Goal: Task Accomplishment & Management: Manage account settings

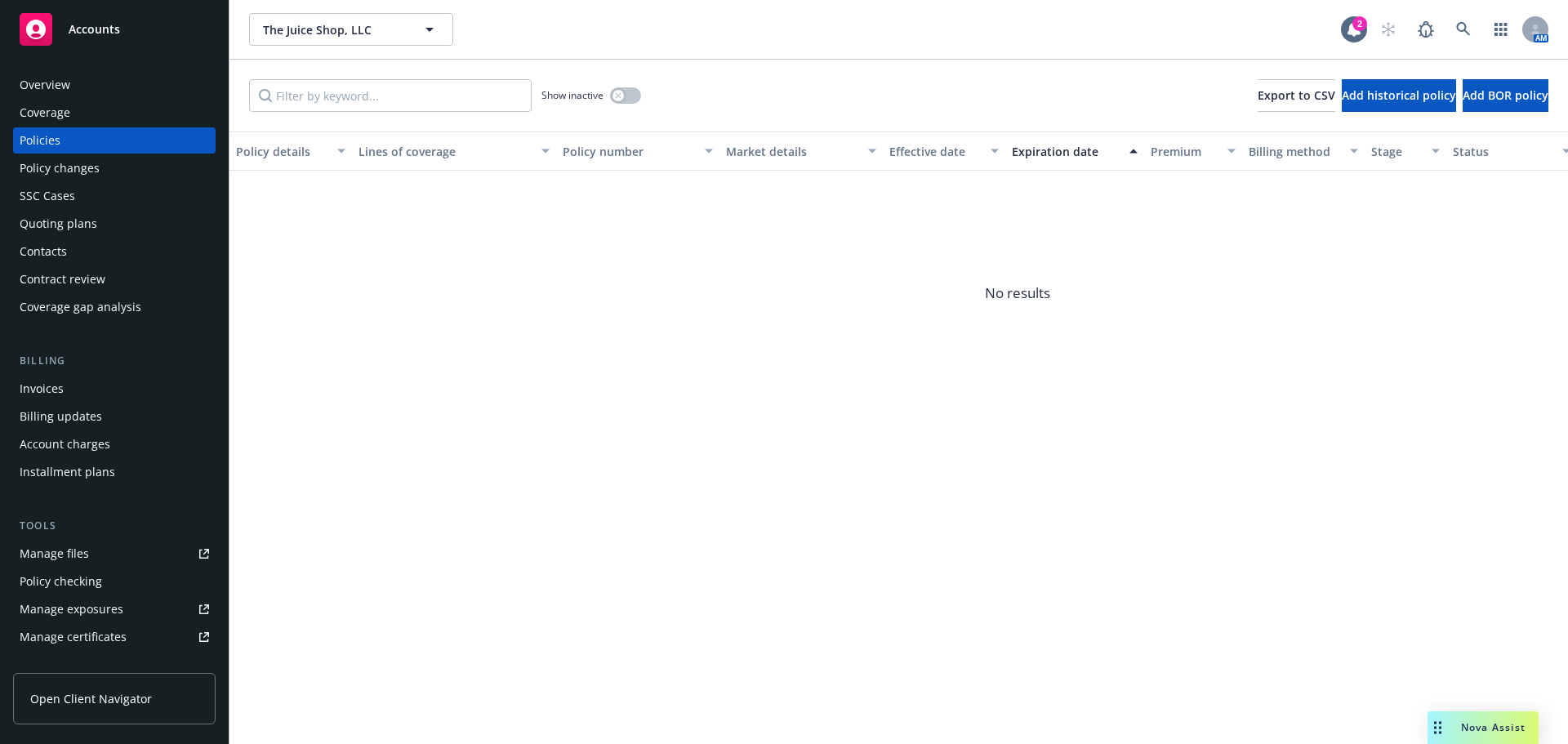
click at [113, 90] on div "Overview" at bounding box center [114, 85] width 190 height 26
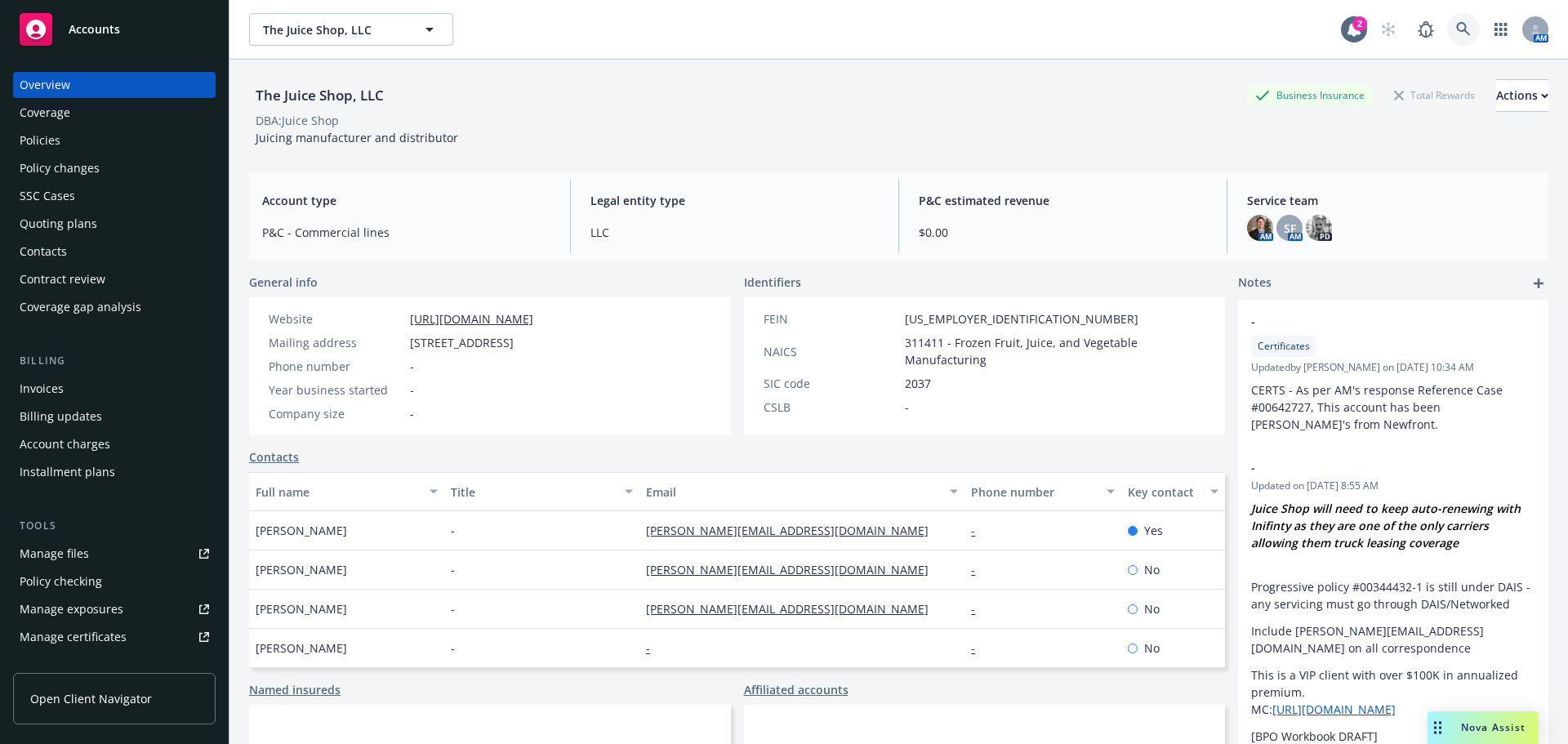
click at [1461, 34] on link at bounding box center [1464, 29] width 33 height 33
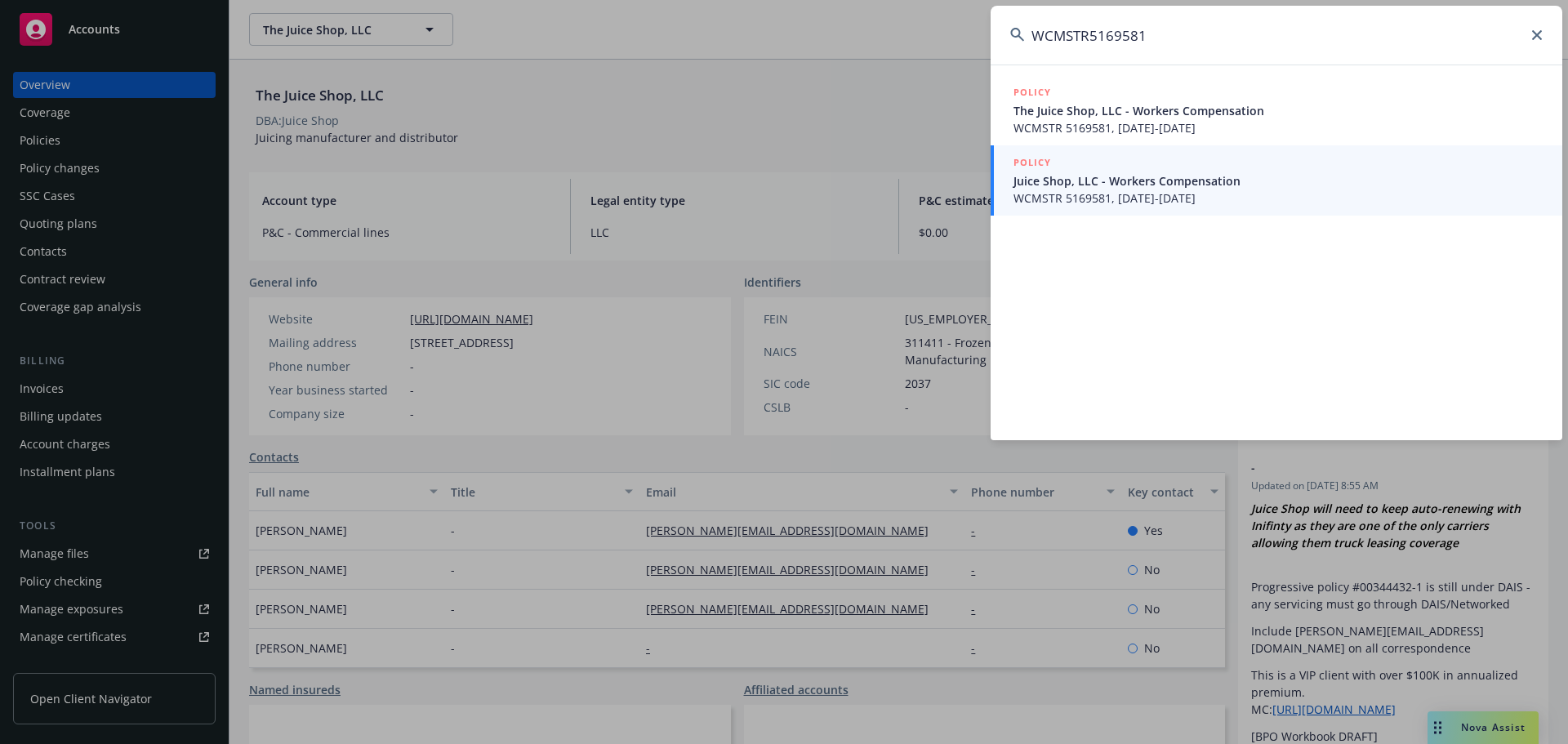
type input "WCMSTR5169581"
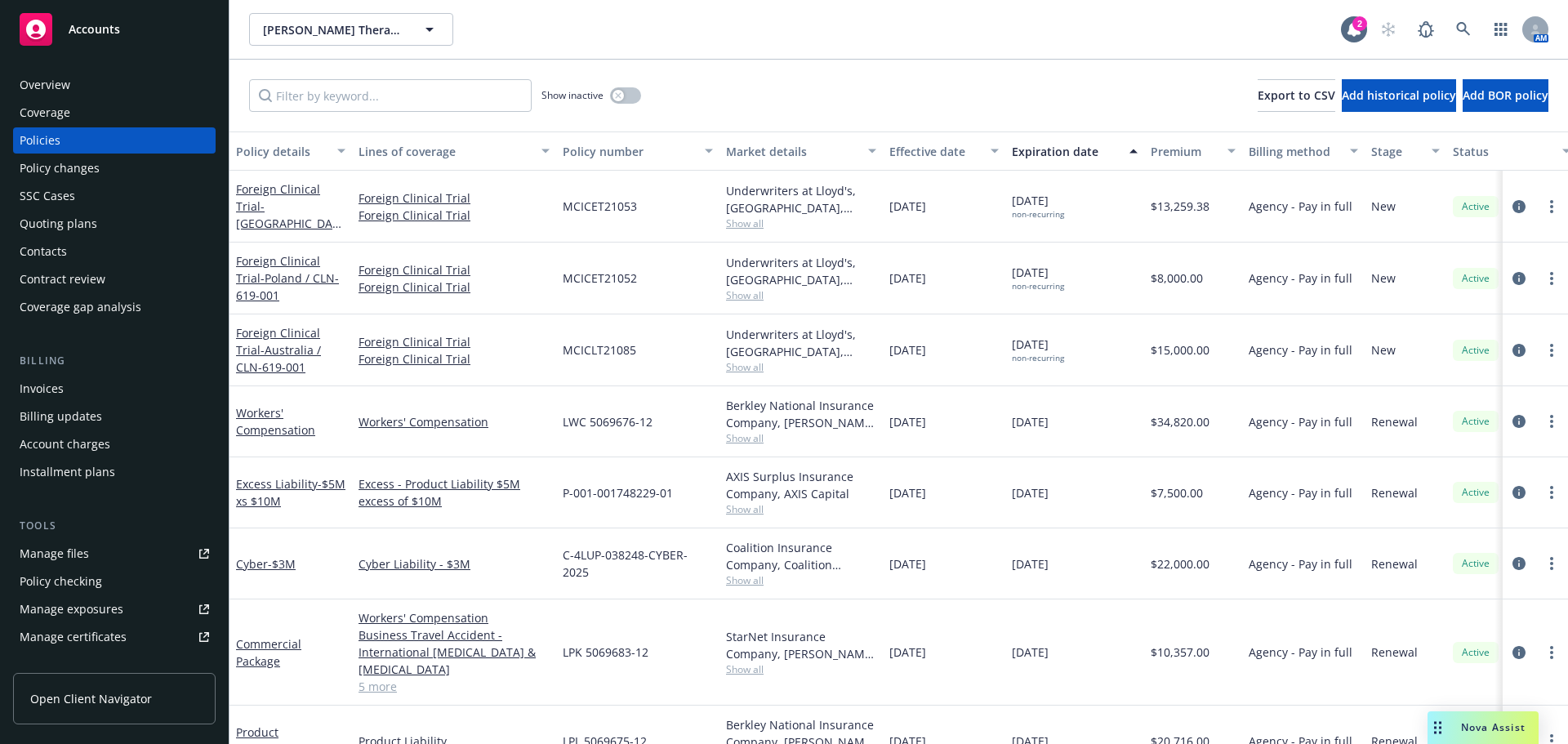
click at [98, 630] on div "Manage certificates" at bounding box center [73, 637] width 107 height 26
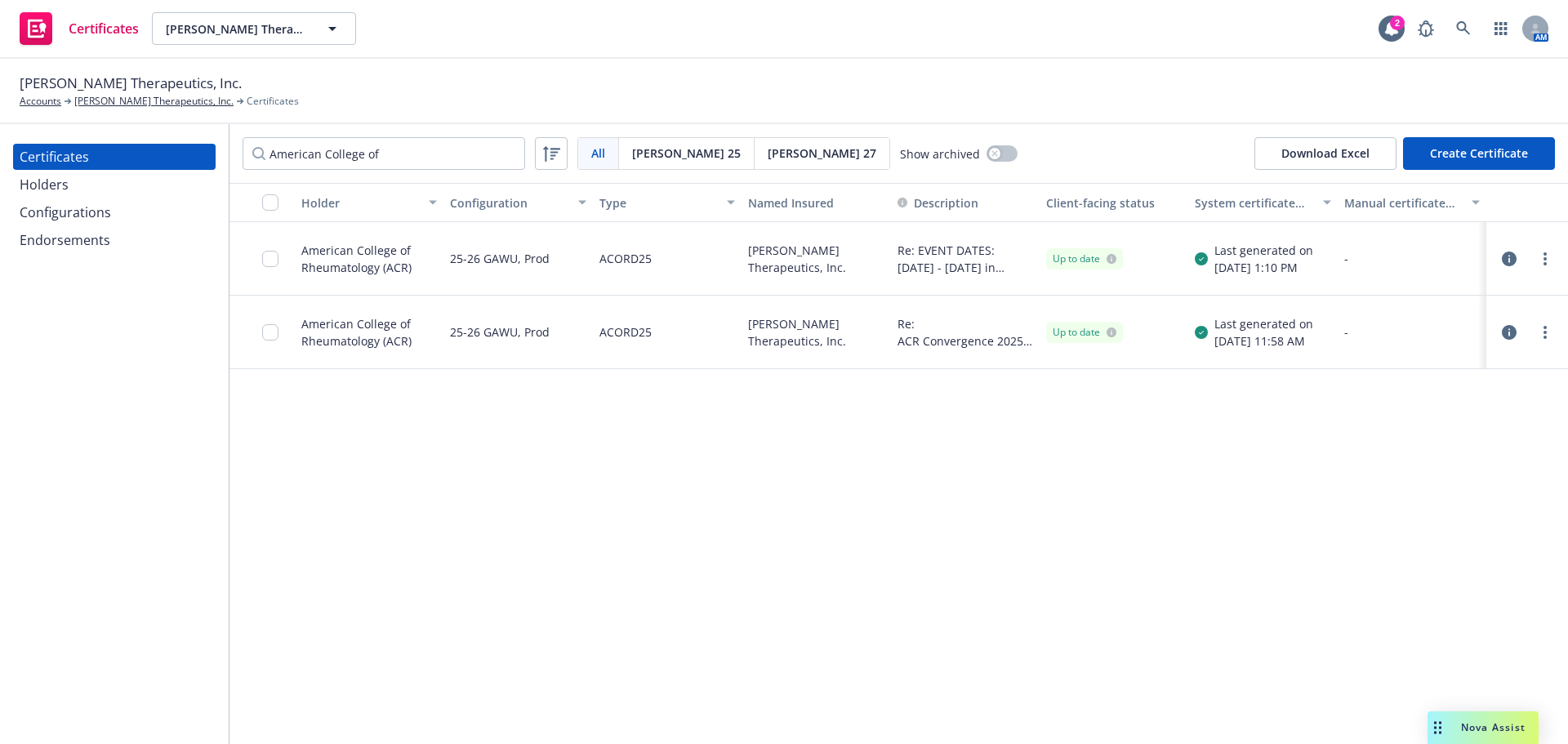
type input "American College of"
click at [1539, 338] on link "more" at bounding box center [1546, 332] width 19 height 19
click at [1403, 621] on link "Preview a new version" at bounding box center [1423, 628] width 262 height 33
click at [1545, 335] on icon "more" at bounding box center [1545, 332] width 3 height 13
click at [1438, 571] on link "Download uneditable generated certificate" at bounding box center [1423, 563] width 262 height 33
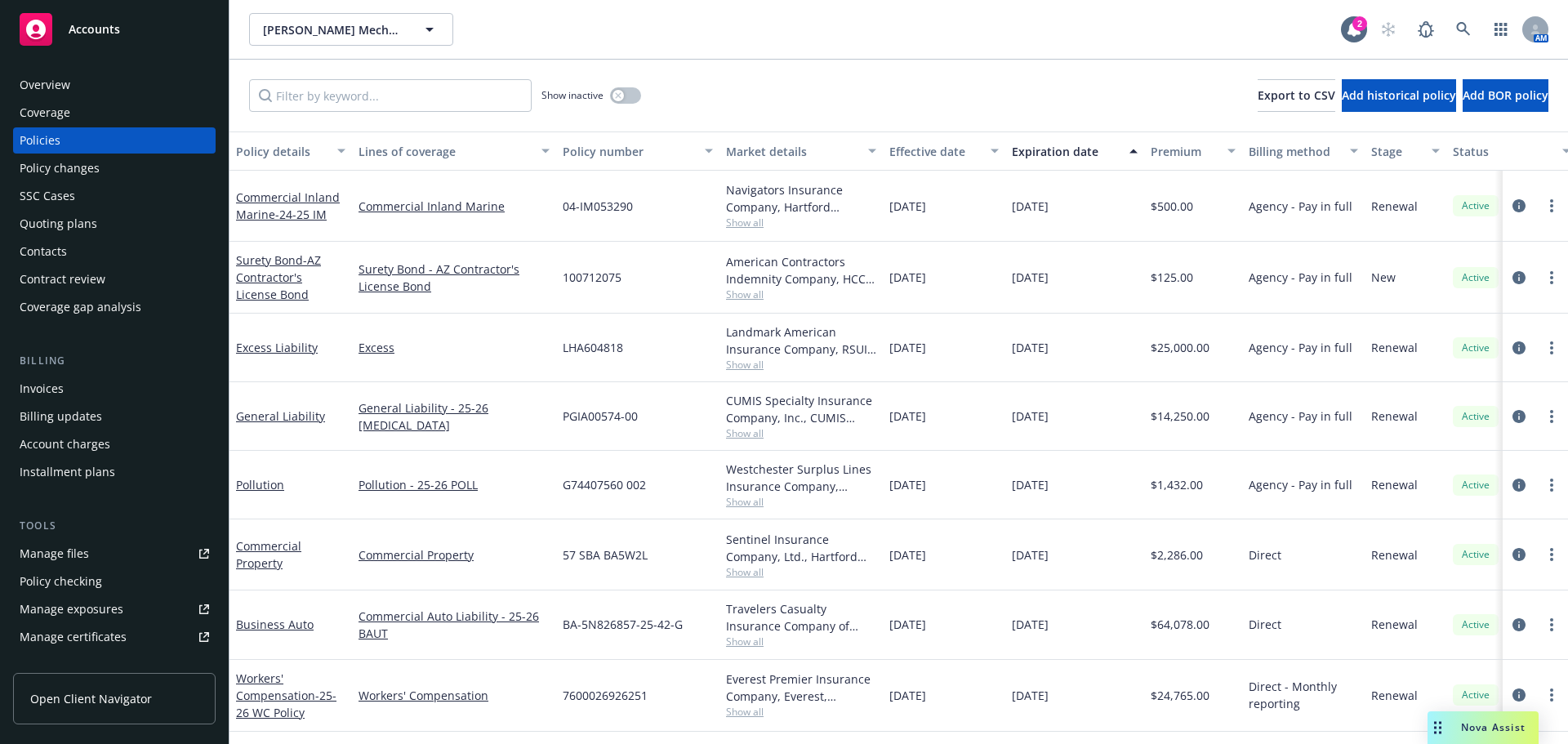
click at [94, 643] on div "Manage certificates" at bounding box center [73, 637] width 107 height 26
click at [92, 89] on div "Overview" at bounding box center [114, 85] width 190 height 26
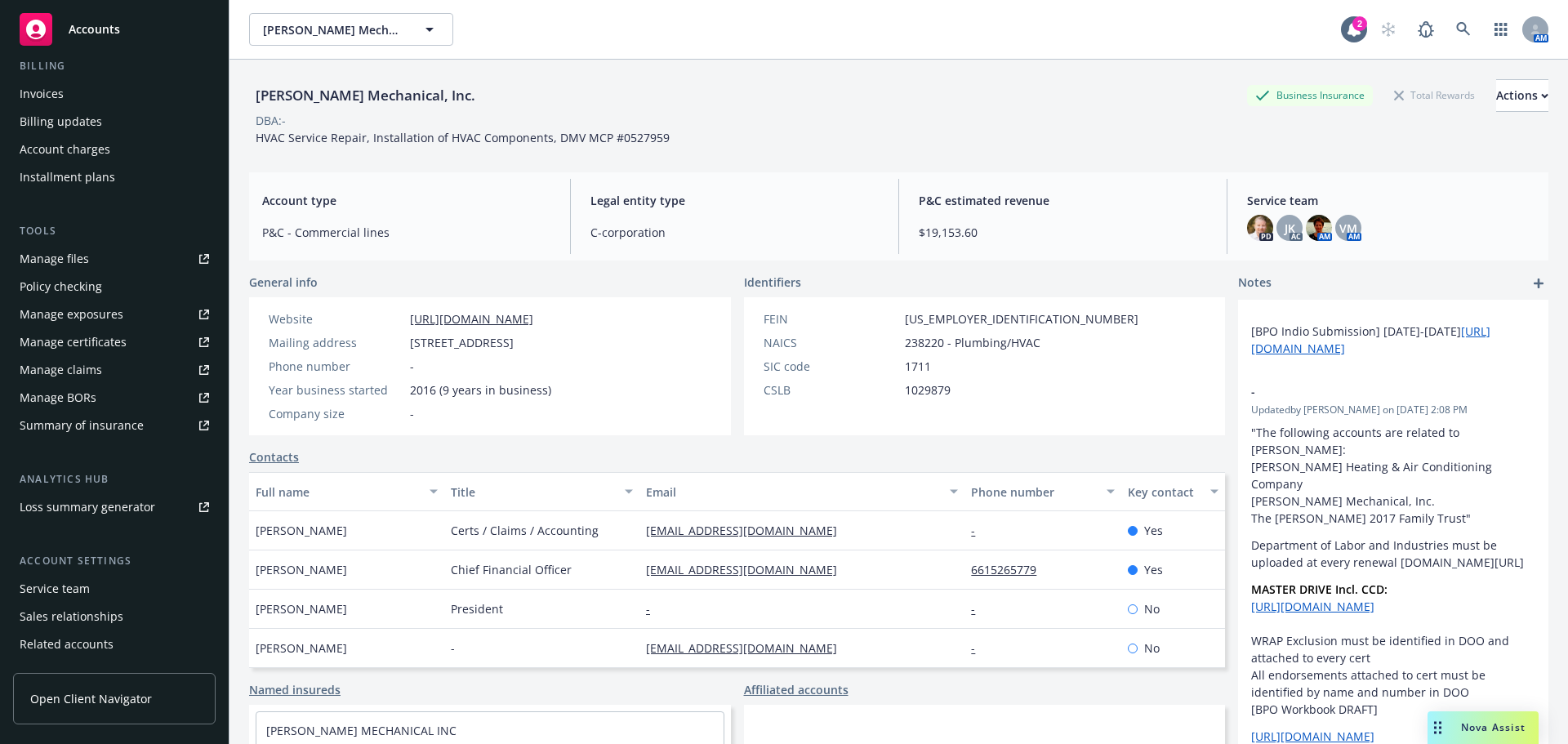
scroll to position [327, 0]
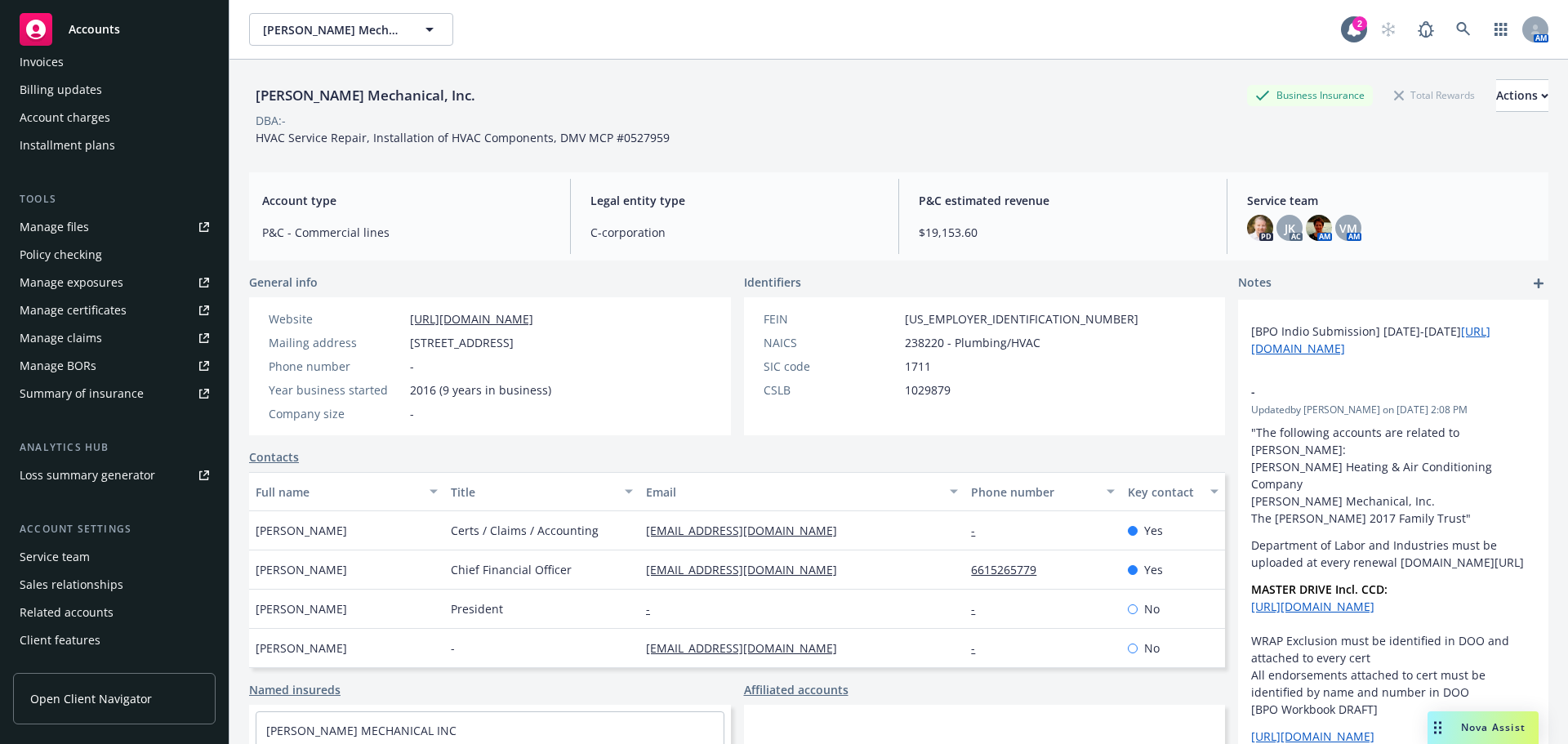
click at [64, 561] on div "Service team" at bounding box center [55, 557] width 70 height 26
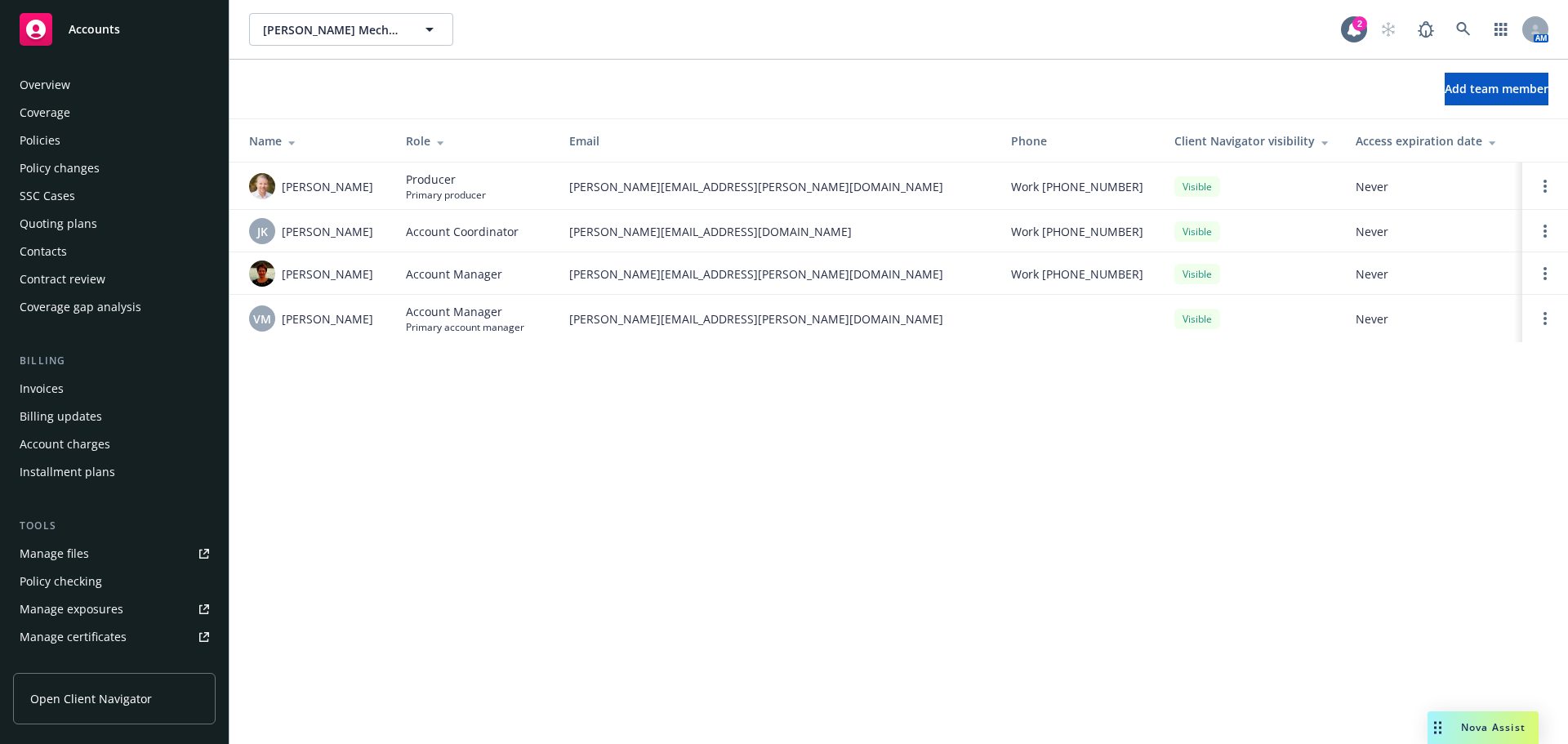
click at [38, 79] on div "Overview" at bounding box center [45, 85] width 51 height 26
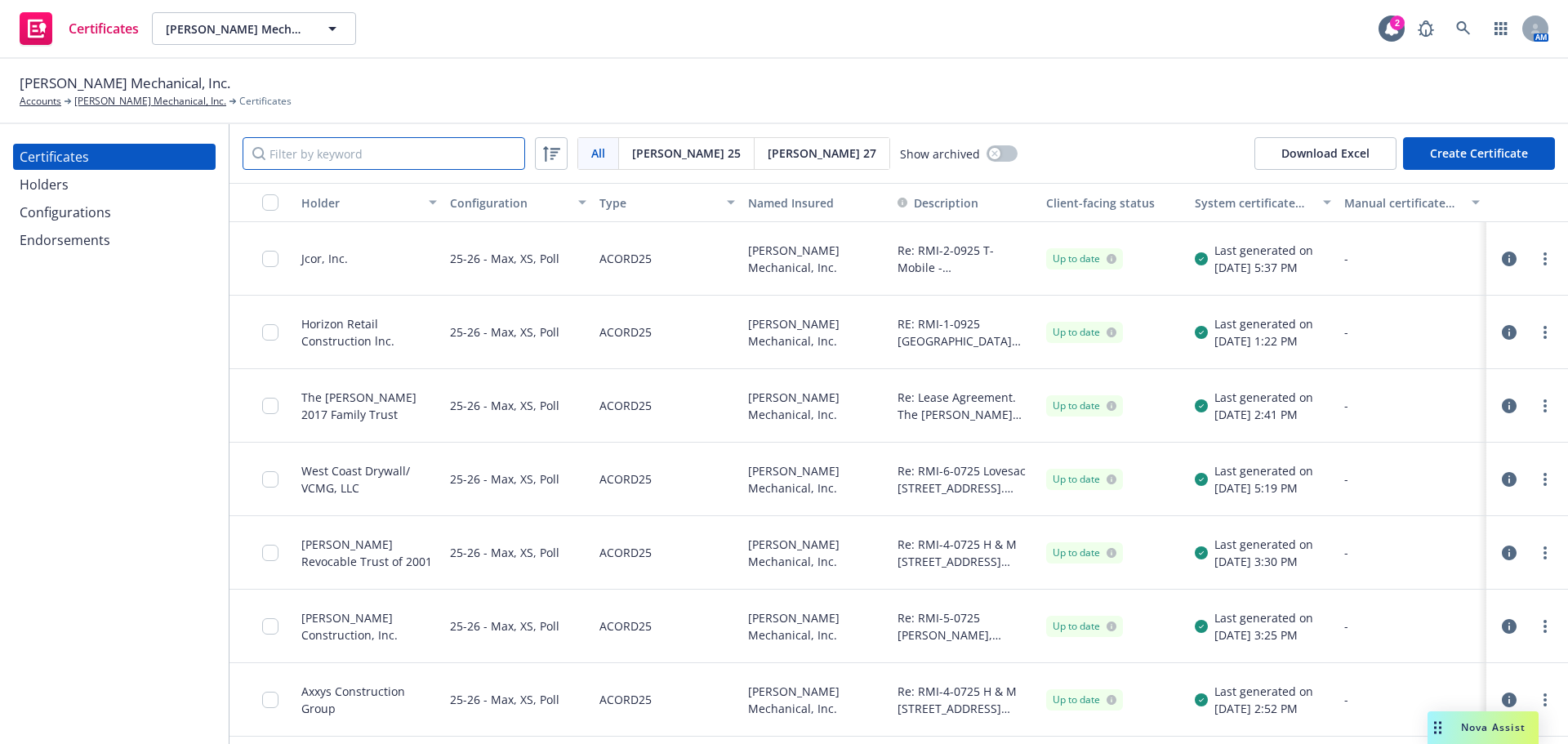
click at [433, 159] on input "Filter by keyword" at bounding box center [383, 154] width 282 height 33
paste input "westfield Property Management LLC"
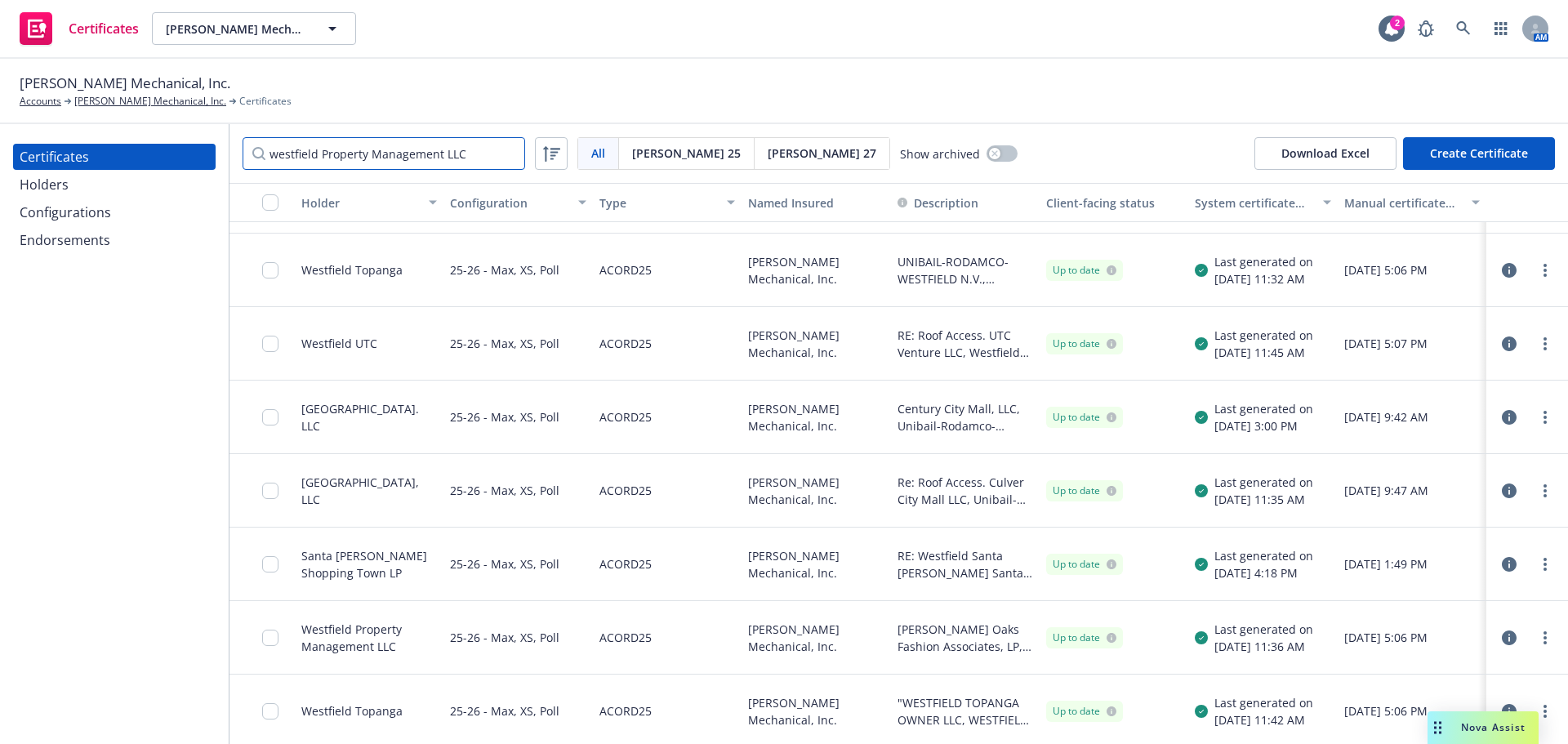
scroll to position [287, 0]
click at [414, 160] on input "westfield Property Management LLC" at bounding box center [383, 154] width 282 height 33
paste input "0925"
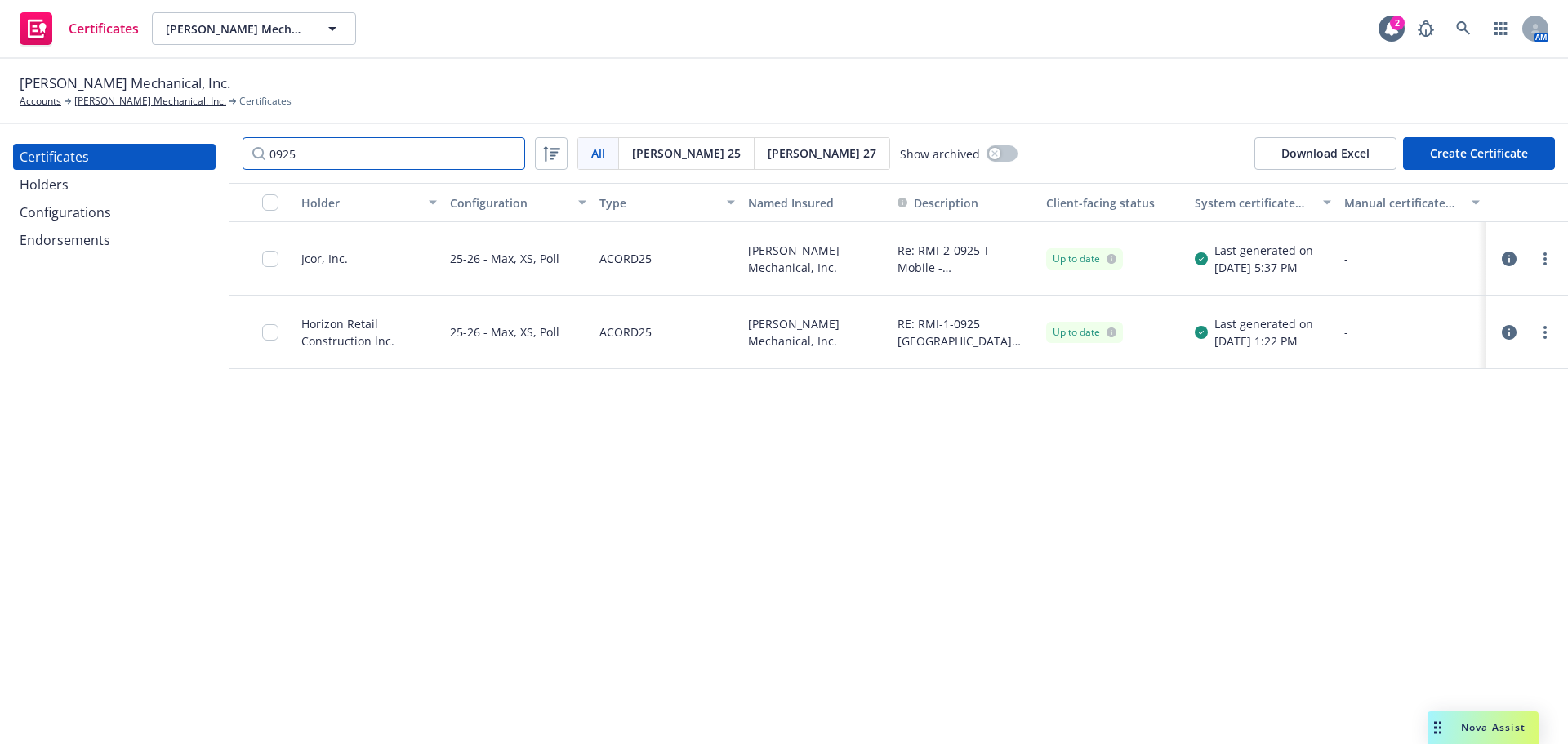
type input "0925"
click at [153, 187] on div "Holders" at bounding box center [114, 184] width 190 height 26
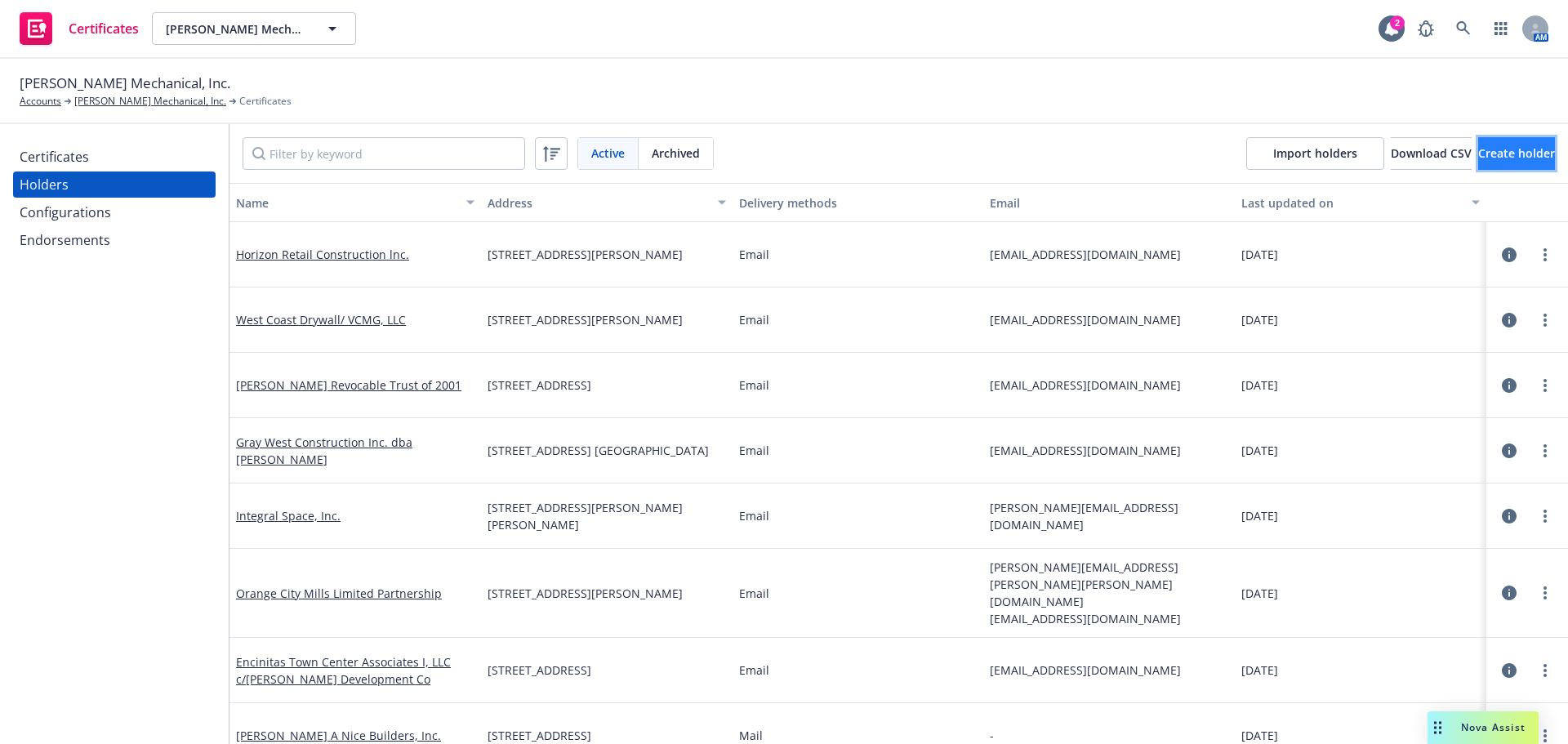
click at [1478, 157] on span "Create holder" at bounding box center [1516, 153] width 77 height 16
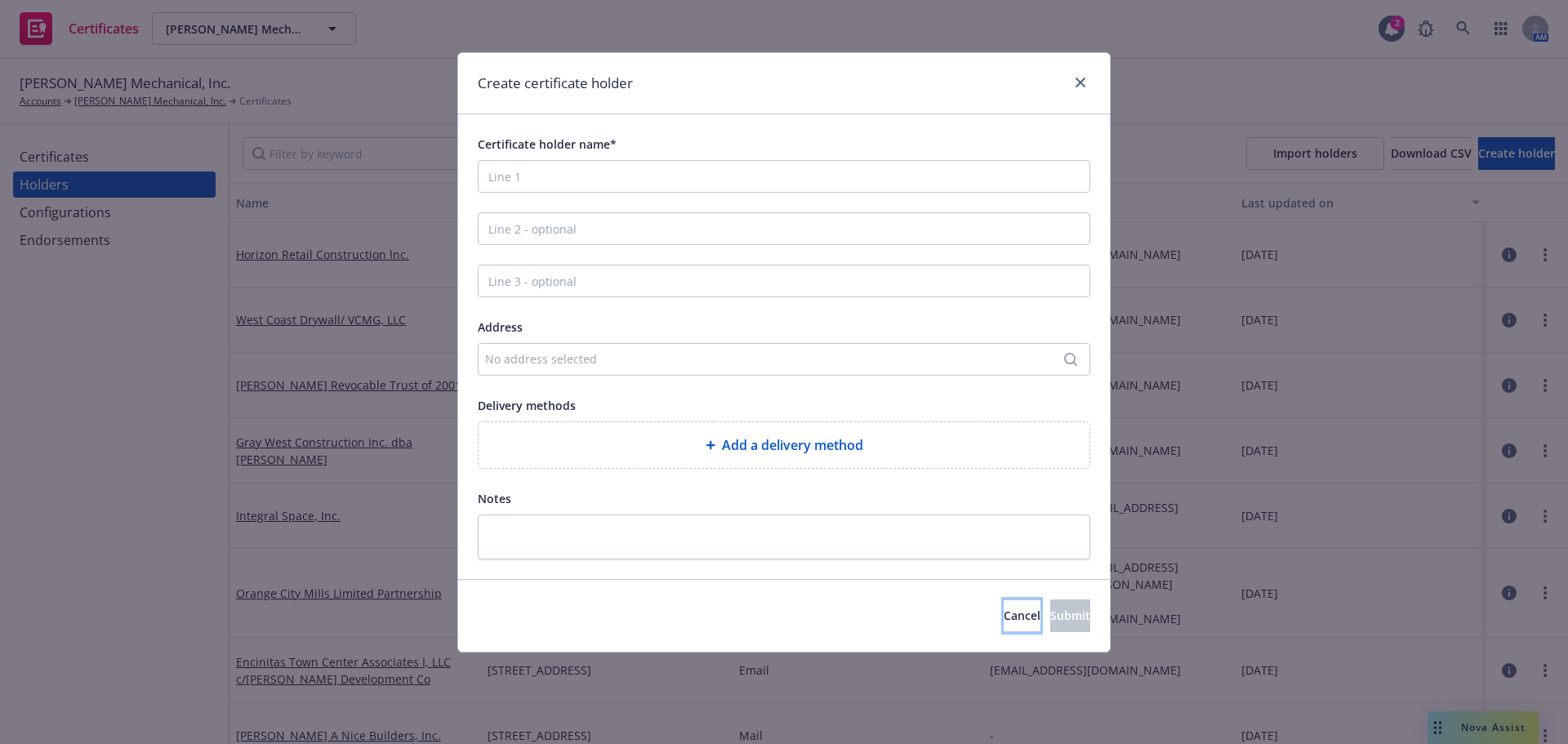
click at [1003, 617] on button "Cancel" at bounding box center [1022, 616] width 37 height 33
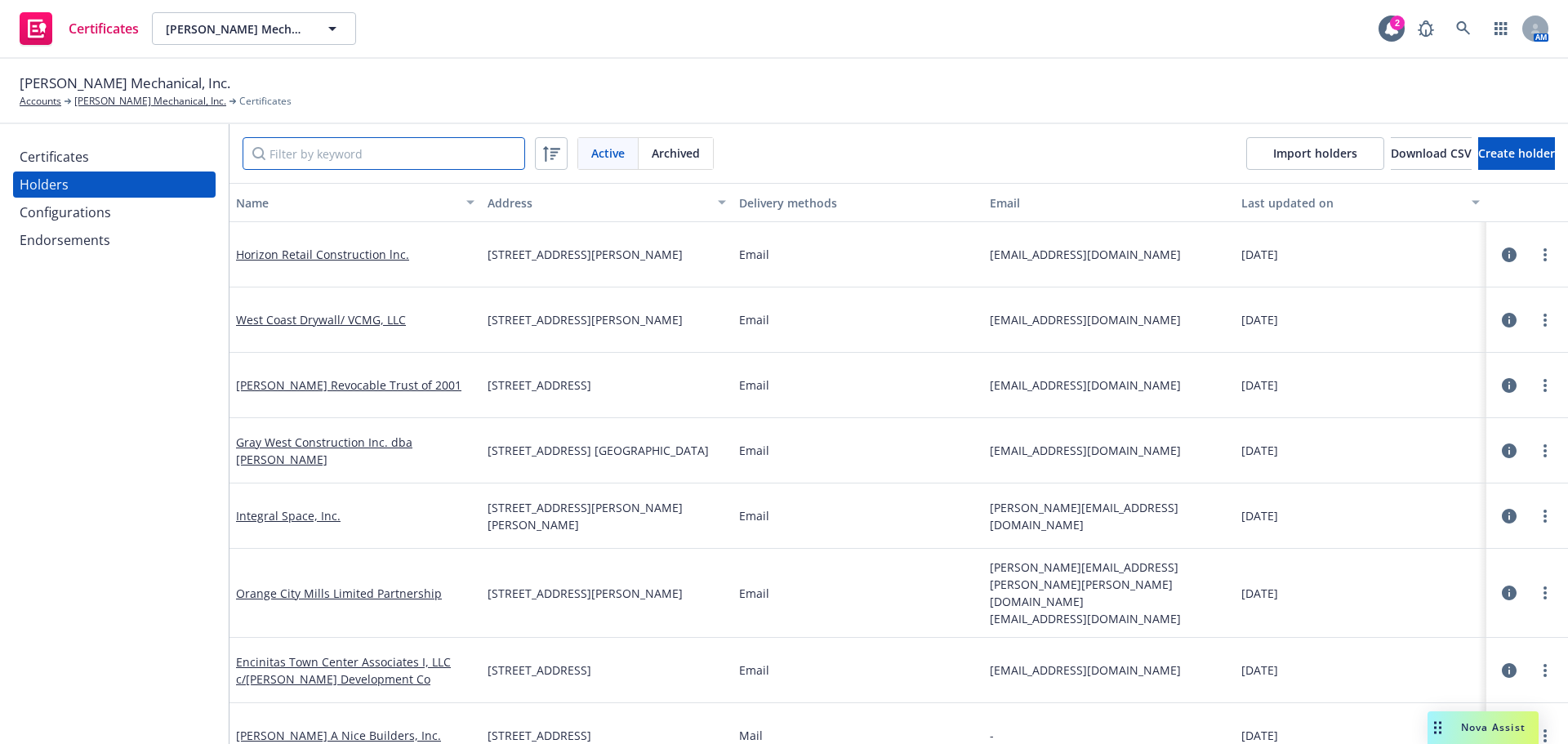
click at [316, 155] on input "Filter by keyword" at bounding box center [383, 154] width 282 height 33
paste input "westfield Property Management LLC"
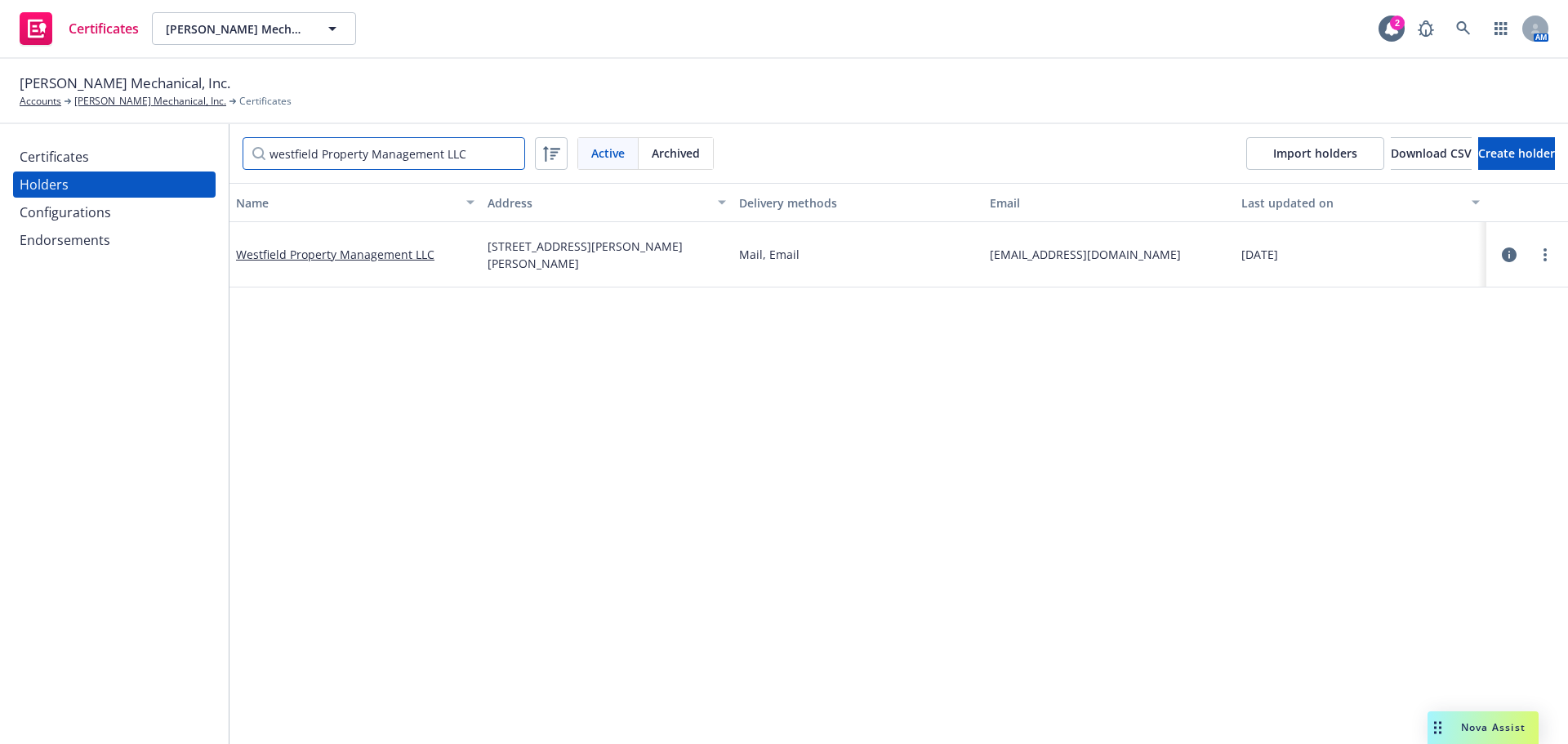
type input "westfield Property Management LLC"
click at [140, 148] on div "Certificates" at bounding box center [114, 157] width 190 height 26
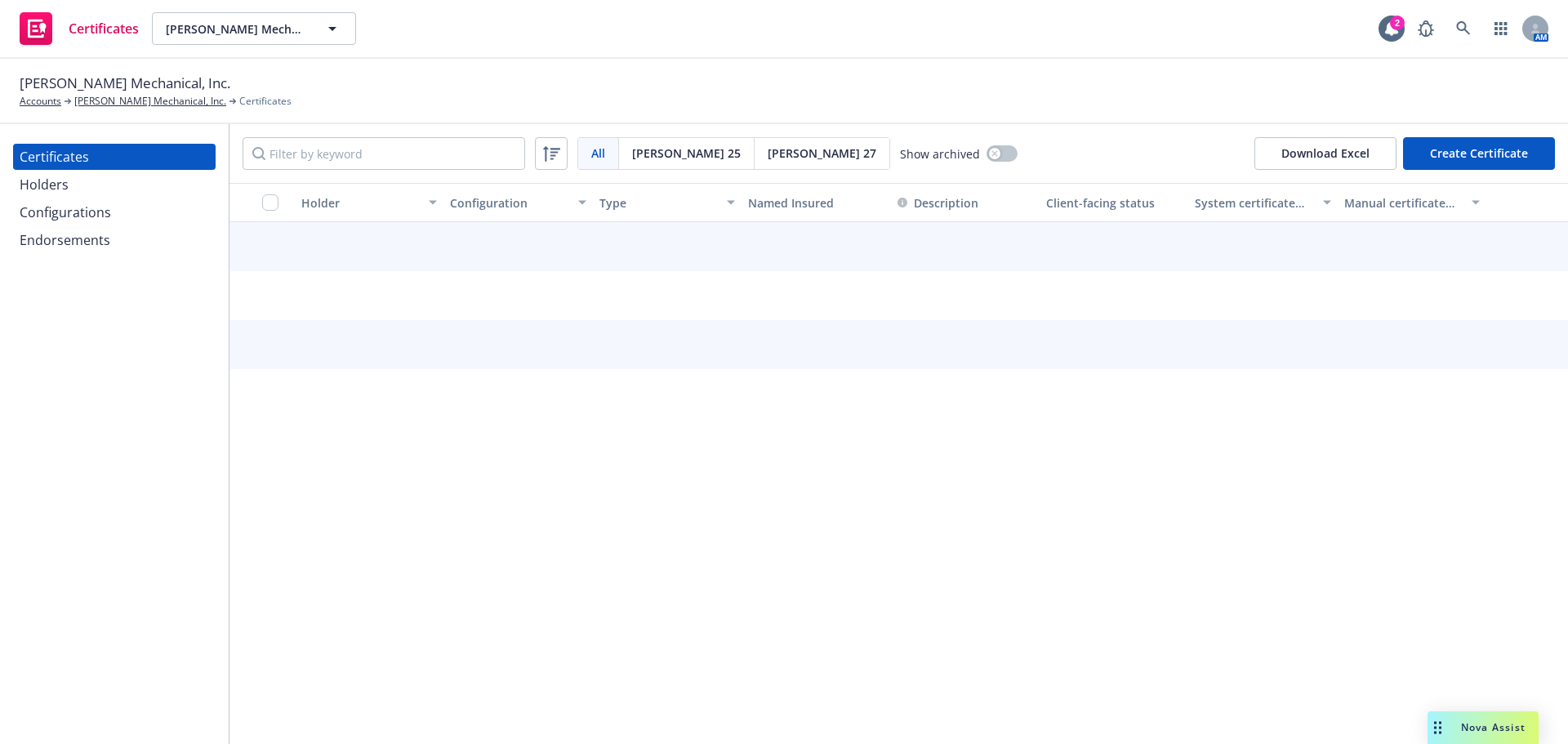
click at [1471, 160] on button "Create Certificate" at bounding box center [1479, 154] width 152 height 33
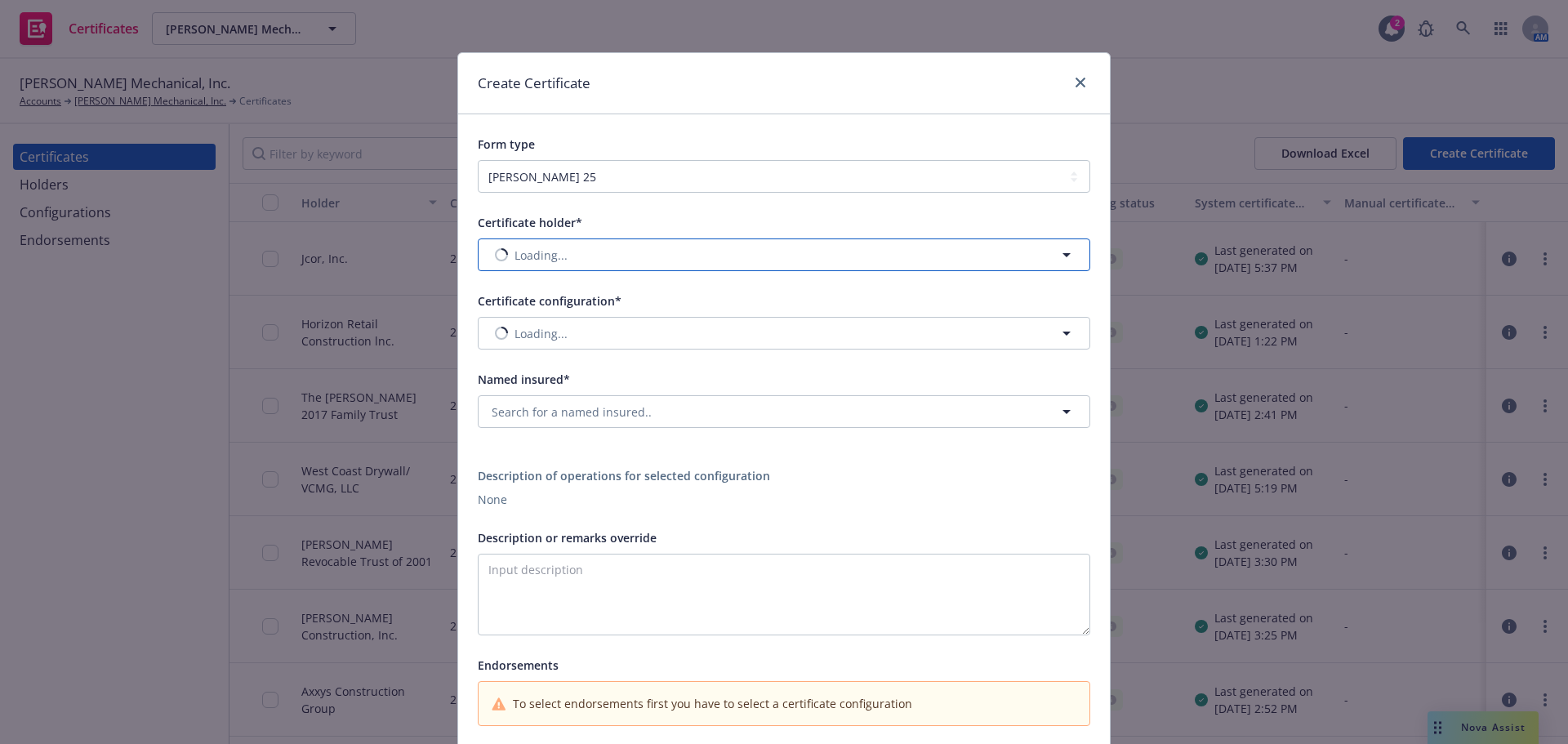
click at [633, 251] on button "Loading..." at bounding box center [784, 255] width 612 height 33
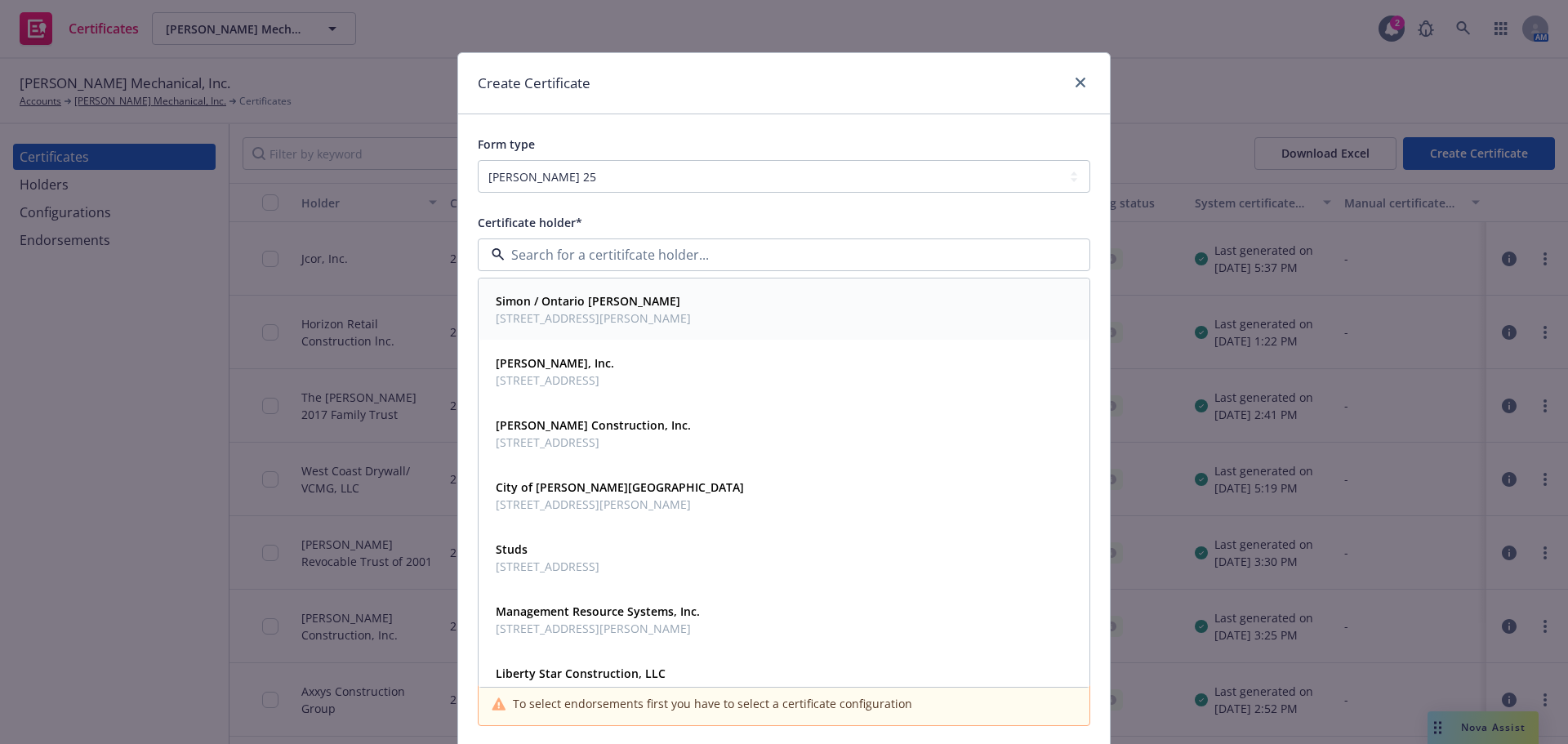
paste input "westfield Property Management LLC"
type input "westfield Property Management LLC"
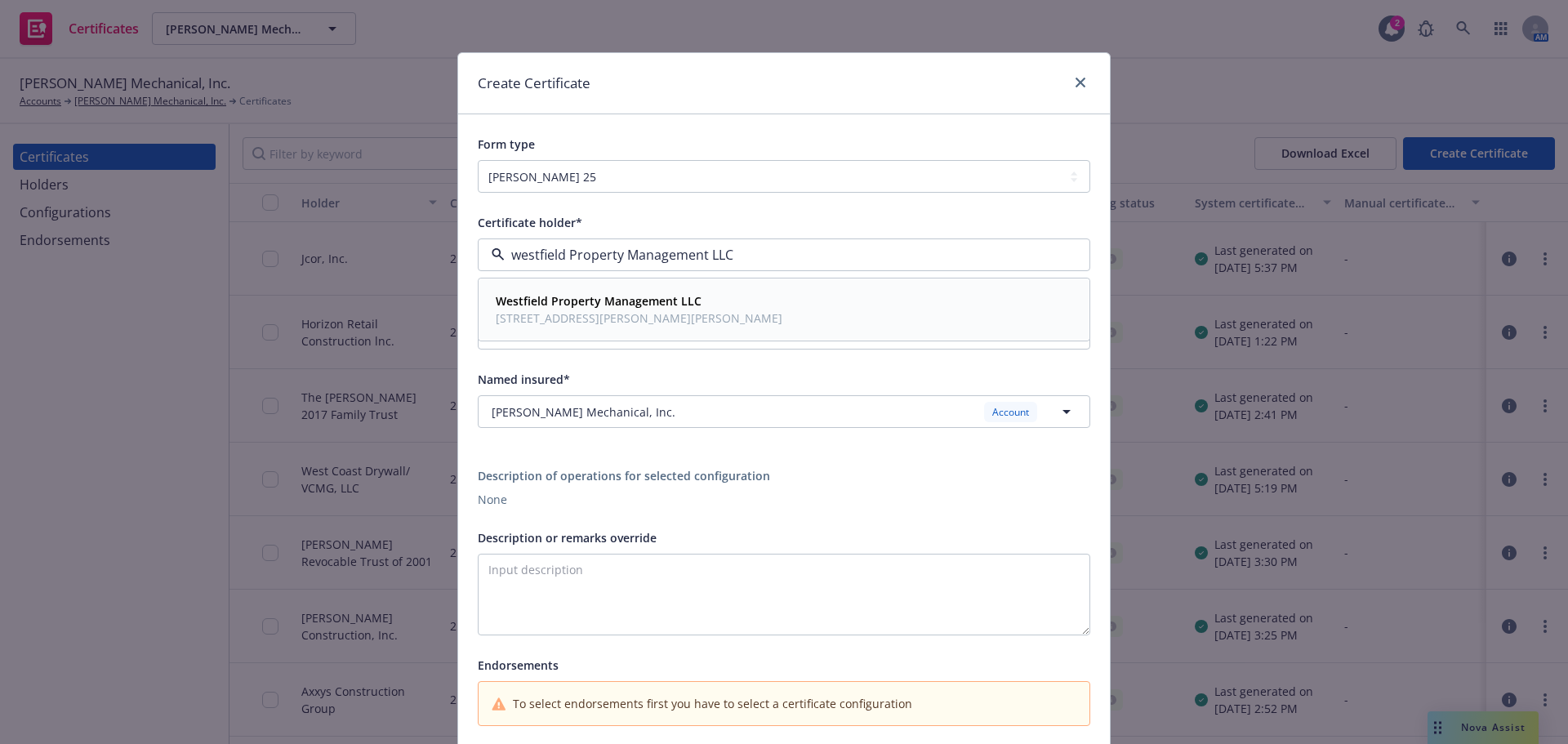
click at [602, 302] on strong "Westfield Property Management LLC" at bounding box center [598, 301] width 205 height 16
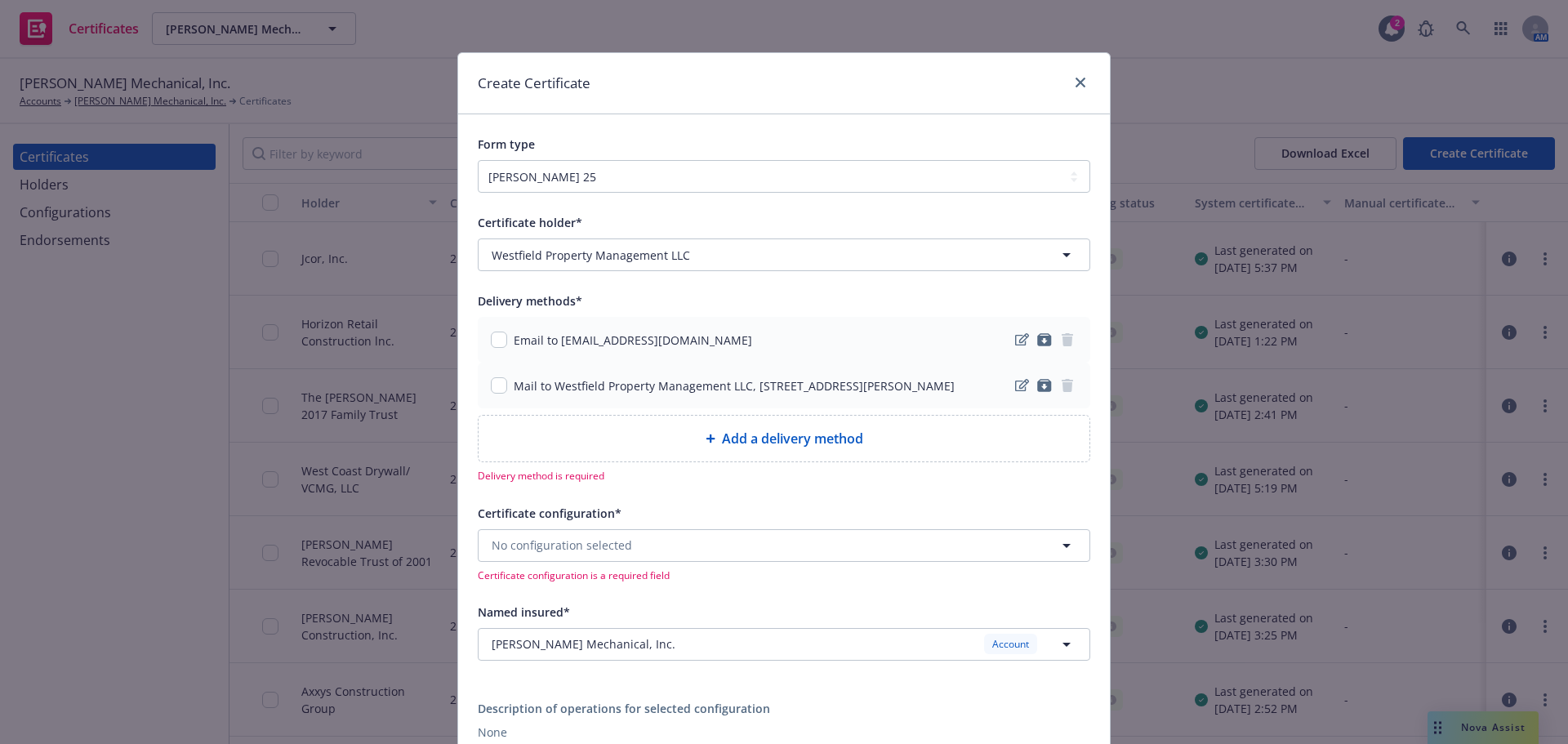
click at [758, 462] on div "Add a delivery method" at bounding box center [784, 438] width 611 height 46
select select "EMAIL"
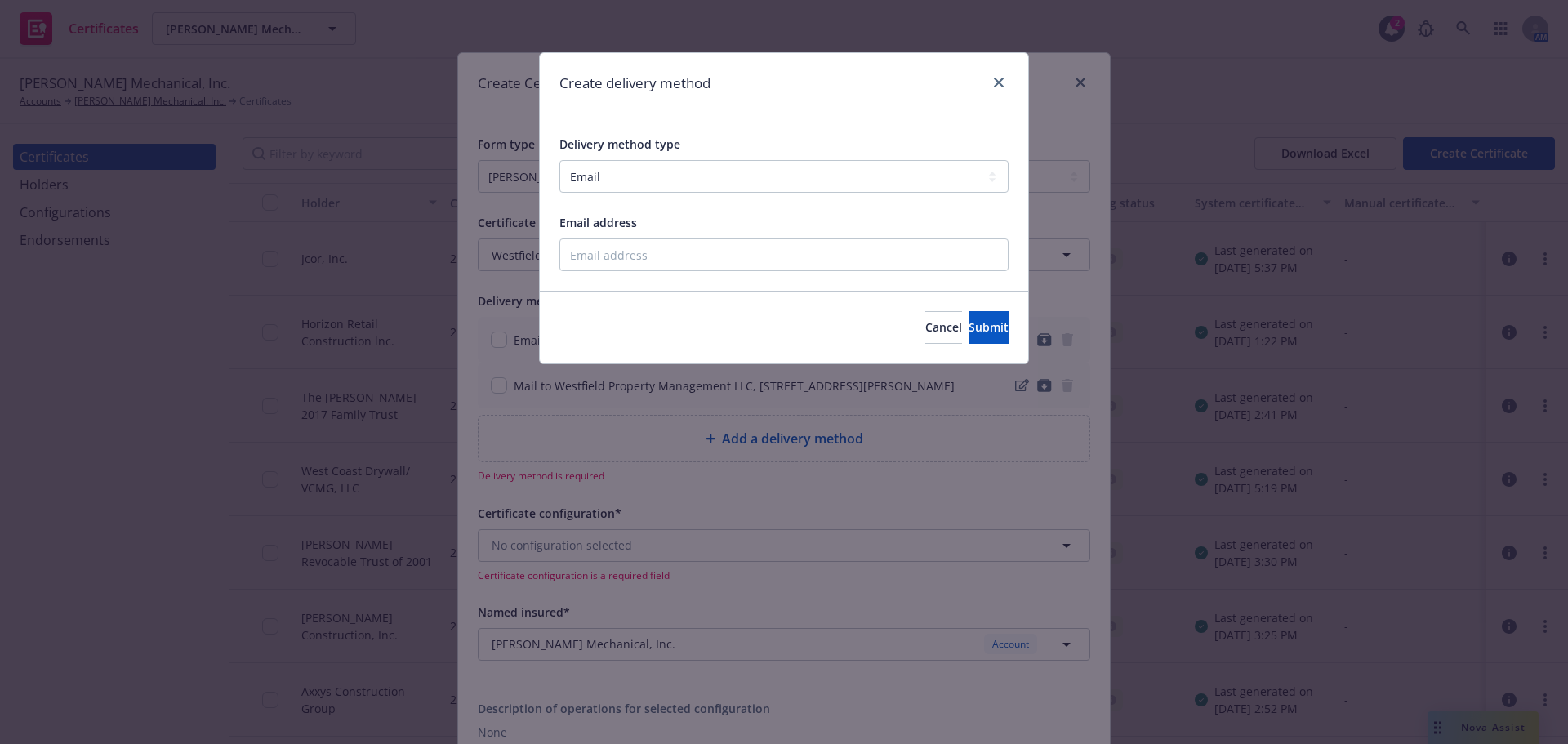
click at [655, 236] on div "Email address" at bounding box center [784, 242] width 450 height 58
click at [655, 246] on input "Email address" at bounding box center [784, 255] width 450 height 33
paste input "mailto:kenya.larin@unrv.com"
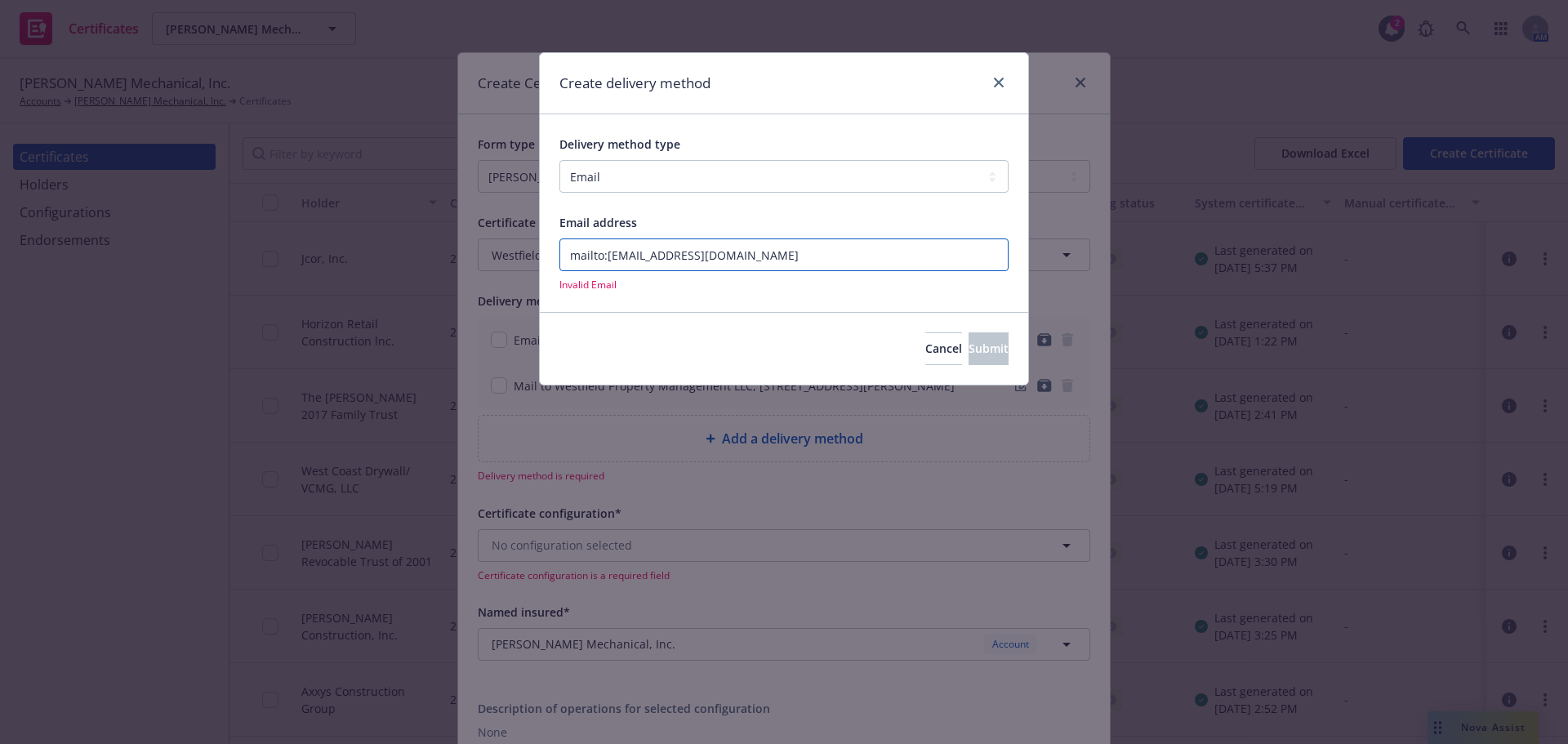
click at [605, 257] on input "mailto:kenya.larin@unrv.com" at bounding box center [784, 255] width 450 height 33
drag, startPoint x: 607, startPoint y: 257, endPoint x: 541, endPoint y: 258, distance: 66.0
click at [541, 258] on div "Delivery method type Select delivery method type Email Mail Fax Upload to Compl…" at bounding box center [784, 212] width 489 height 197
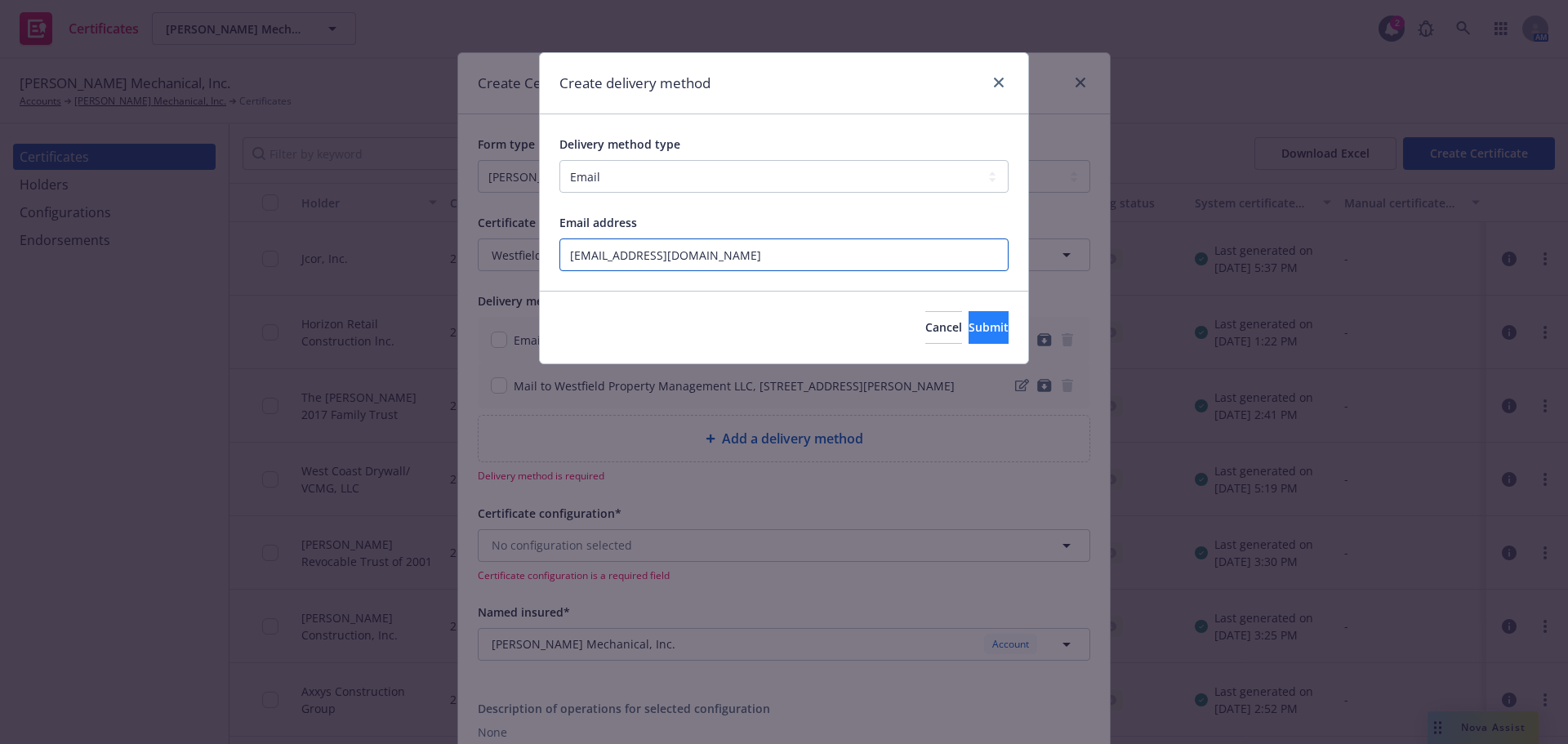
type input "kenya.larin@unrv.com"
click at [968, 331] on span "Submit" at bounding box center [988, 327] width 40 height 16
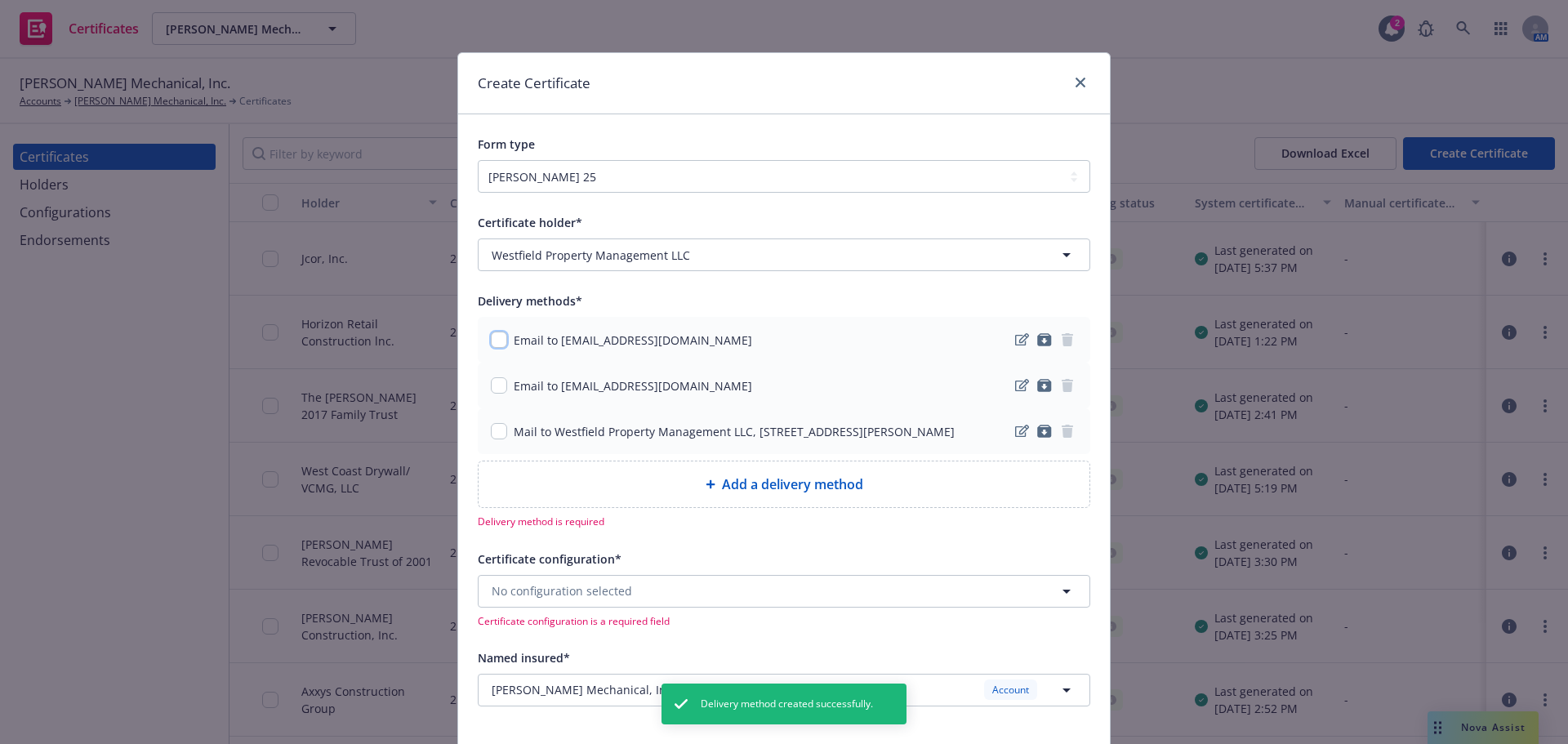
click at [494, 340] on input "checkbox" at bounding box center [498, 340] width 17 height 17
checkbox input "true"
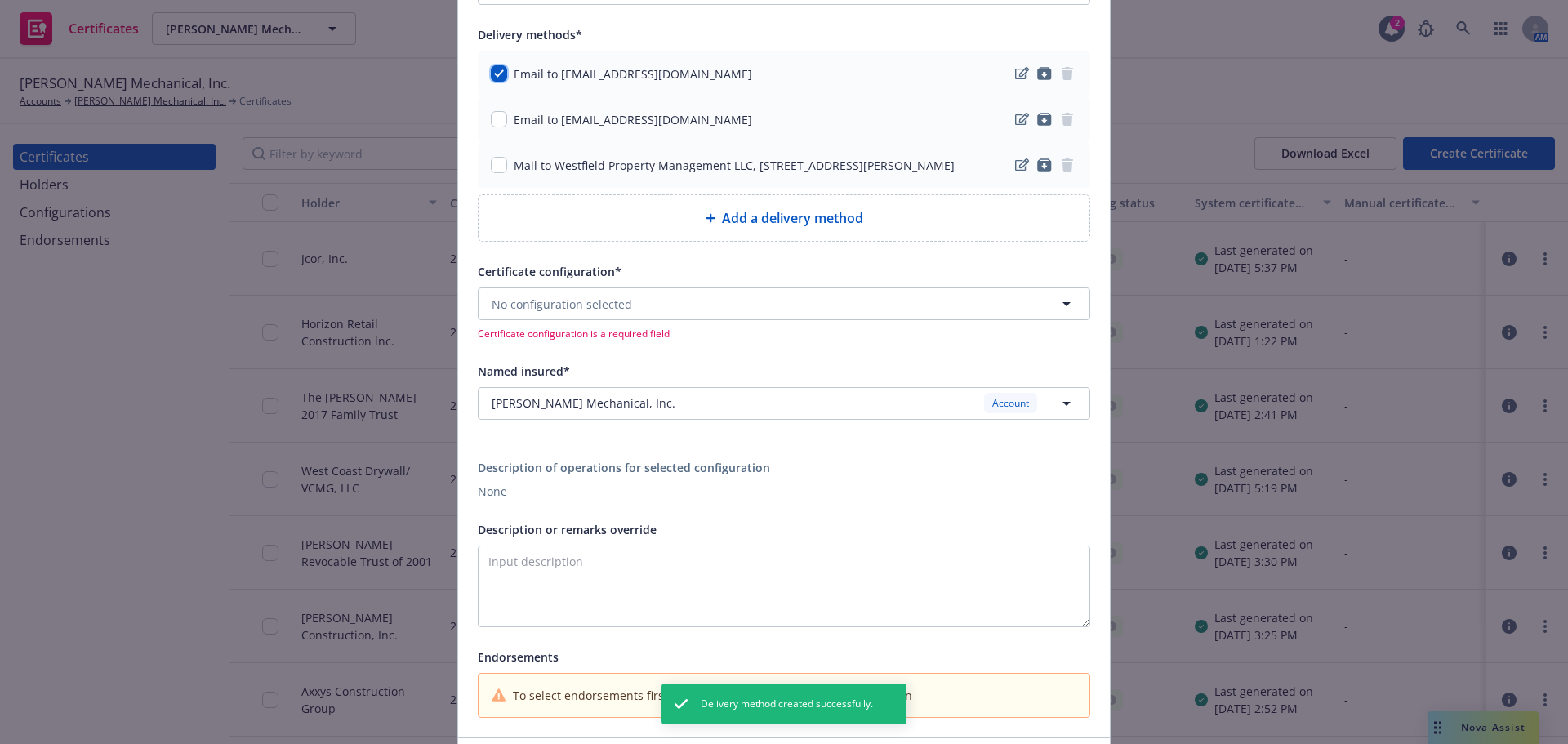
scroll to position [327, 0]
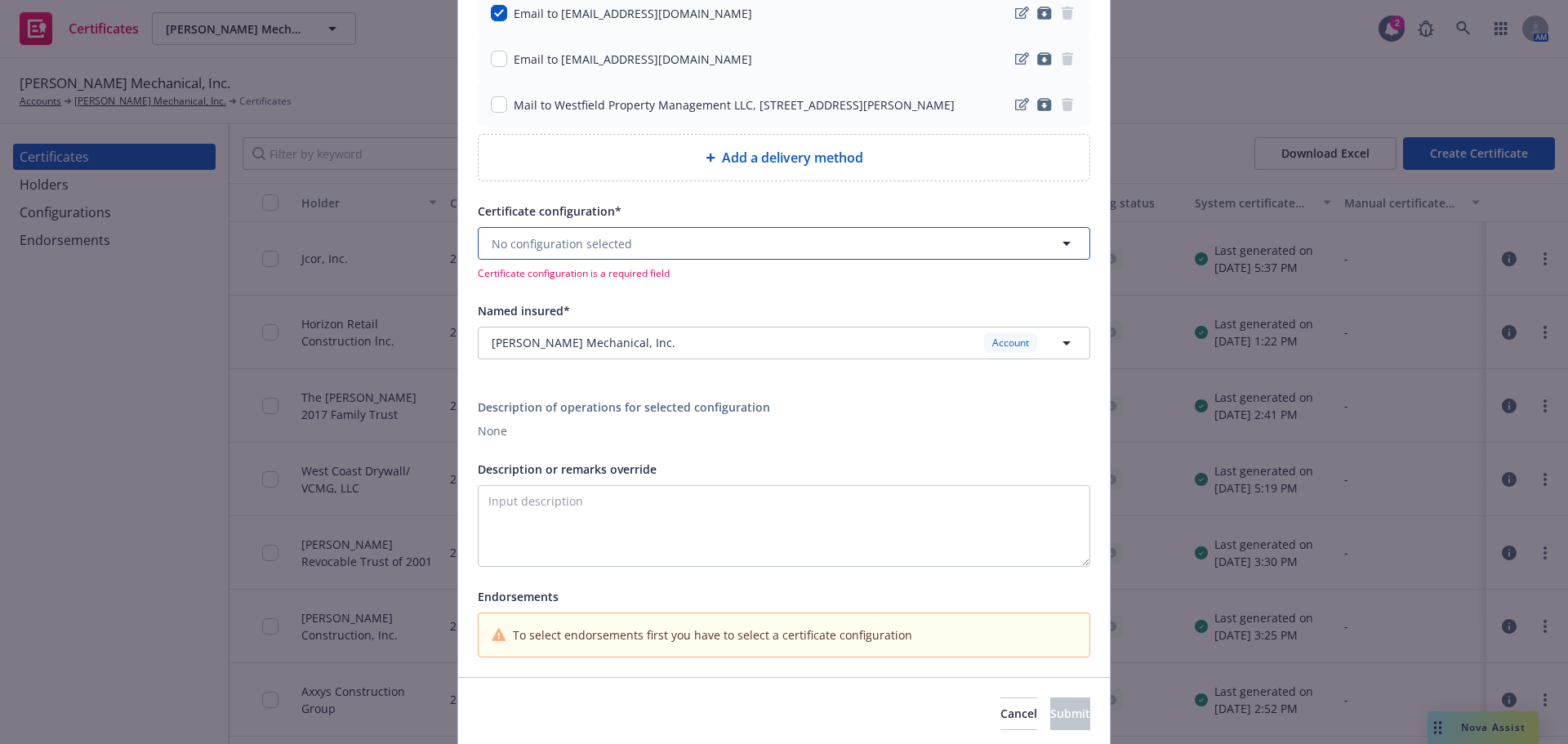
click at [654, 260] on button "No configuration selected" at bounding box center [784, 243] width 612 height 33
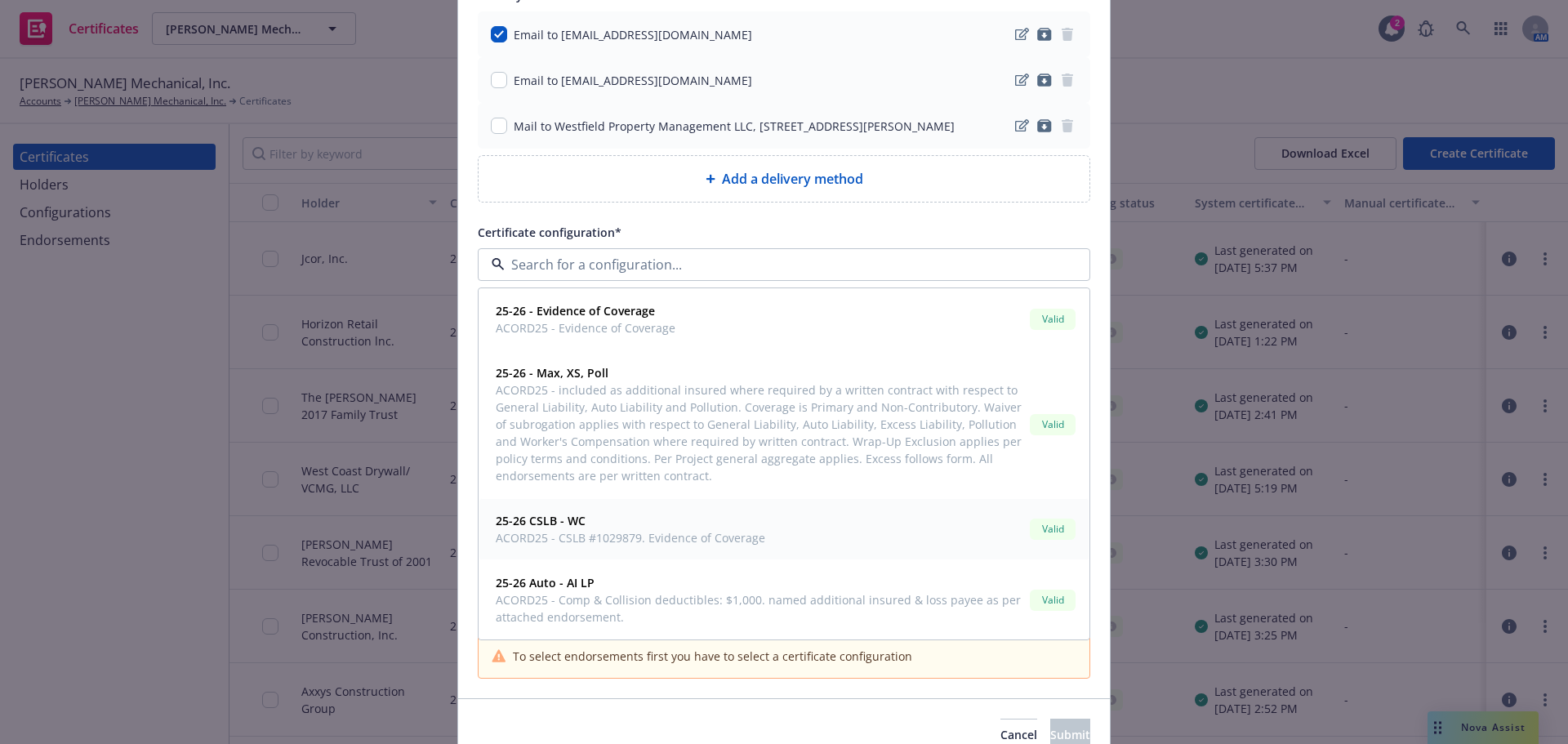
scroll to position [237, 0]
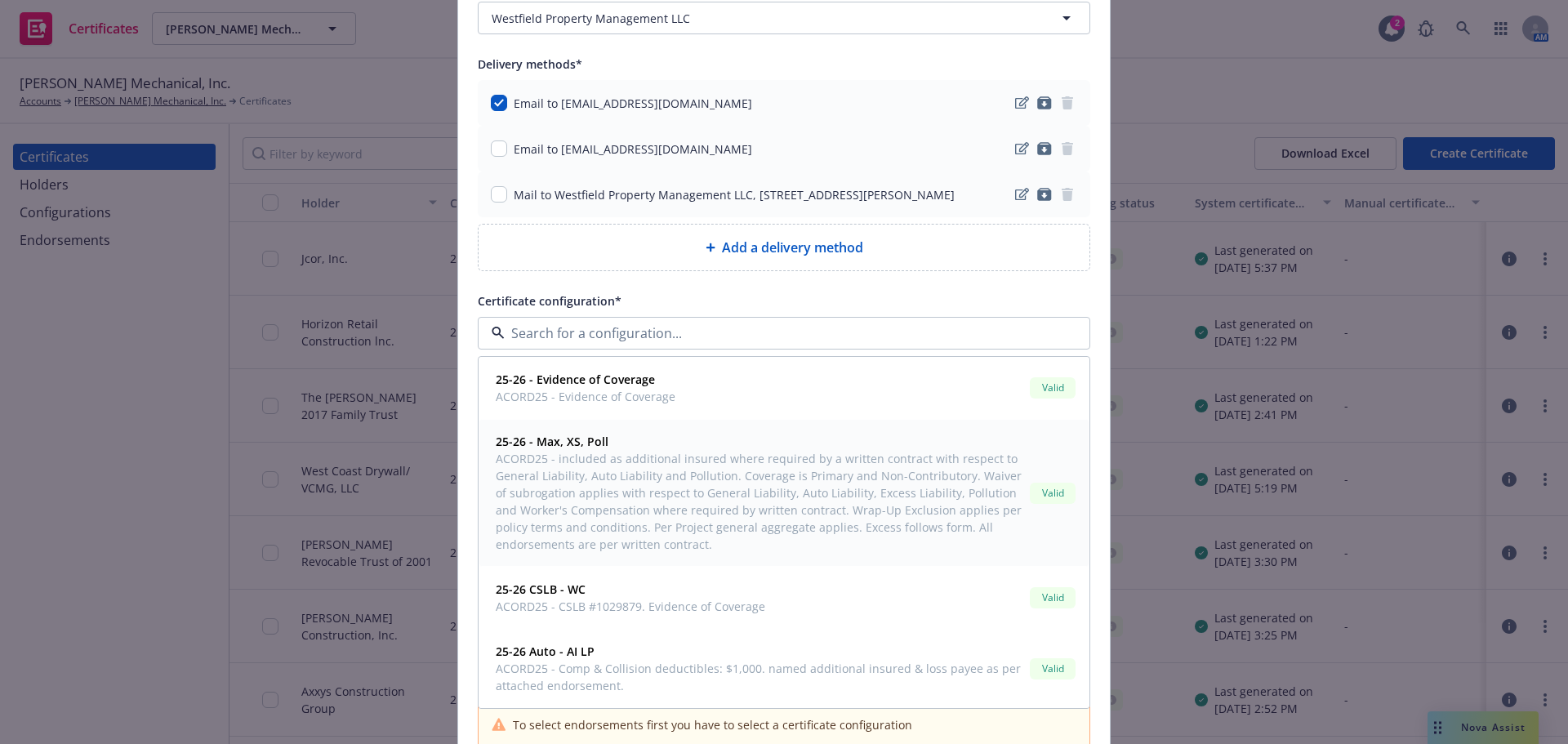
click at [715, 501] on span "ACORD25 - included as additional insured where required by a written contract w…" at bounding box center [759, 502] width 528 height 103
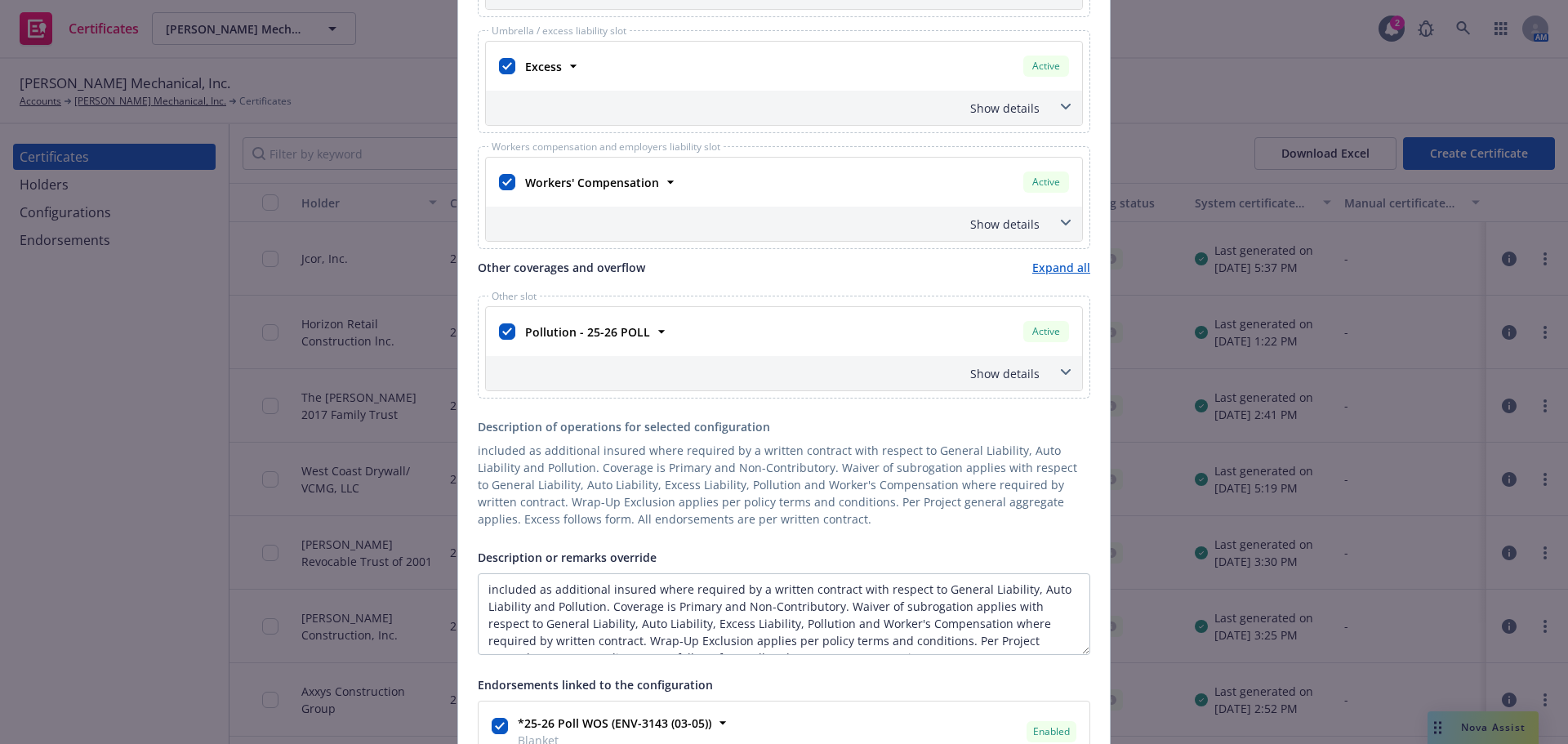
scroll to position [1062, 0]
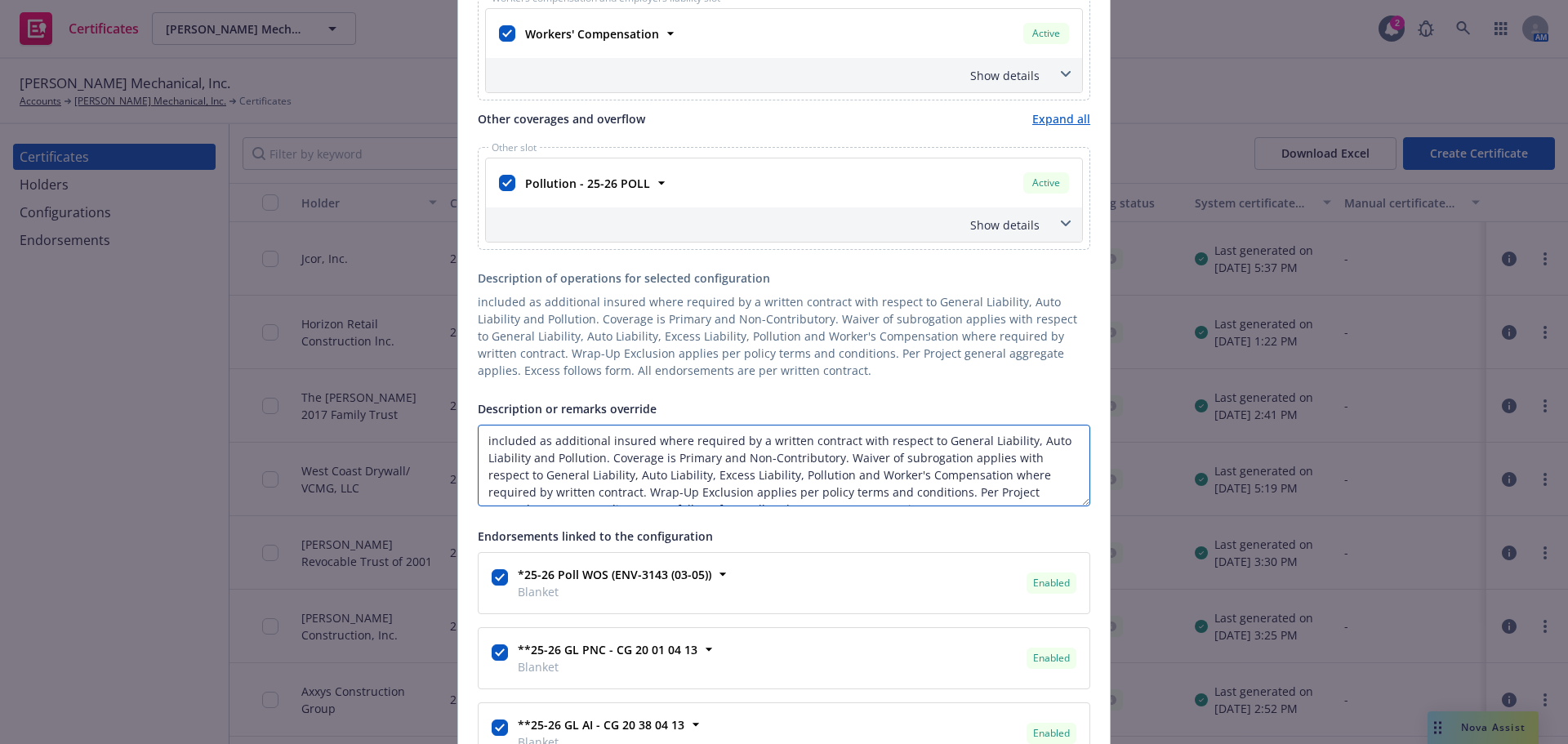
click at [479, 452] on textarea "included as additional insured where required by a written contract with respec…" at bounding box center [784, 465] width 612 height 82
paste textarea "RMI-3-0925 Space 124 14006 RiverEide Dr. , Sherman Oaks, Ca 91423"
click at [690, 451] on textarea "Re: RMI-3-0925 Space 124 14006 RiverEide Dr. , Sherman Oaks, Ca 91423 included …" at bounding box center [784, 465] width 612 height 82
click at [480, 477] on textarea "Re: RMI-3-0925 Space 124 14006 Riverside Dr. , Sherman Oaks, Ca 91423 included …" at bounding box center [784, 465] width 612 height 82
paste textarea ""sfglman oaks Fashion nirJ"i"t"r, Lp, unibait-Rodamco westfietd NV, UnibaitRoda…"
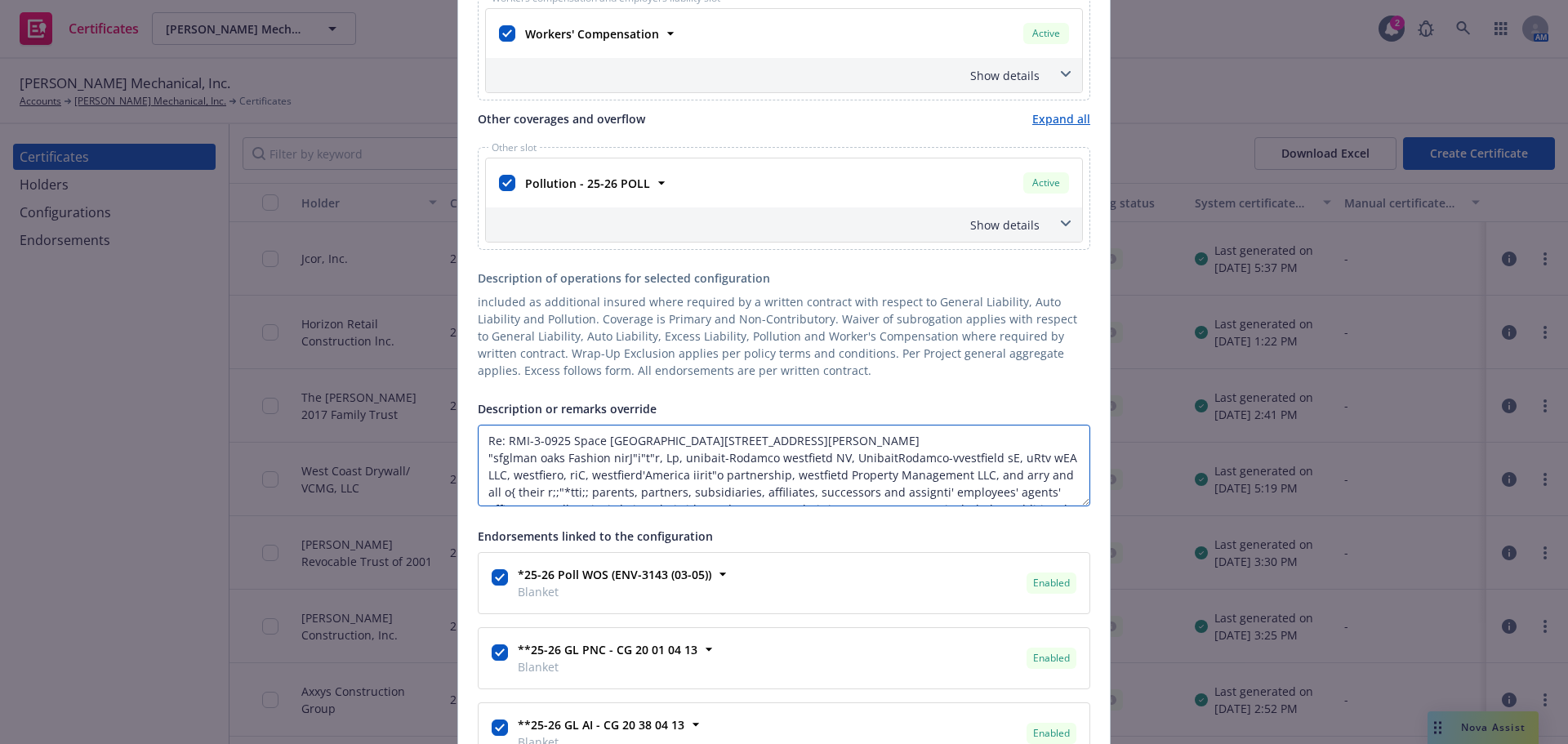
scroll to position [13, 0]
click at [760, 506] on textarea "Re: RMI-3-0925 Space 124 14006 Riverside Dr. , Sherman Oaks, Ca 91423 "sfglman …" at bounding box center [784, 465] width 612 height 82
drag, startPoint x: 922, startPoint y: 512, endPoint x: 879, endPoint y: 510, distance: 43.0
click at [879, 506] on textarea "Re: RMI-3-0925 Space 124 14006 Riverside Dr. , Sherman Oaks, Ca 91423 "sfglman …" at bounding box center [784, 465] width 612 height 82
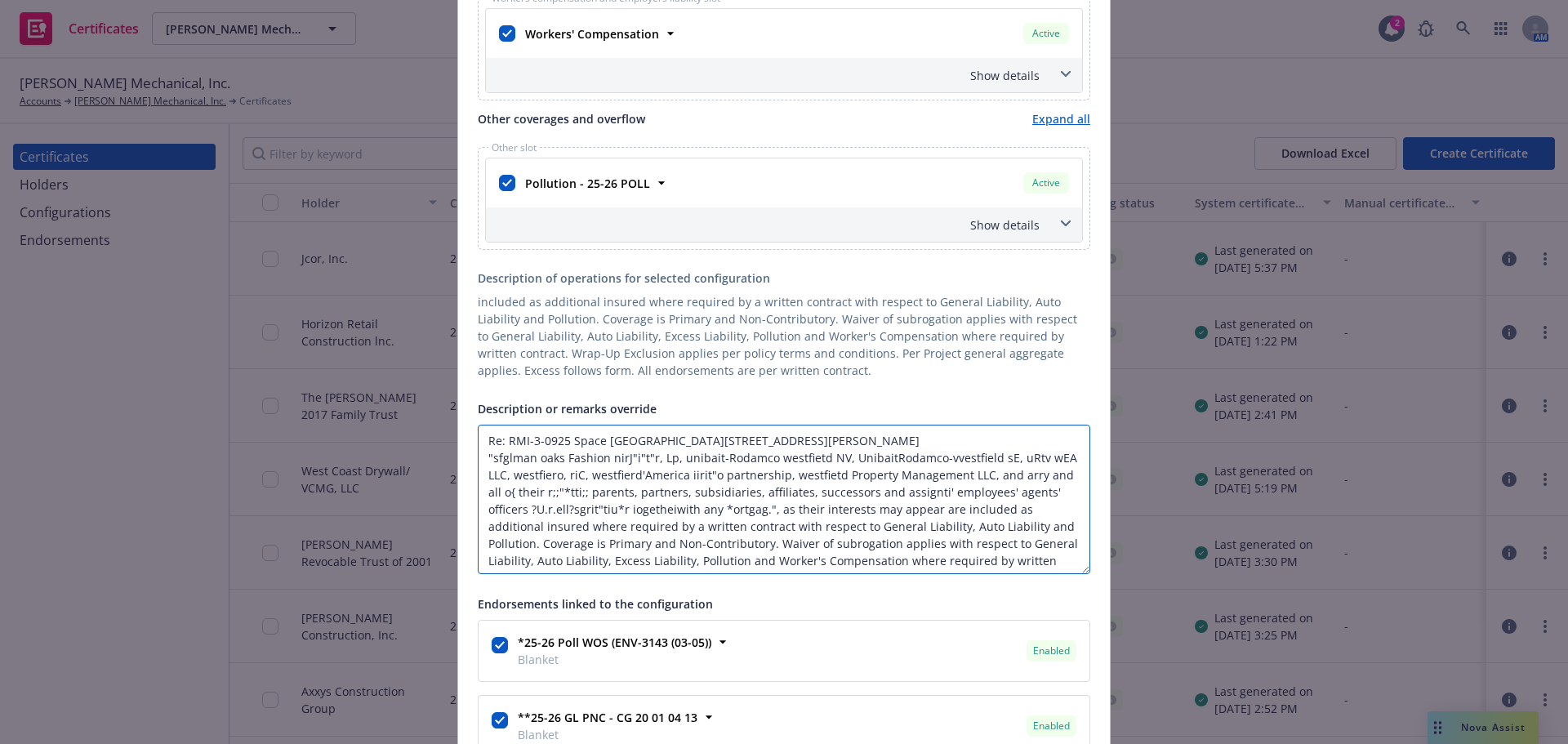
drag, startPoint x: 1079, startPoint y: 517, endPoint x: 1014, endPoint y: 599, distance: 104.6
click at [1068, 575] on textarea "Re: RMI-3-0925 Space 124 14006 Riverside Dr. , Sherman Oaks, Ca 91423 "sfglman …" at bounding box center [784, 500] width 612 height 150
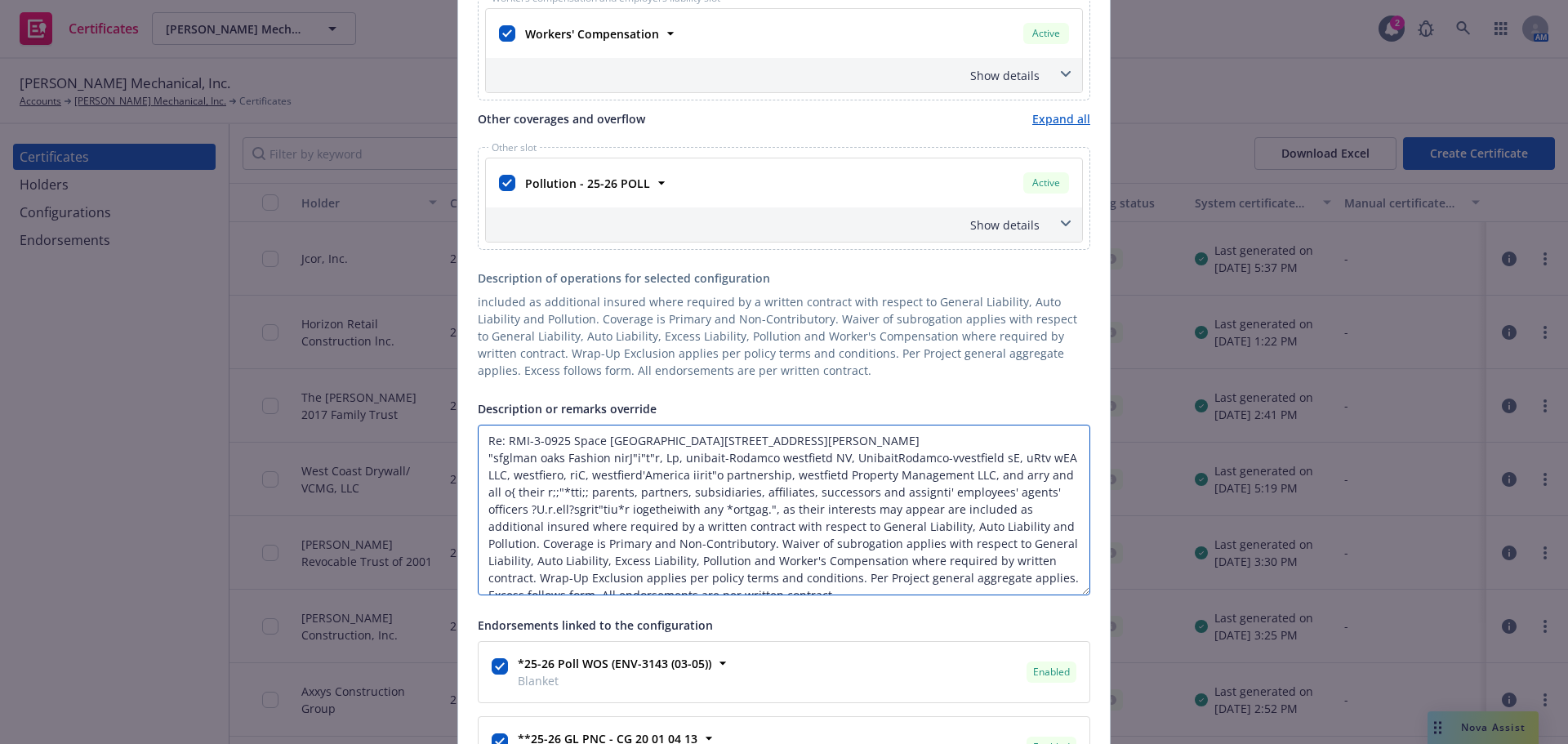
click at [922, 522] on textarea "Re: RMI-3-0925 Space 124 14006 Riverside Dr. , Sherman Oaks, Ca 91423 "sfglman …" at bounding box center [784, 509] width 612 height 170
drag, startPoint x: 922, startPoint y: 523, endPoint x: 480, endPoint y: 471, distance: 445.0
click at [480, 471] on textarea "Re: RMI-3-0925 Space 124 14006 Riverside Dr. , Sherman Oaks, Ca 91423 "sfglman …" at bounding box center [784, 509] width 612 height 170
paste textarea "sfglman oaks Fashion nirJ"i"t"r, Lp, unibait-Rodamco westfietd NV, Unibait- sE,…"
paste textarea "Sherman Oaks Fashion Associates, LP, Unibail-Rodamco Westfield NV, Unibail- Rod…"
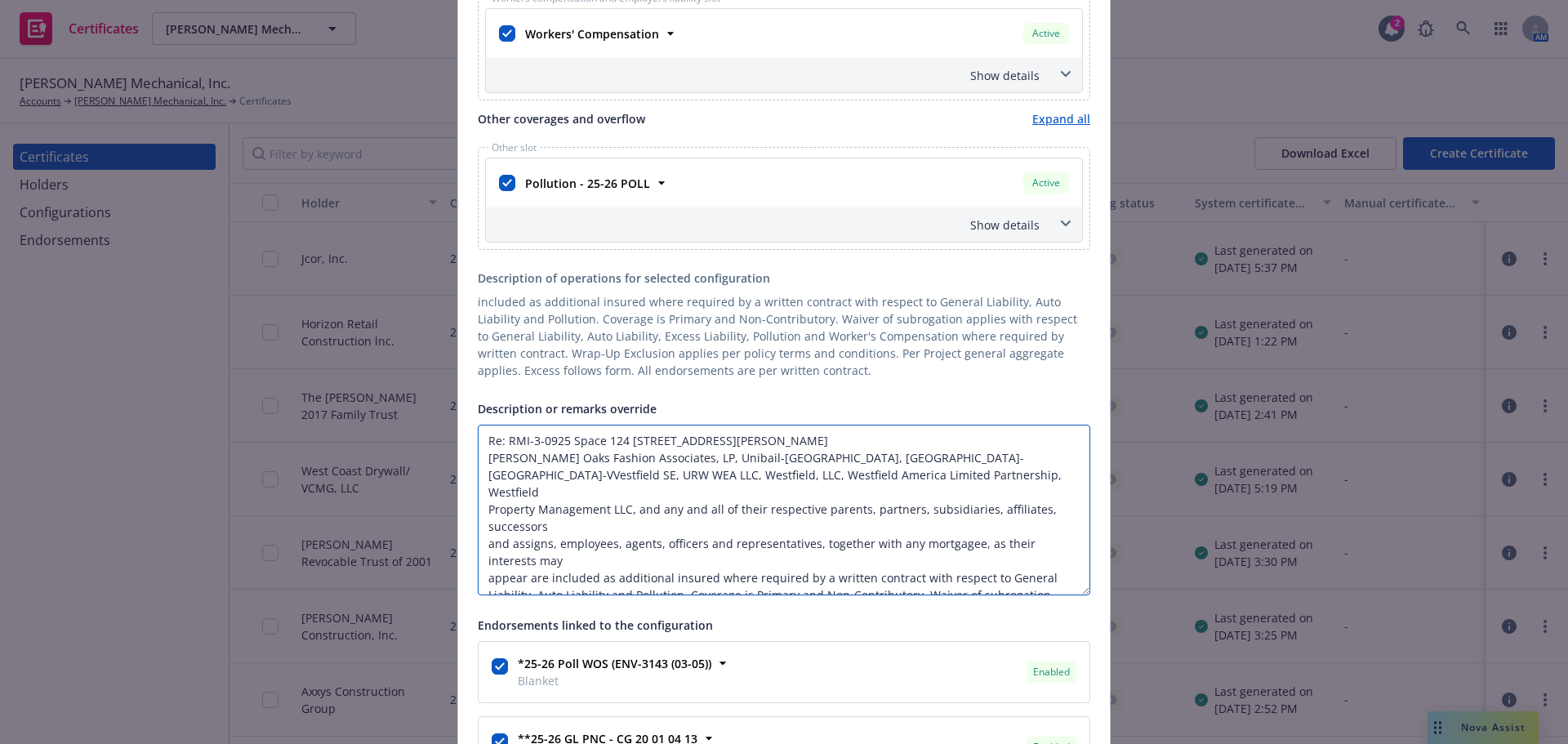
click at [920, 471] on textarea "Re: RMI-3-0925 Space 124 14006 Riverside Dr. , Sherman Oaks, Ca 91423 Sherman O…" at bounding box center [784, 509] width 612 height 170
click at [967, 475] on textarea "Re: RMI-3-0925 Space 124 14006 Riverside Dr. , Sherman Oaks, Ca 91423 Sherman O…" at bounding box center [784, 509] width 612 height 170
click at [898, 492] on textarea "Re: RMI-3-0925 Space 124 14006 Riverside Dr. , Sherman Oaks, Ca 91423 Sherman O…" at bounding box center [784, 509] width 612 height 170
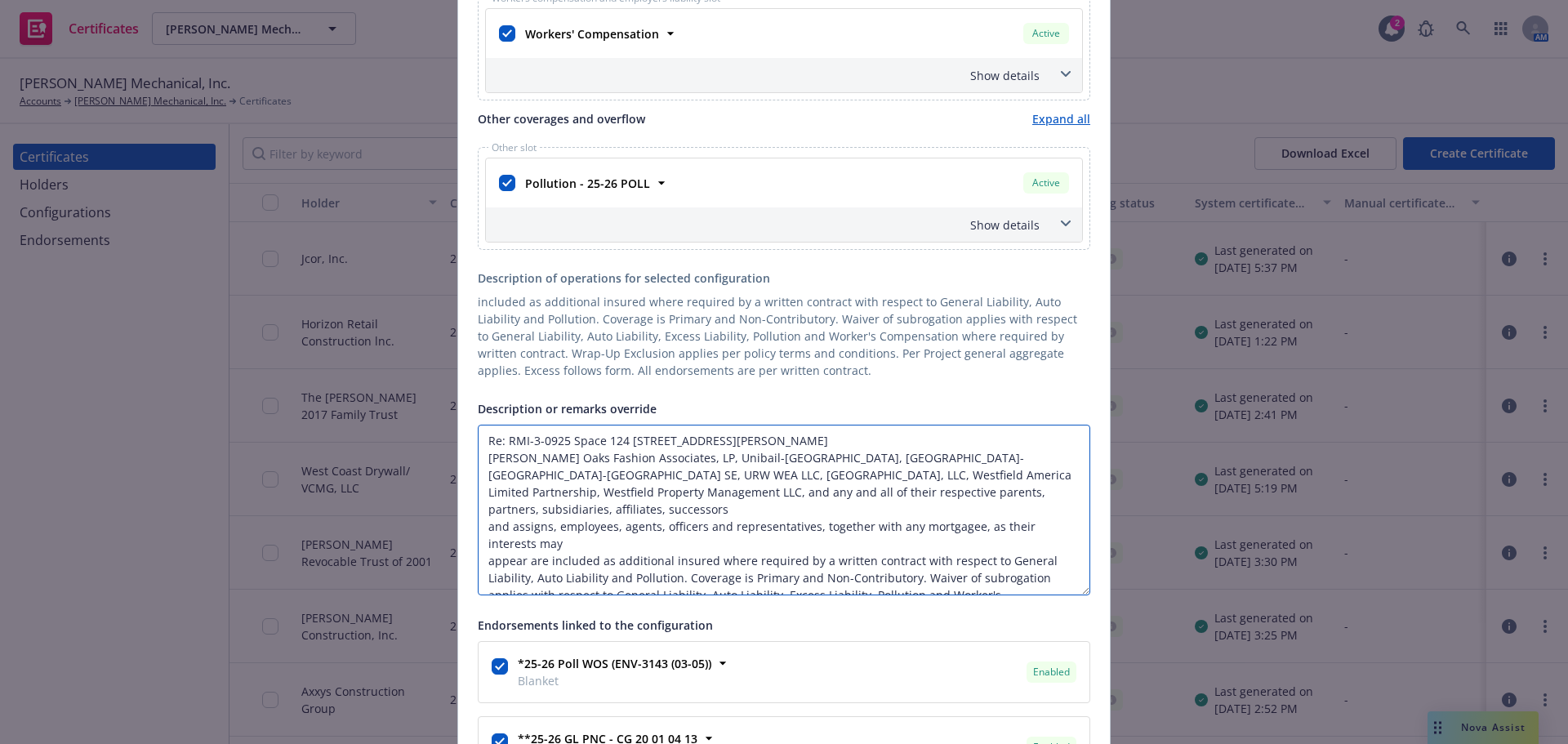
click at [948, 506] on textarea "Re: RMI-3-0925 Space 124 14006 Riverside Dr. , Sherman Oaks, Ca 91423 Sherman O…" at bounding box center [784, 509] width 612 height 170
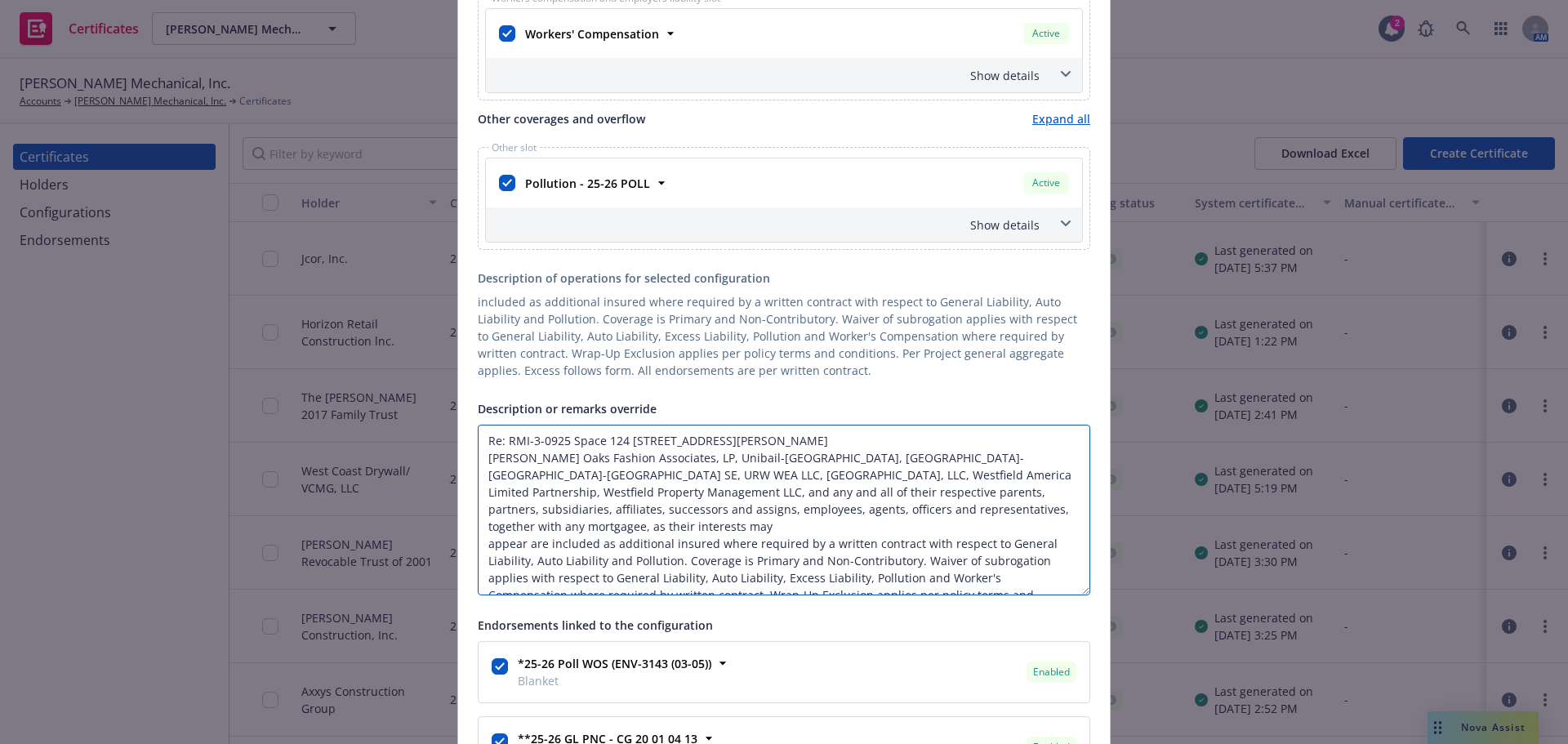
click at [962, 522] on textarea "Re: RMI-3-0925 Space 124 14006 Riverside Dr. , Sherman Oaks, Ca 91423 Sherman O…" at bounding box center [784, 509] width 612 height 170
type textarea "Re: RMI-3-0925 Space 124 14006 Riverside Dr. , Sherman Oaks, Ca 91423 Sherman O…"
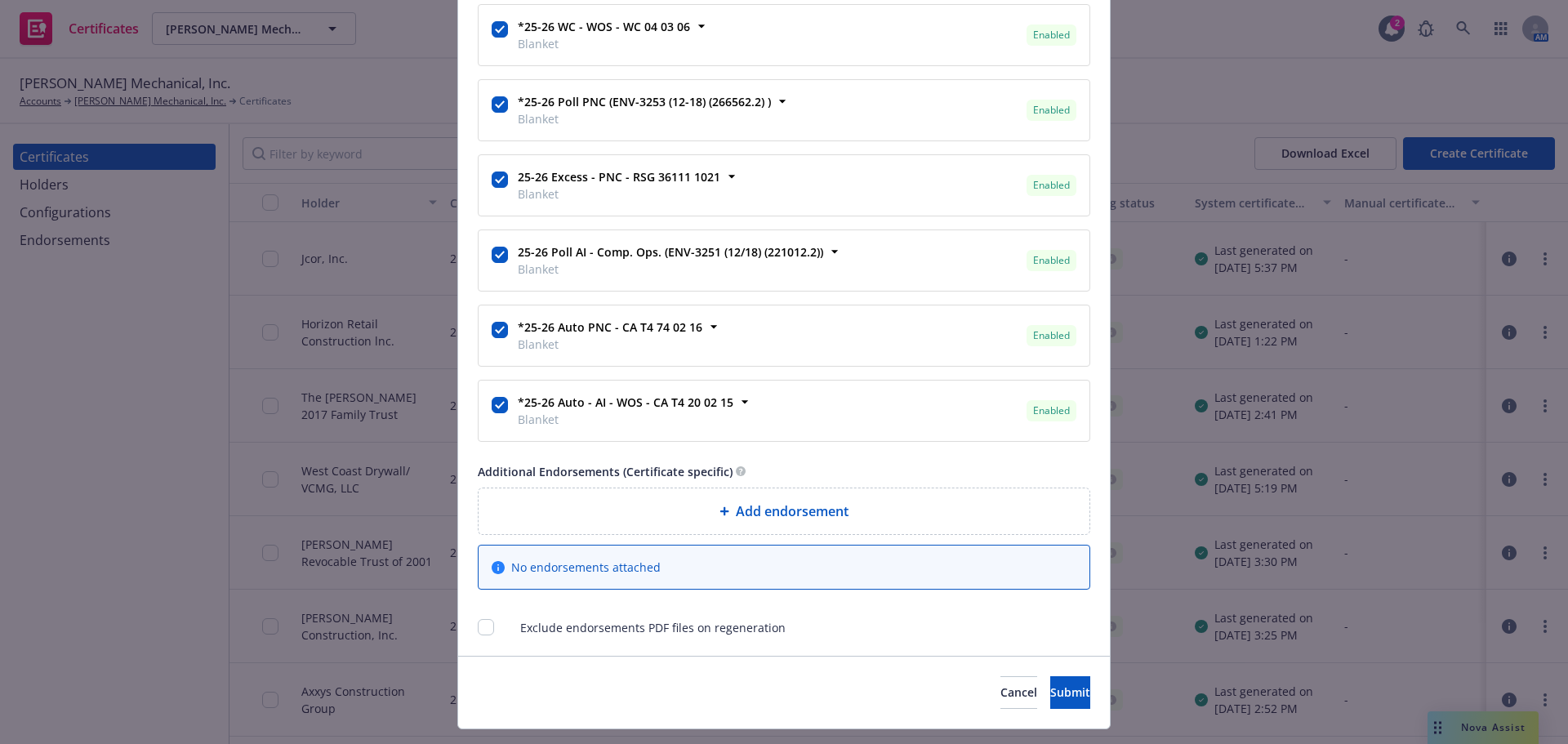
scroll to position [2504, 0]
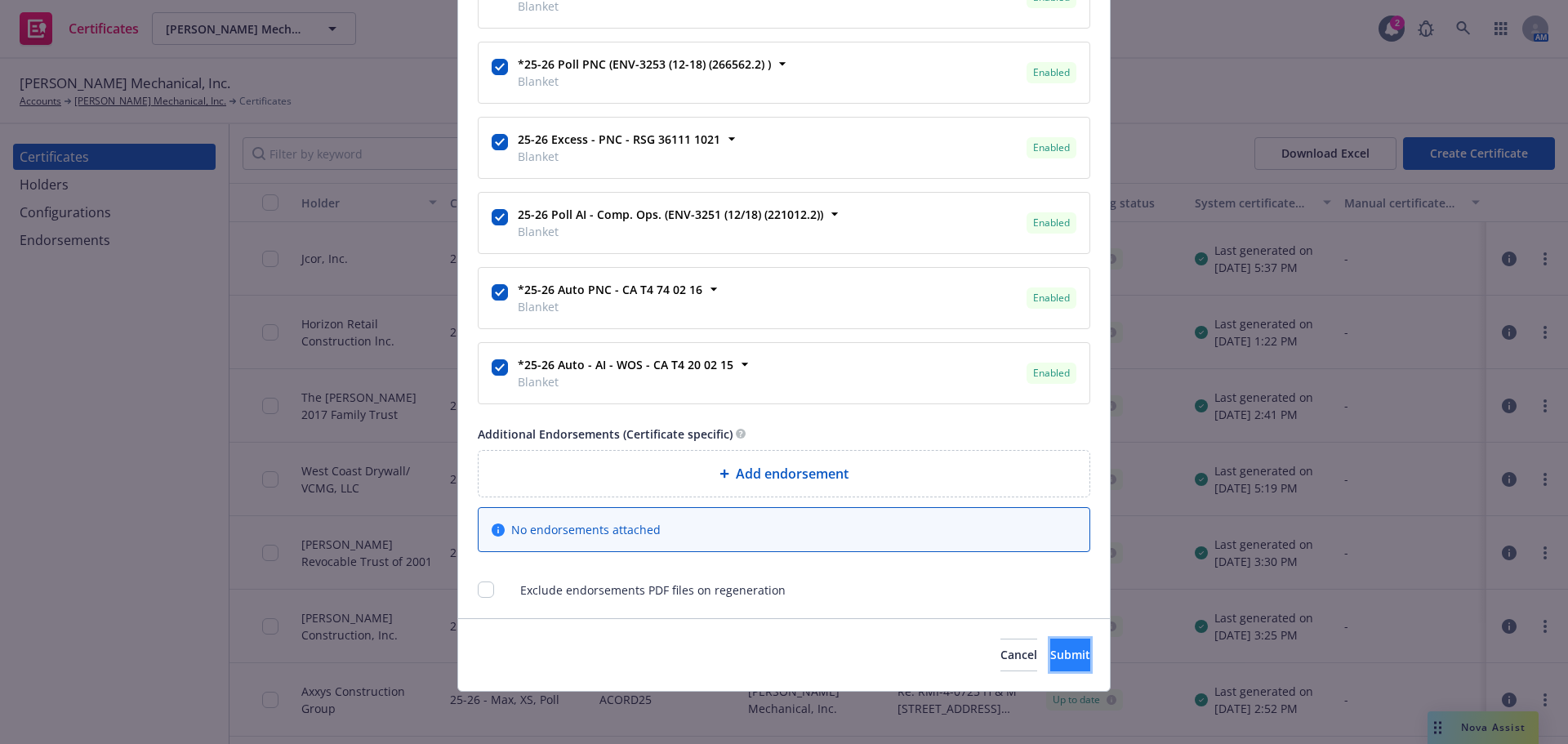
click at [1069, 664] on button "Submit" at bounding box center [1070, 655] width 40 height 33
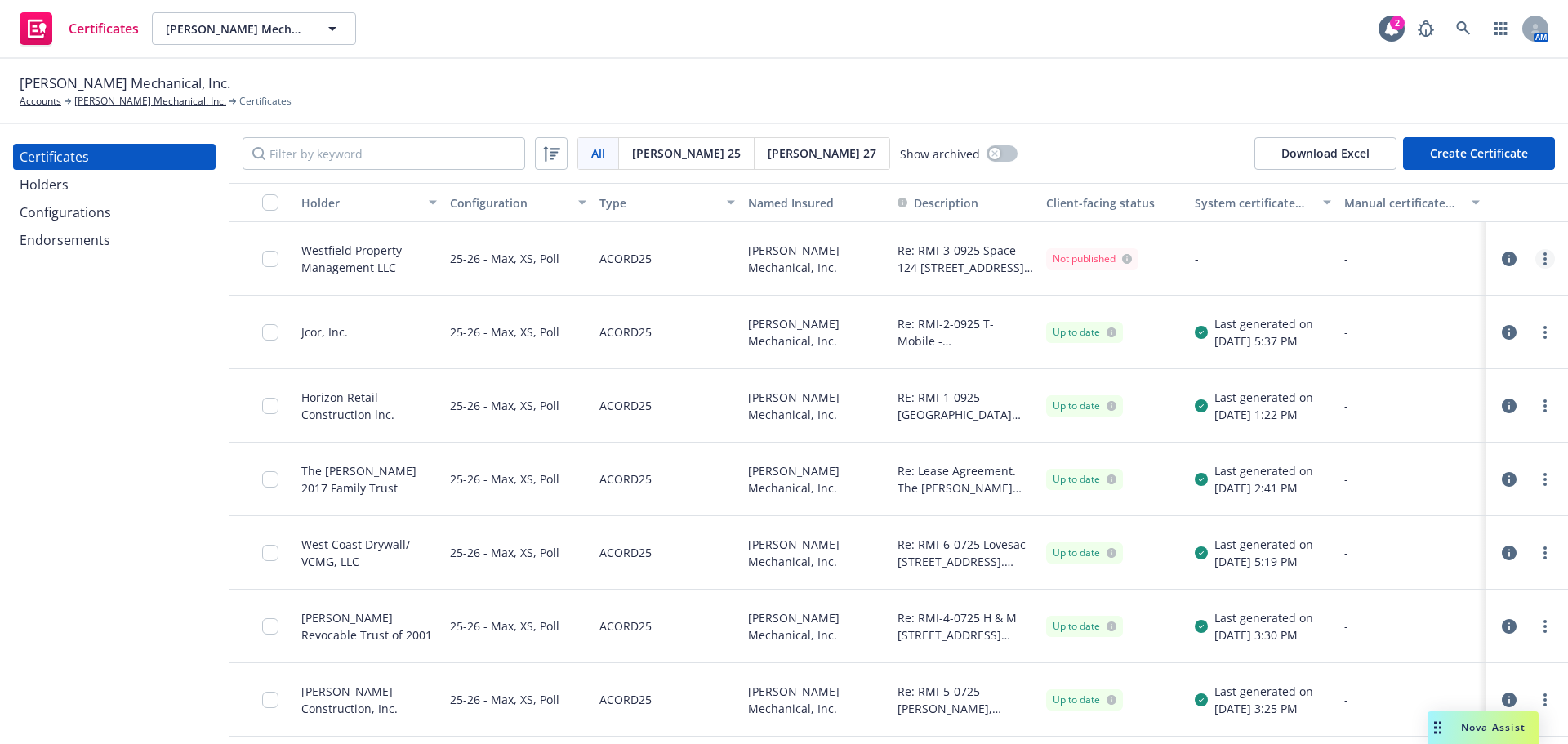
click at [1536, 262] on link "more" at bounding box center [1546, 259] width 19 height 19
click at [1453, 363] on link "Regenerate" at bounding box center [1411, 358] width 262 height 33
click at [1544, 259] on circle "more" at bounding box center [1545, 258] width 3 height 3
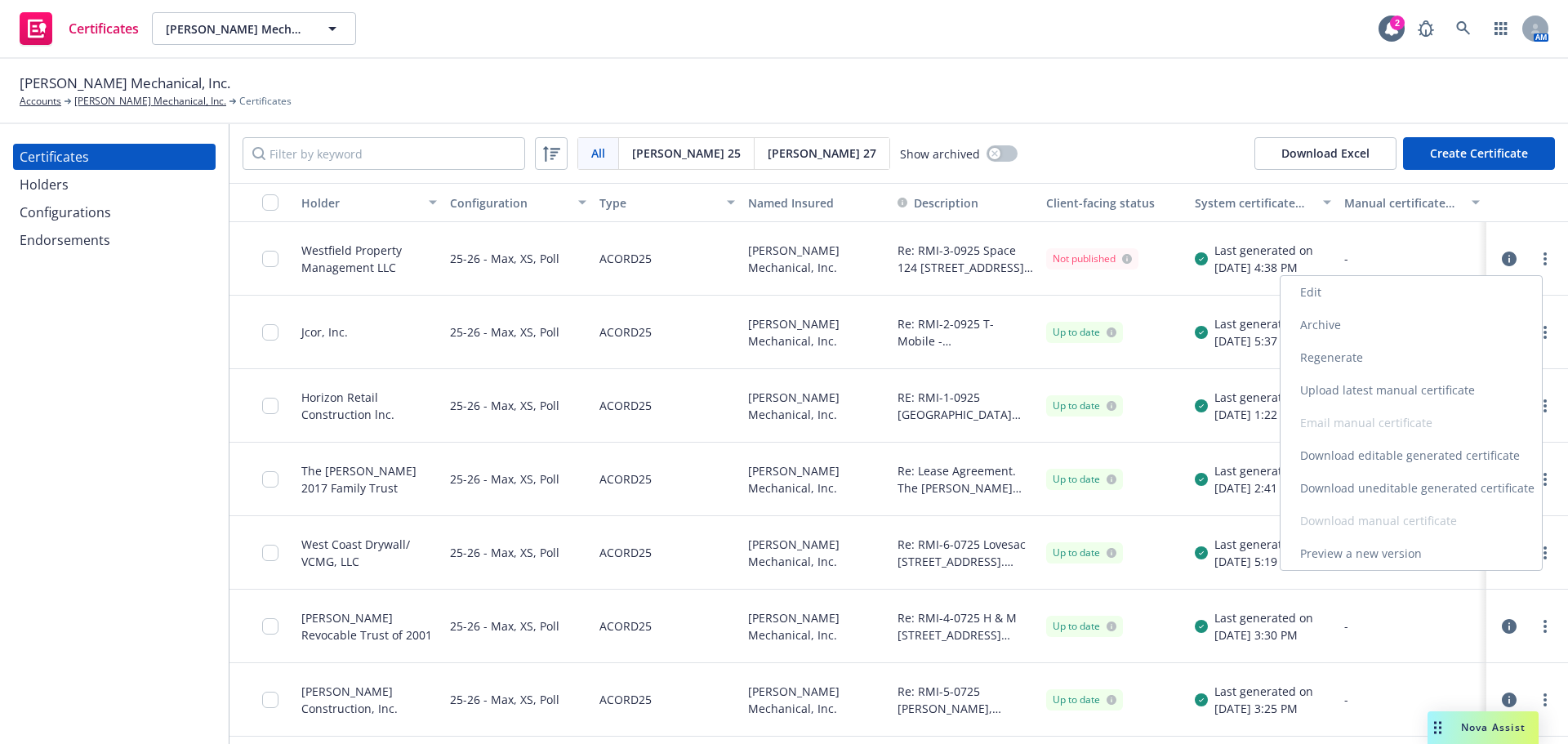
click at [1433, 489] on link "Download uneditable generated certificate" at bounding box center [1411, 489] width 262 height 33
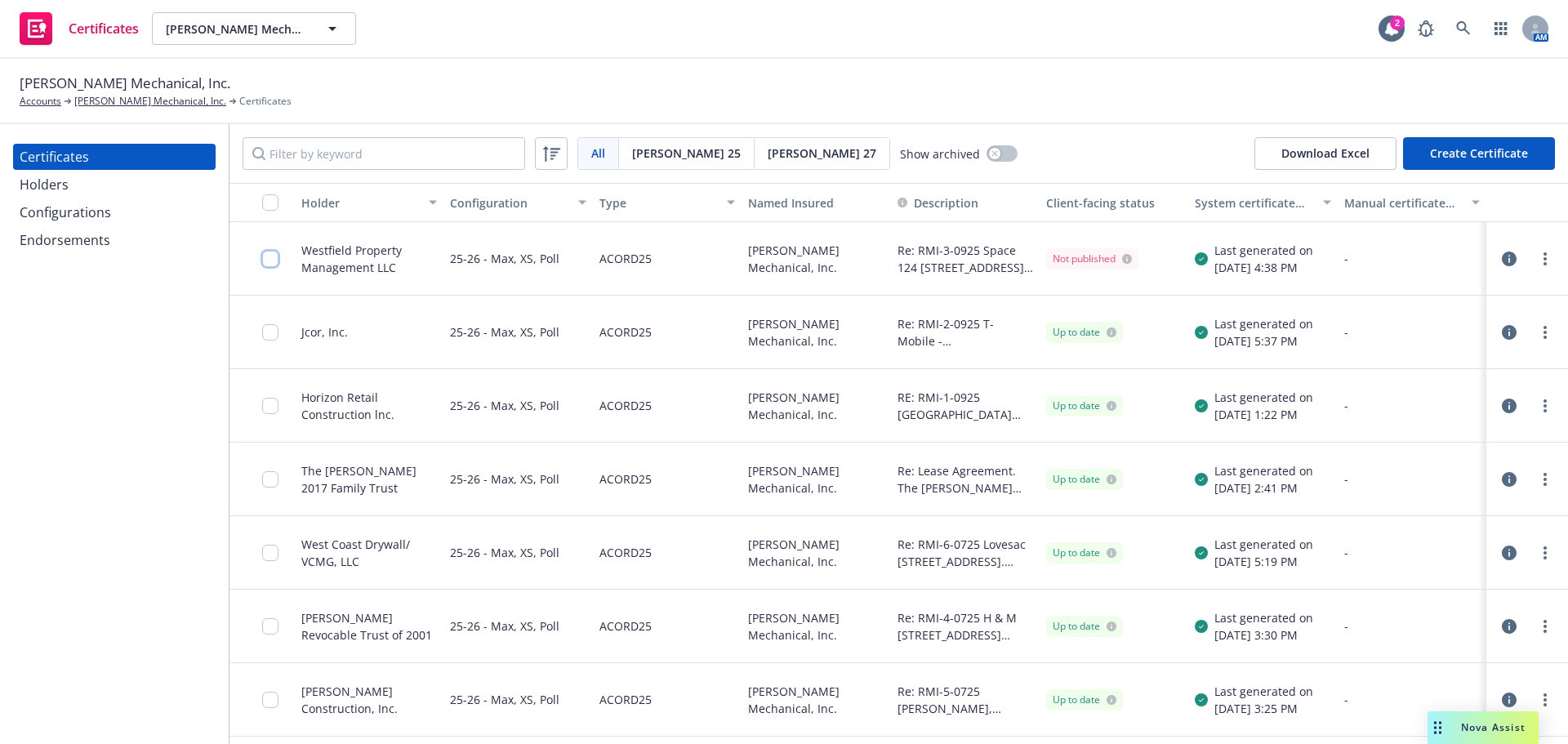
click at [271, 258] on input "checkbox" at bounding box center [270, 259] width 17 height 17
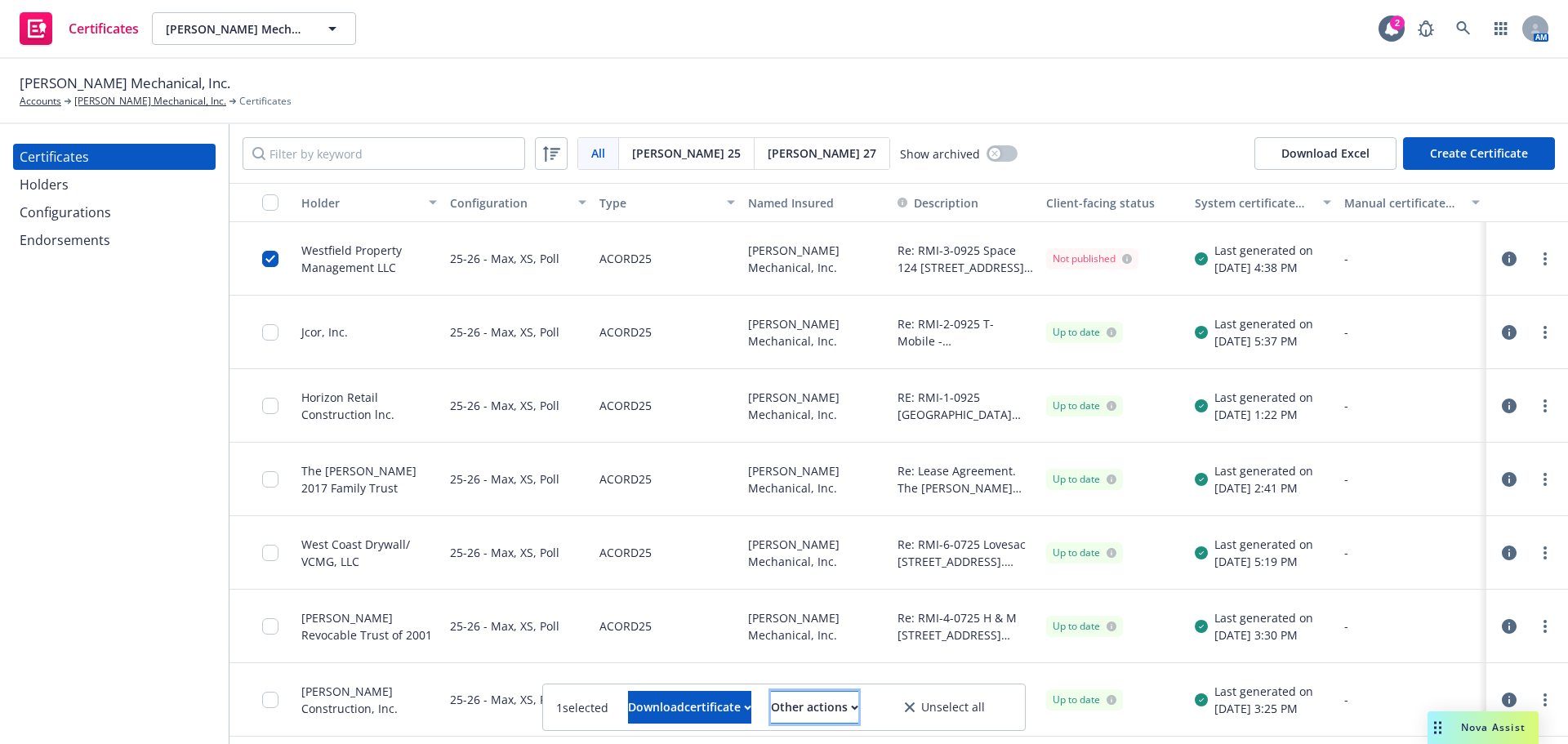
click at [798, 704] on button "Other actions" at bounding box center [815, 708] width 88 height 33
click at [797, 673] on link "Publish certificate" at bounding box center [784, 668] width 150 height 33
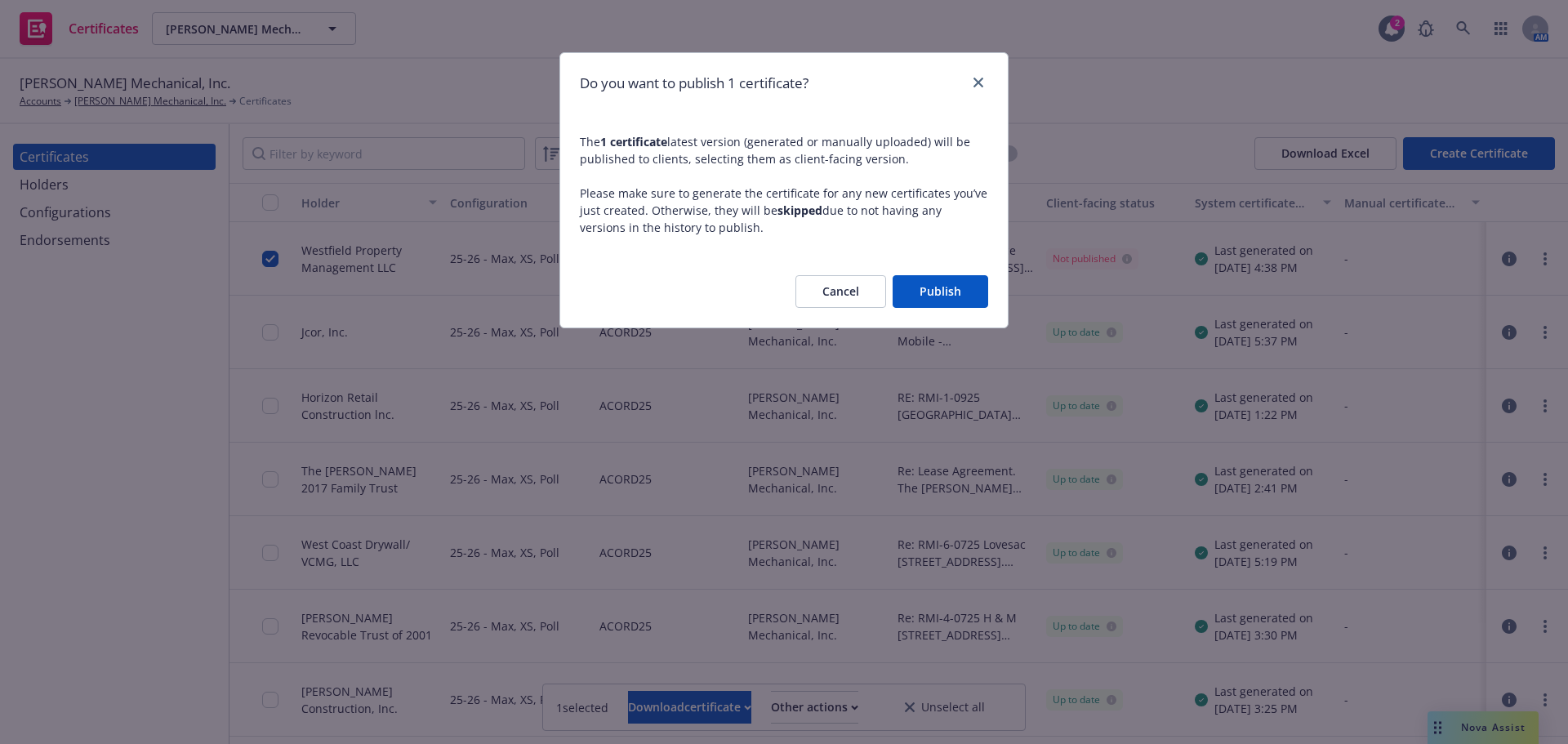
drag, startPoint x: 934, startPoint y: 259, endPoint x: 932, endPoint y: 272, distance: 13.2
click at [934, 262] on div "Cancel Publish" at bounding box center [784, 292] width 448 height 72
click at [930, 287] on button "Publish" at bounding box center [940, 292] width 95 height 33
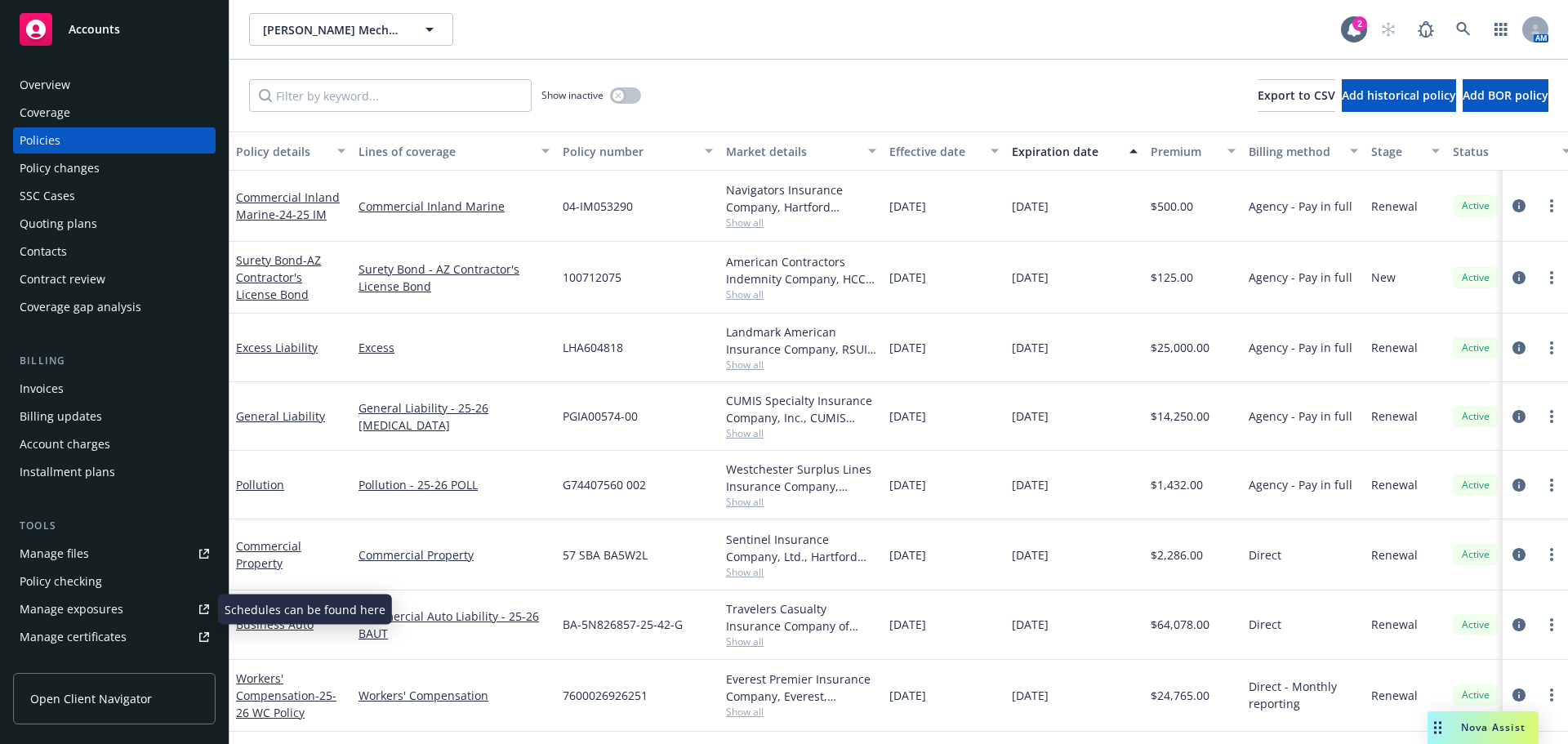
click at [113, 632] on div "Manage certificates" at bounding box center [73, 637] width 107 height 26
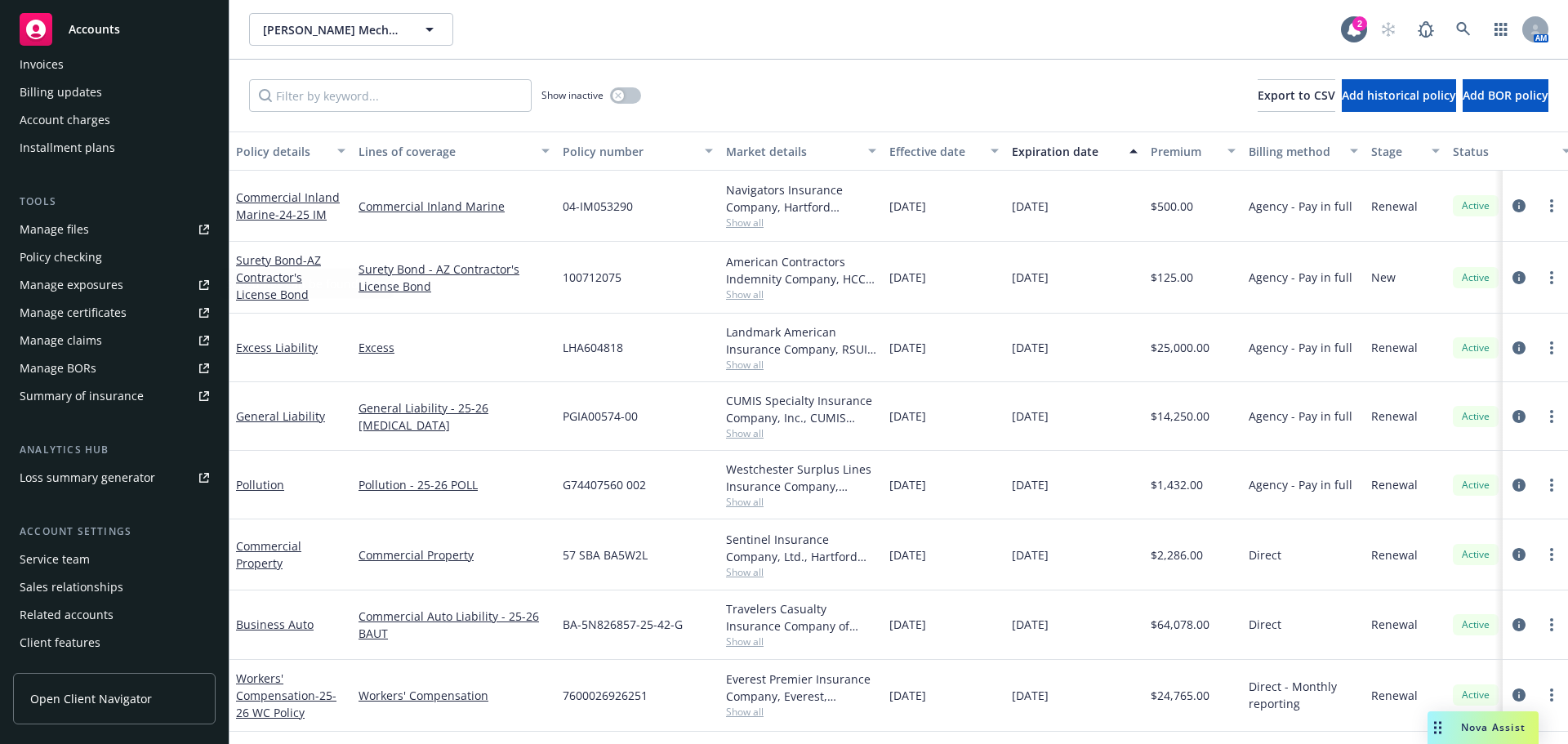
scroll to position [327, 0]
click at [89, 554] on div "Service team" at bounding box center [114, 557] width 190 height 26
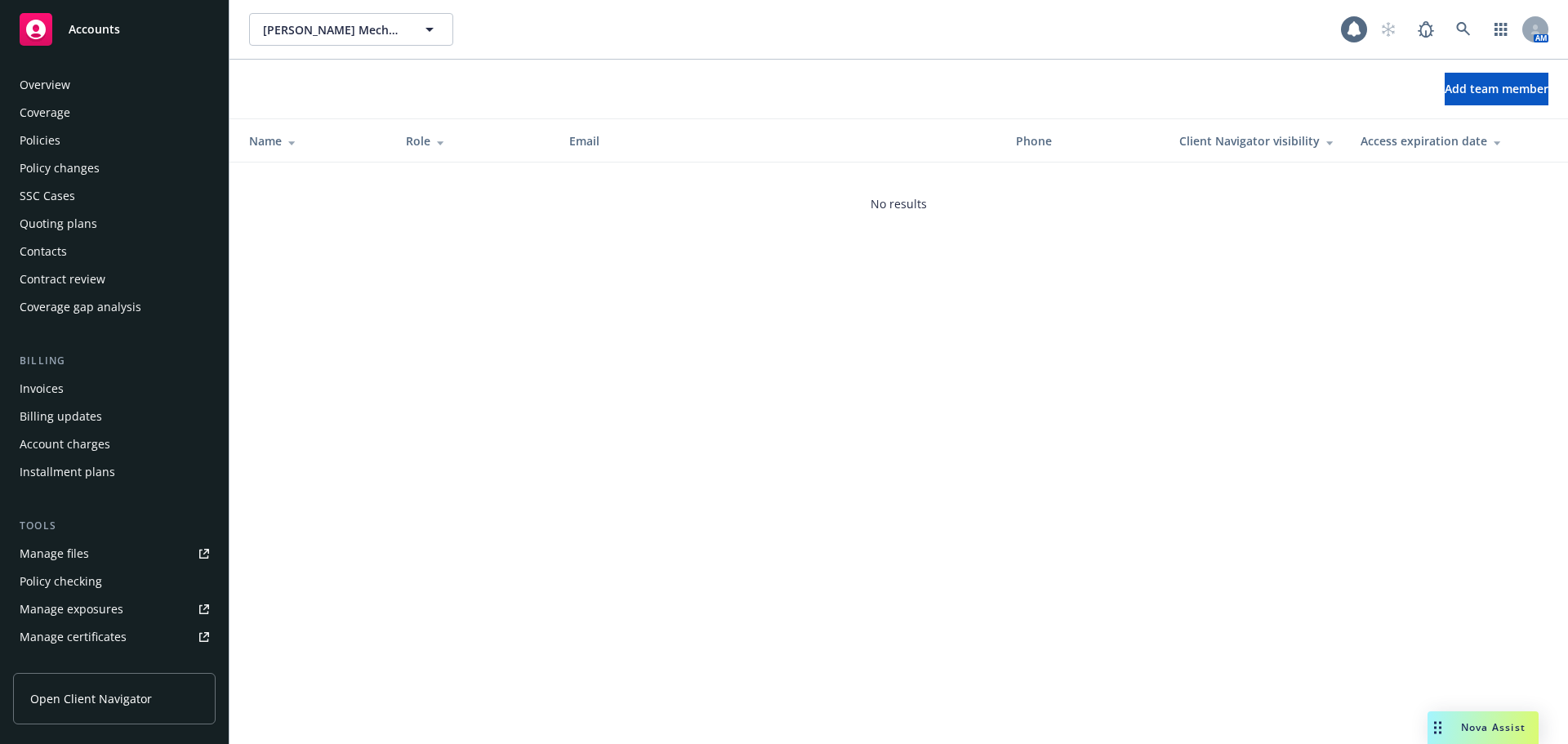
scroll to position [348, 0]
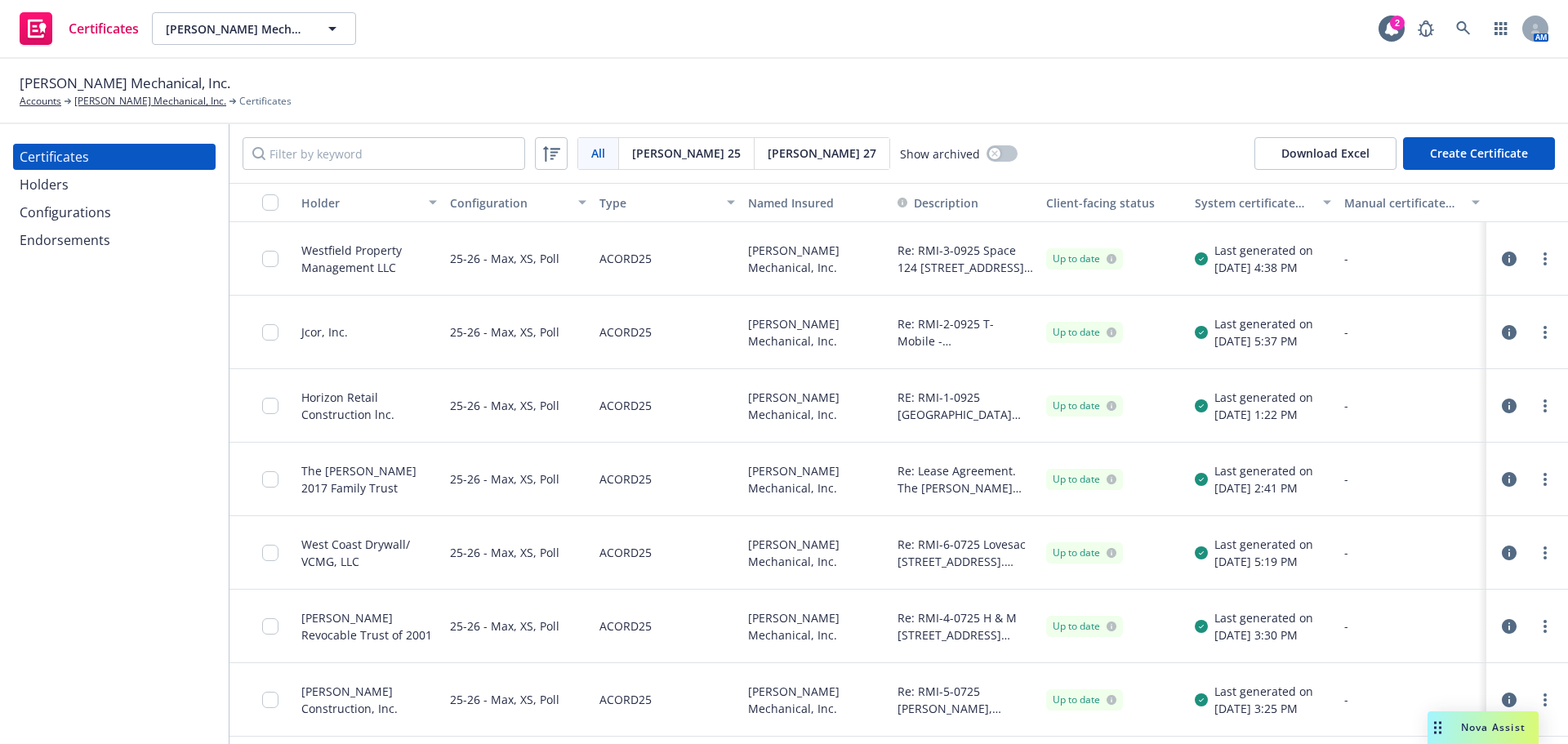
click at [1502, 265] on icon "button" at bounding box center [1509, 258] width 15 height 15
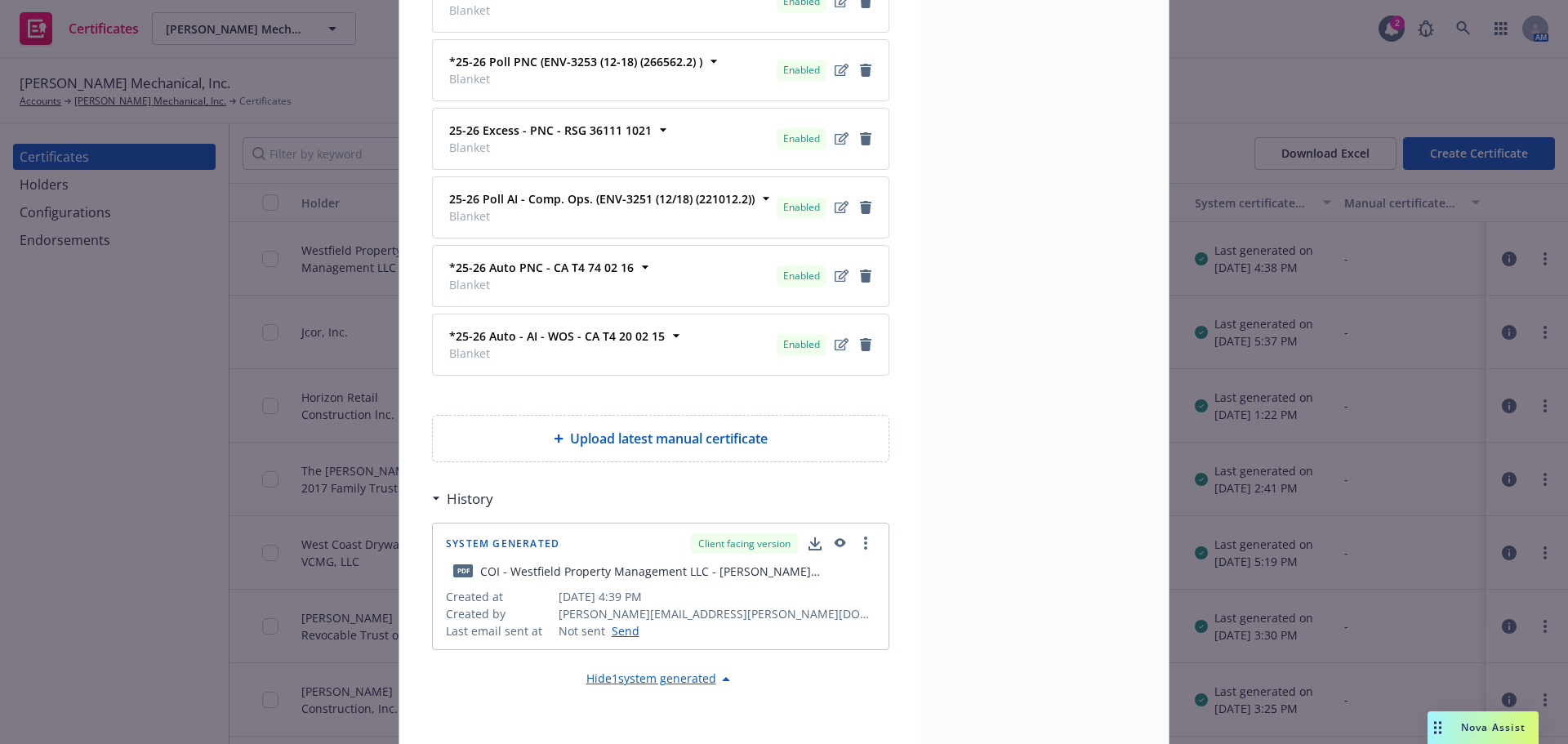
scroll to position [1563, 0]
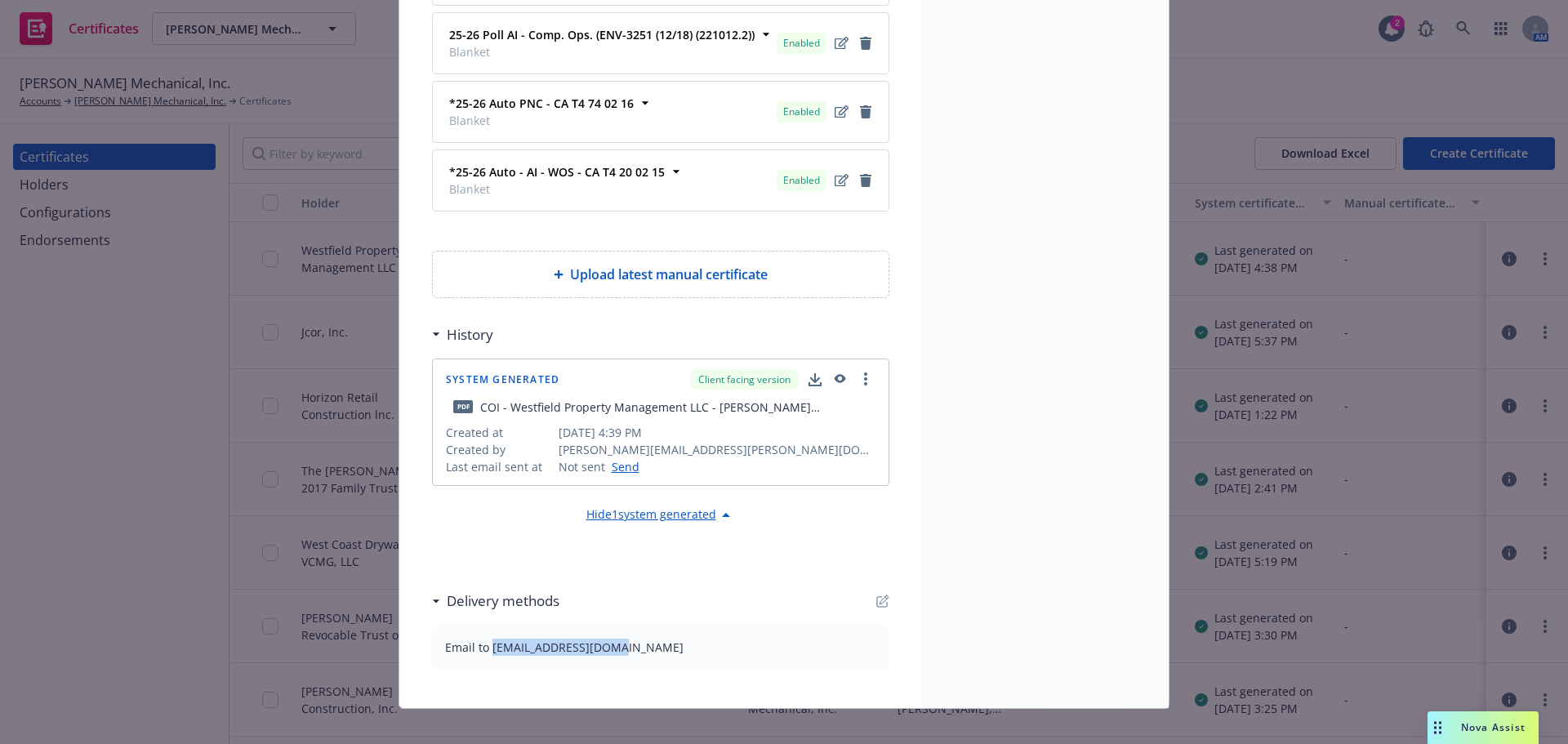
drag, startPoint x: 610, startPoint y: 632, endPoint x: 487, endPoint y: 642, distance: 123.4
click at [487, 642] on div "Email to kenya.larin@unrv.com" at bounding box center [661, 648] width 457 height 43
copy div "kenya.larin@unrv.com"
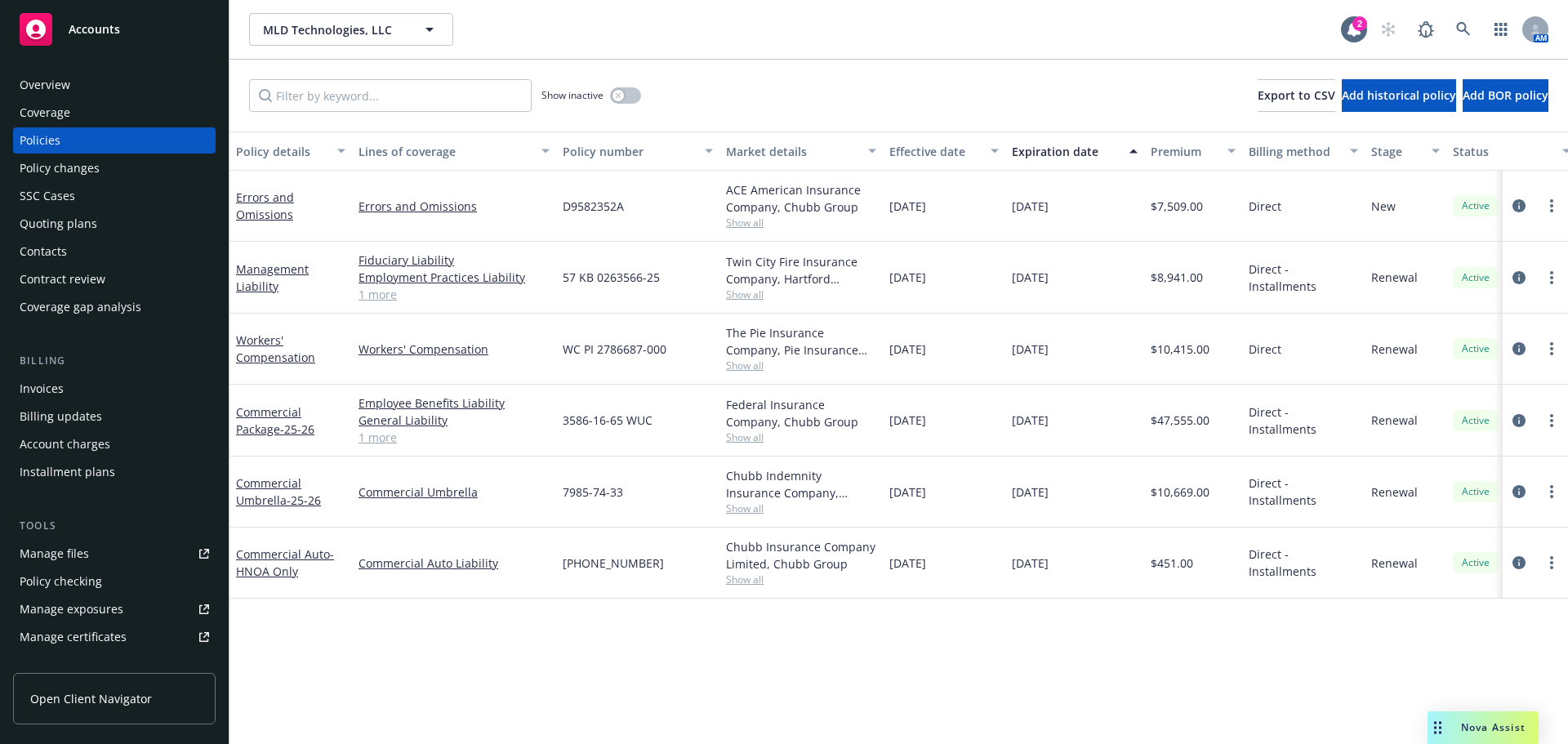
click at [88, 550] on link "Manage files" at bounding box center [114, 554] width 202 height 26
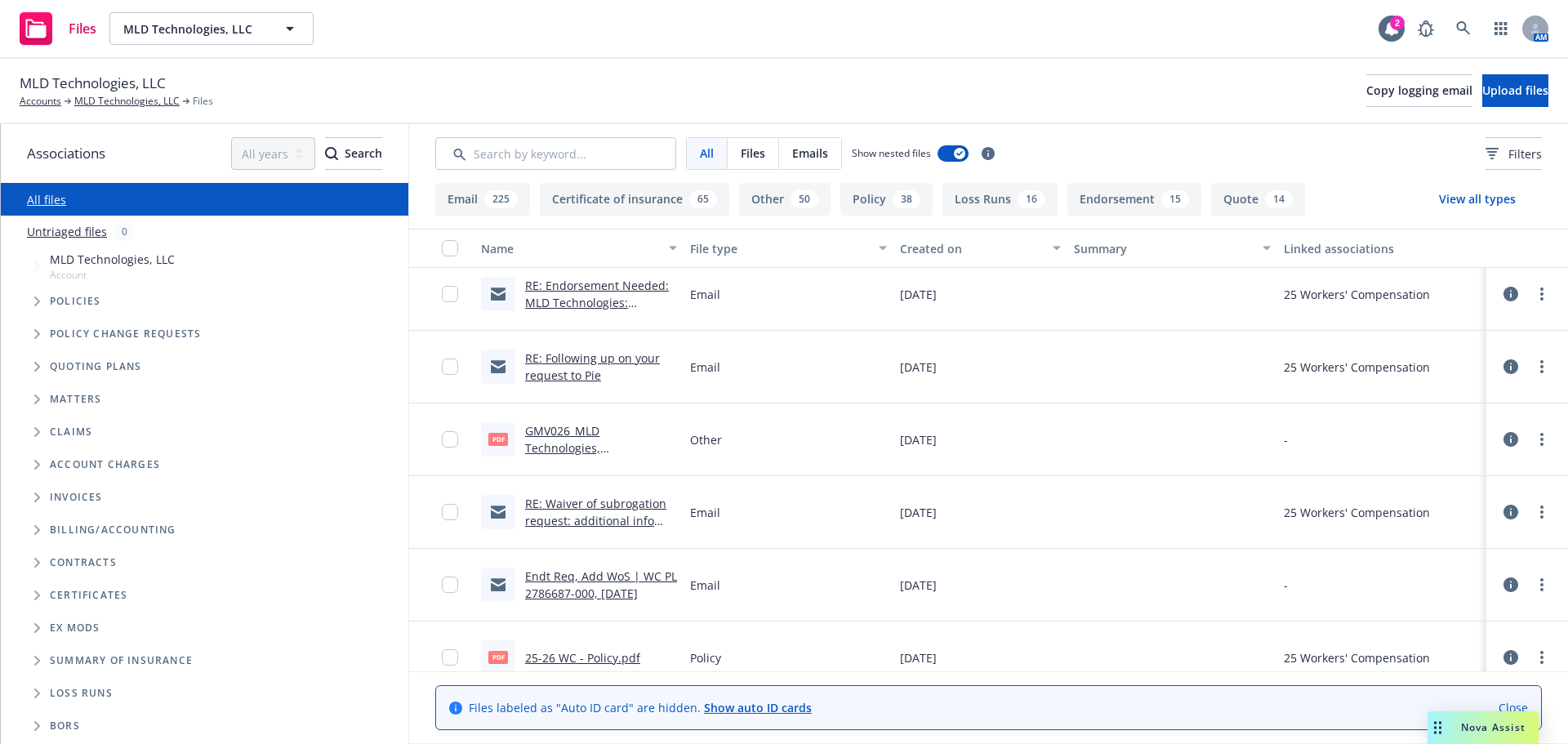
scroll to position [327, 0]
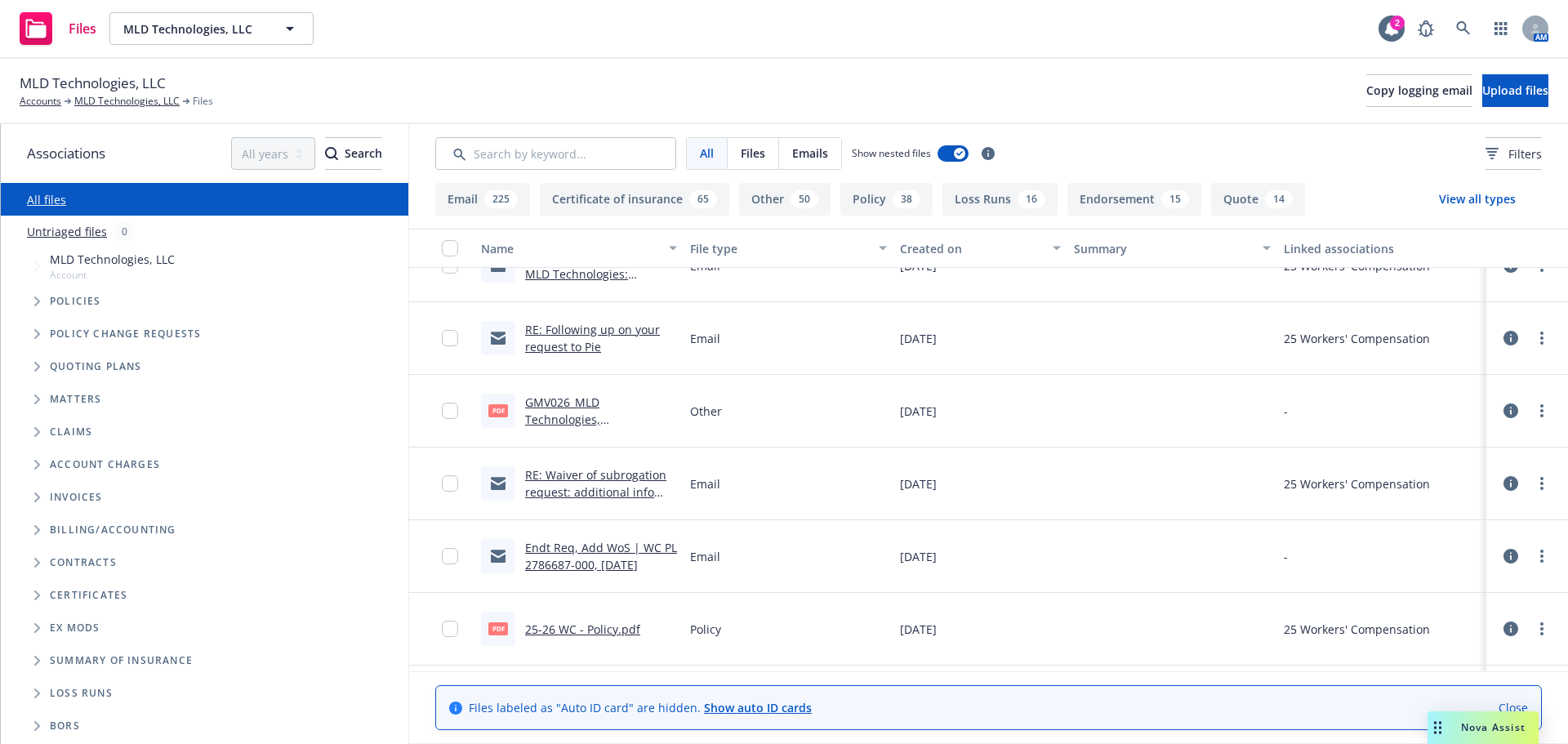
click at [556, 425] on link "GMV026_MLD Technologies, LLC_COI_[DATE].pdf" at bounding box center [579, 419] width 107 height 50
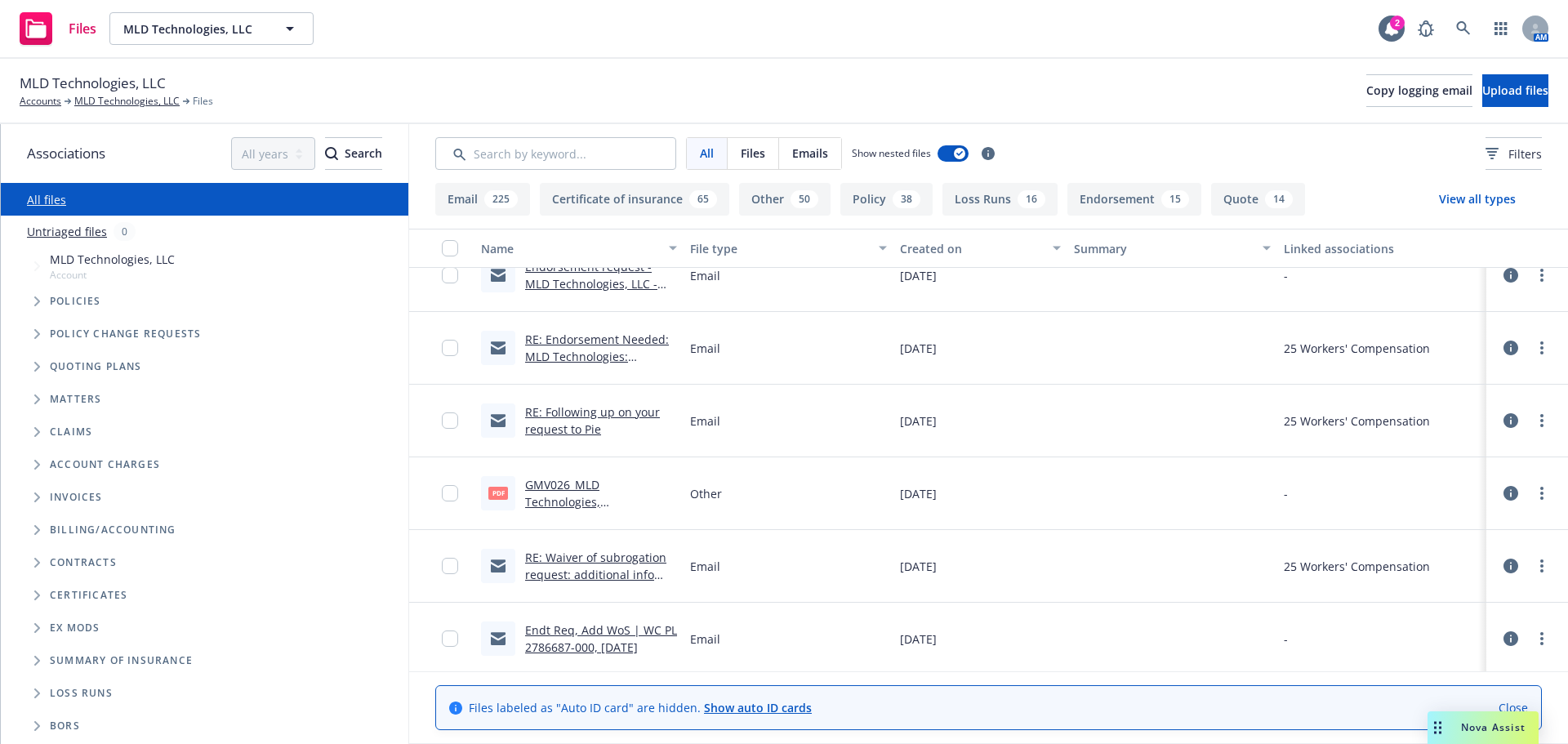
scroll to position [0, 0]
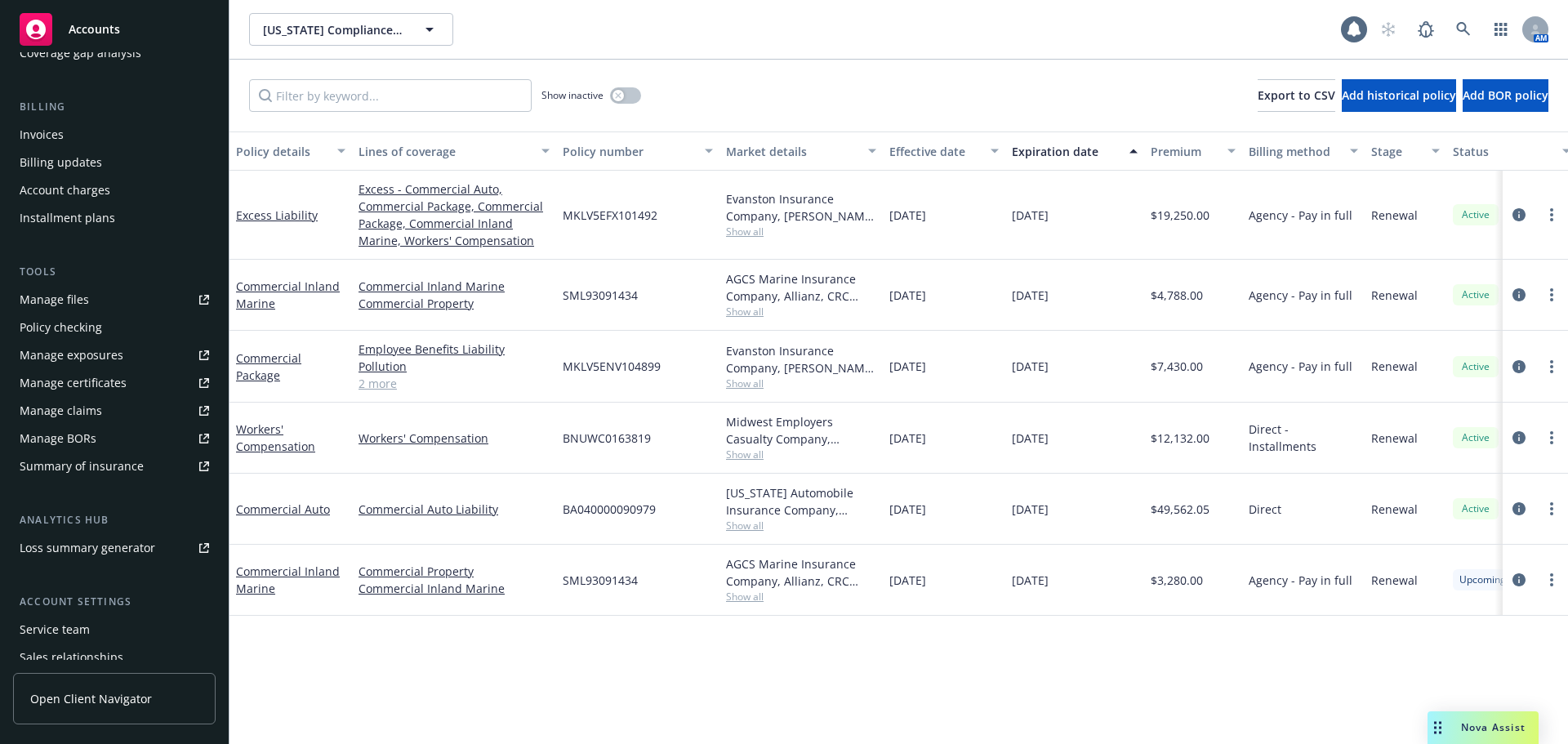
scroll to position [327, 0]
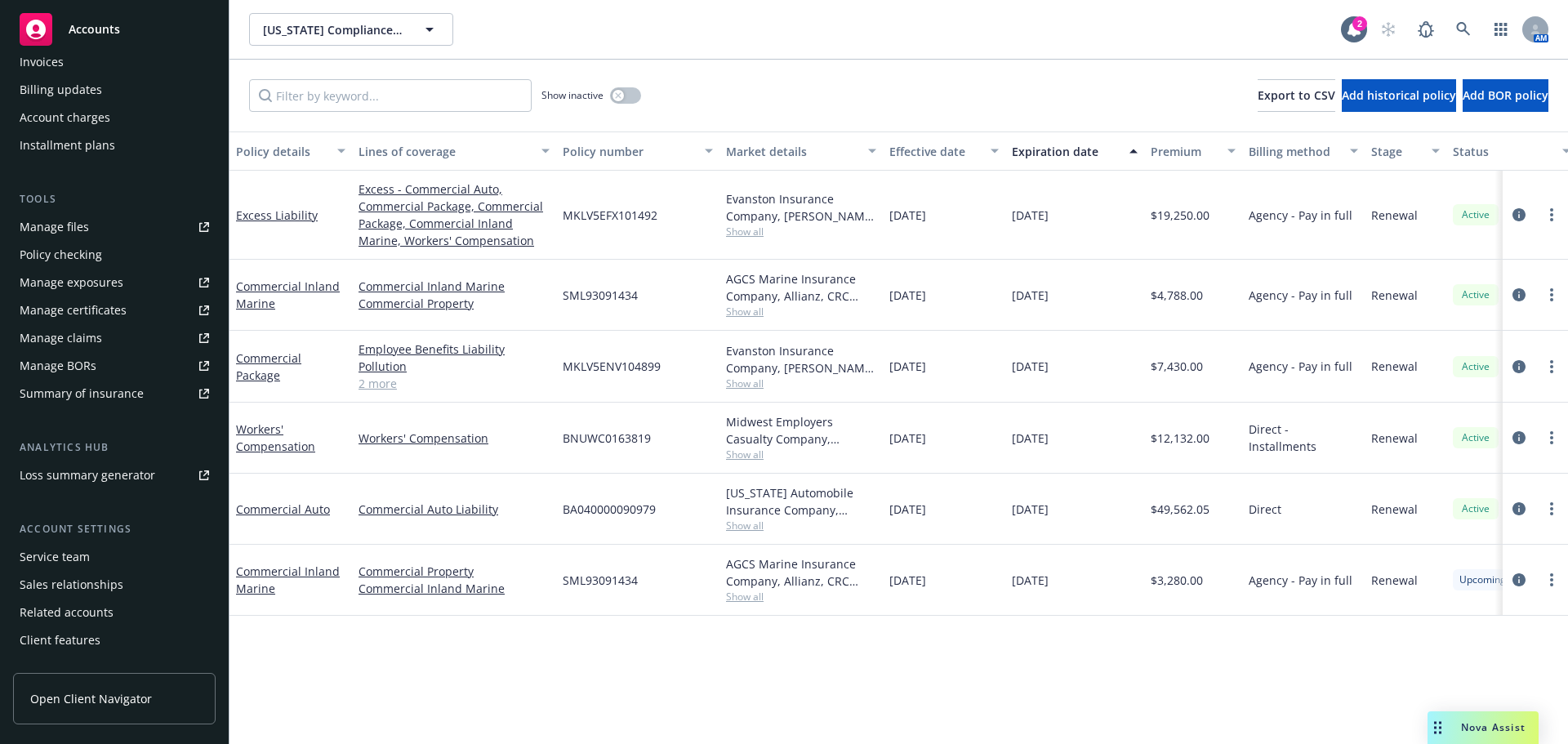
click at [86, 554] on div "Service team" at bounding box center [55, 557] width 70 height 26
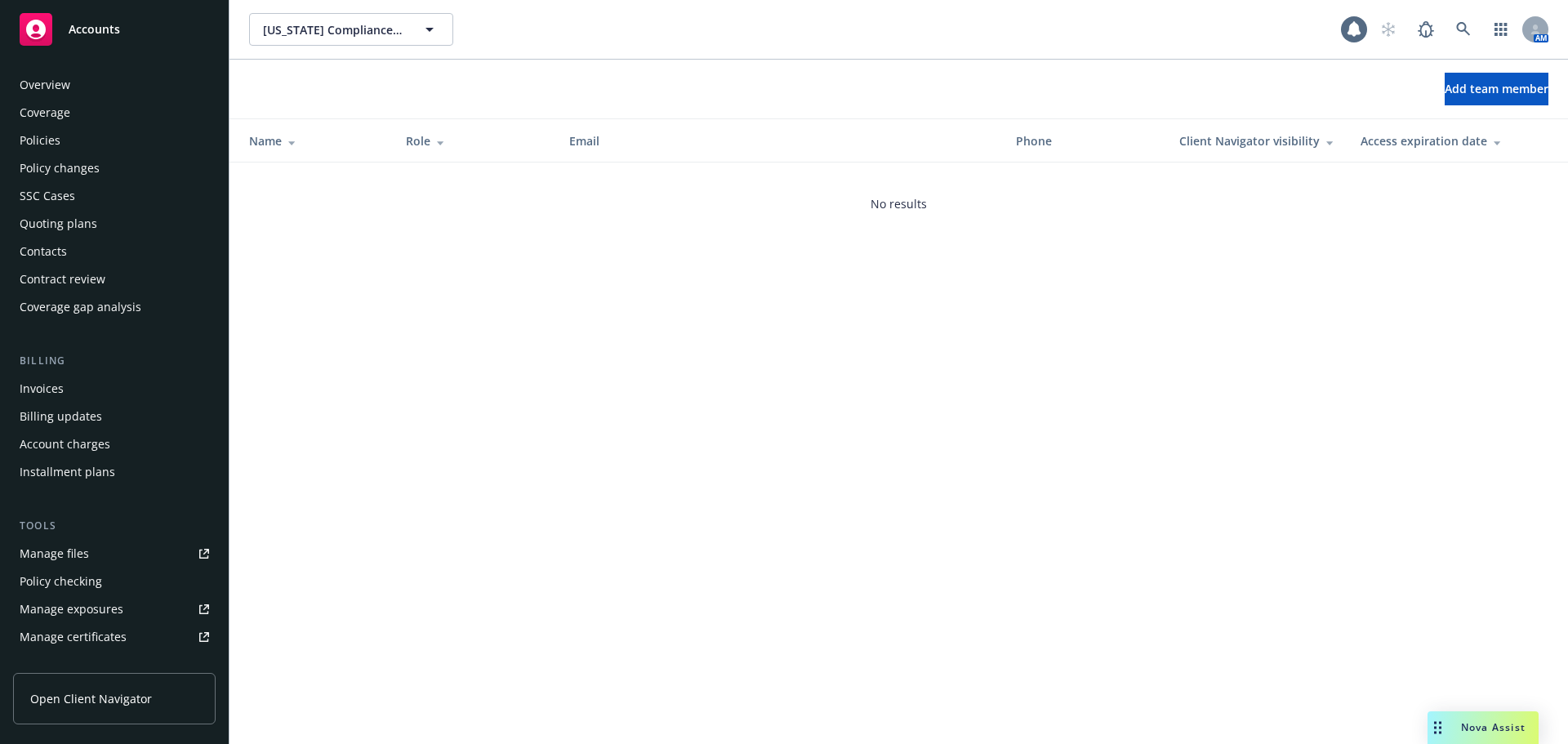
scroll to position [348, 0]
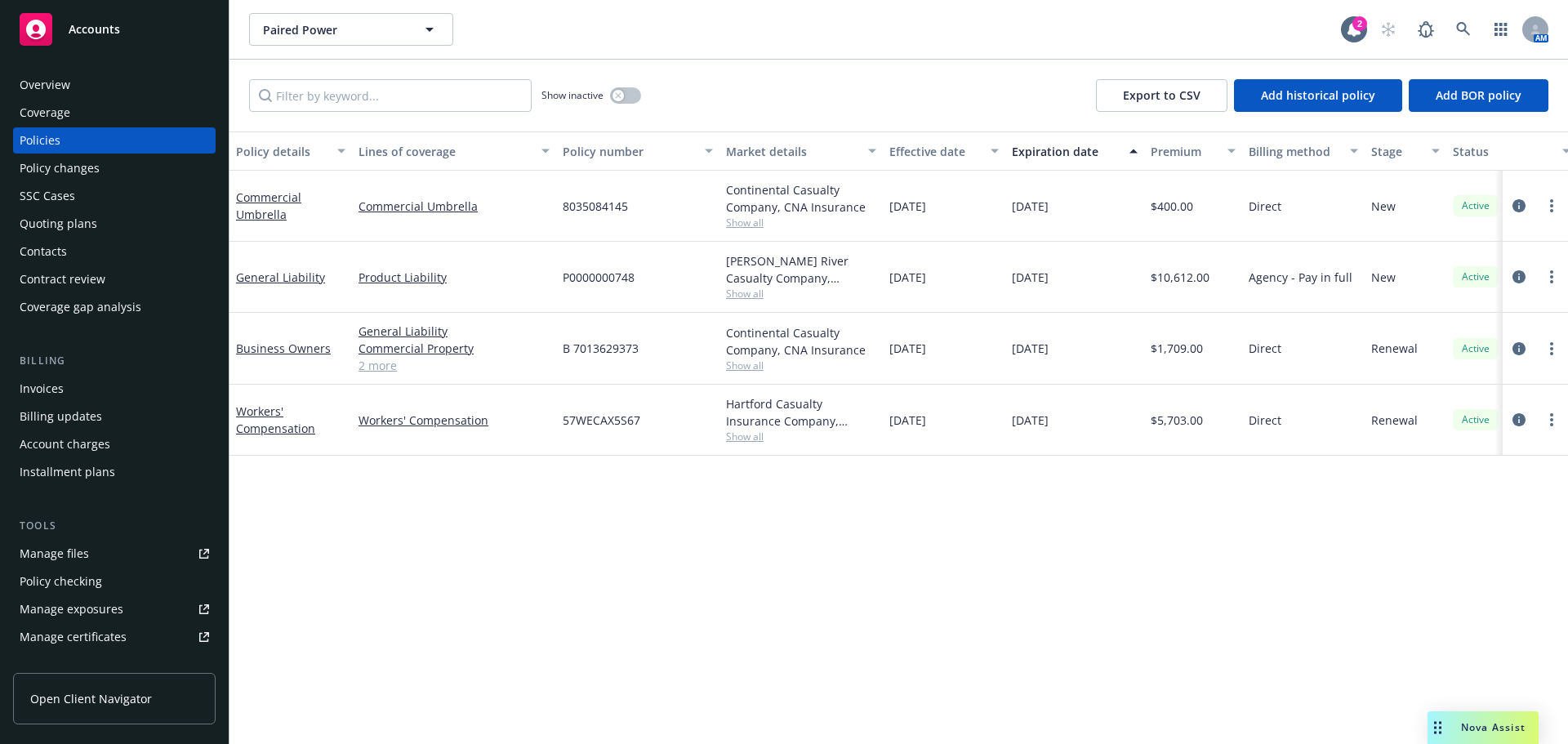
click at [89, 556] on link "Manage files" at bounding box center [114, 554] width 202 height 26
click at [405, 89] on input "Filter by keyword..." at bounding box center [390, 95] width 282 height 33
paste input "AX5S67"
type input "AX5S67"
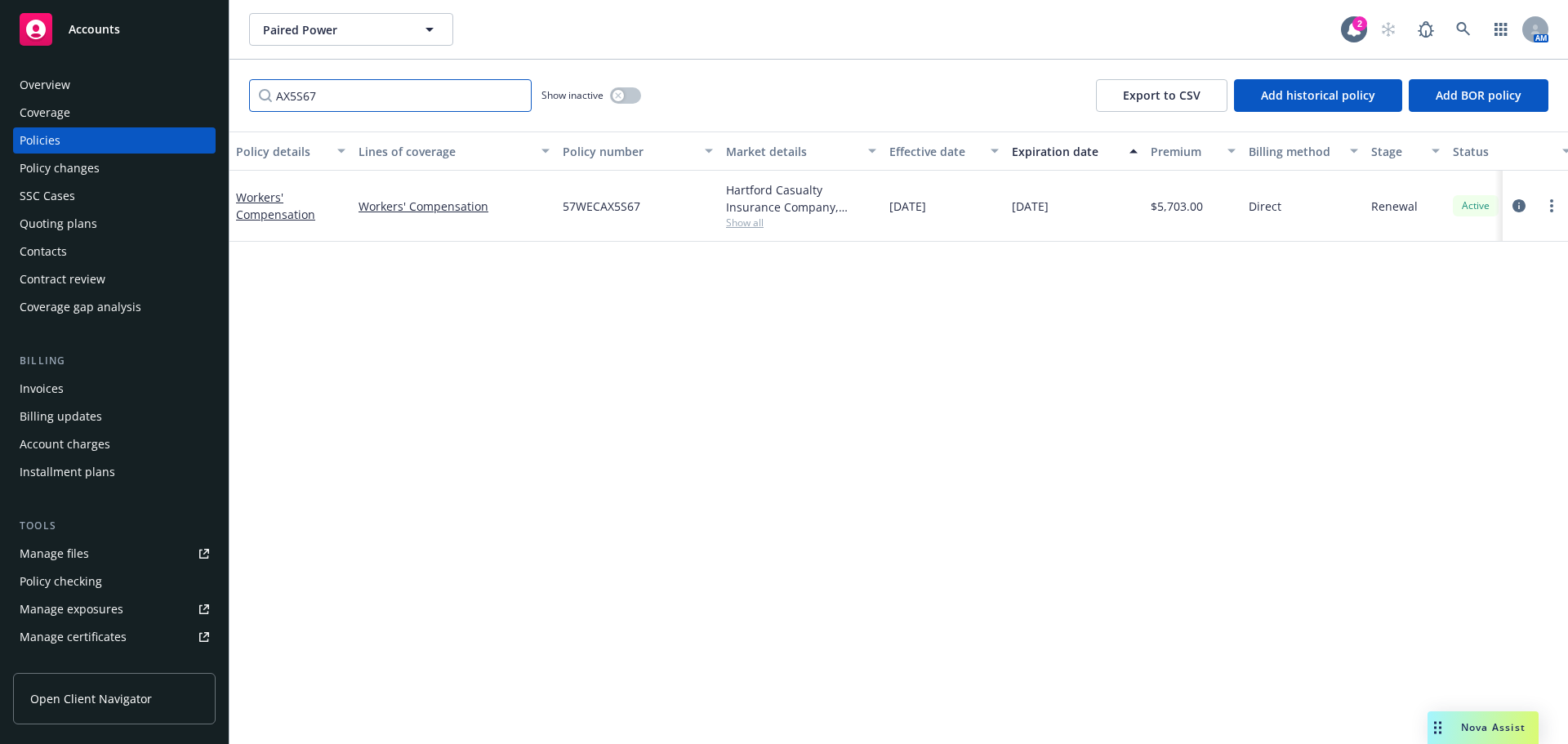
click at [514, 95] on input "AX5S67" at bounding box center [390, 95] width 282 height 33
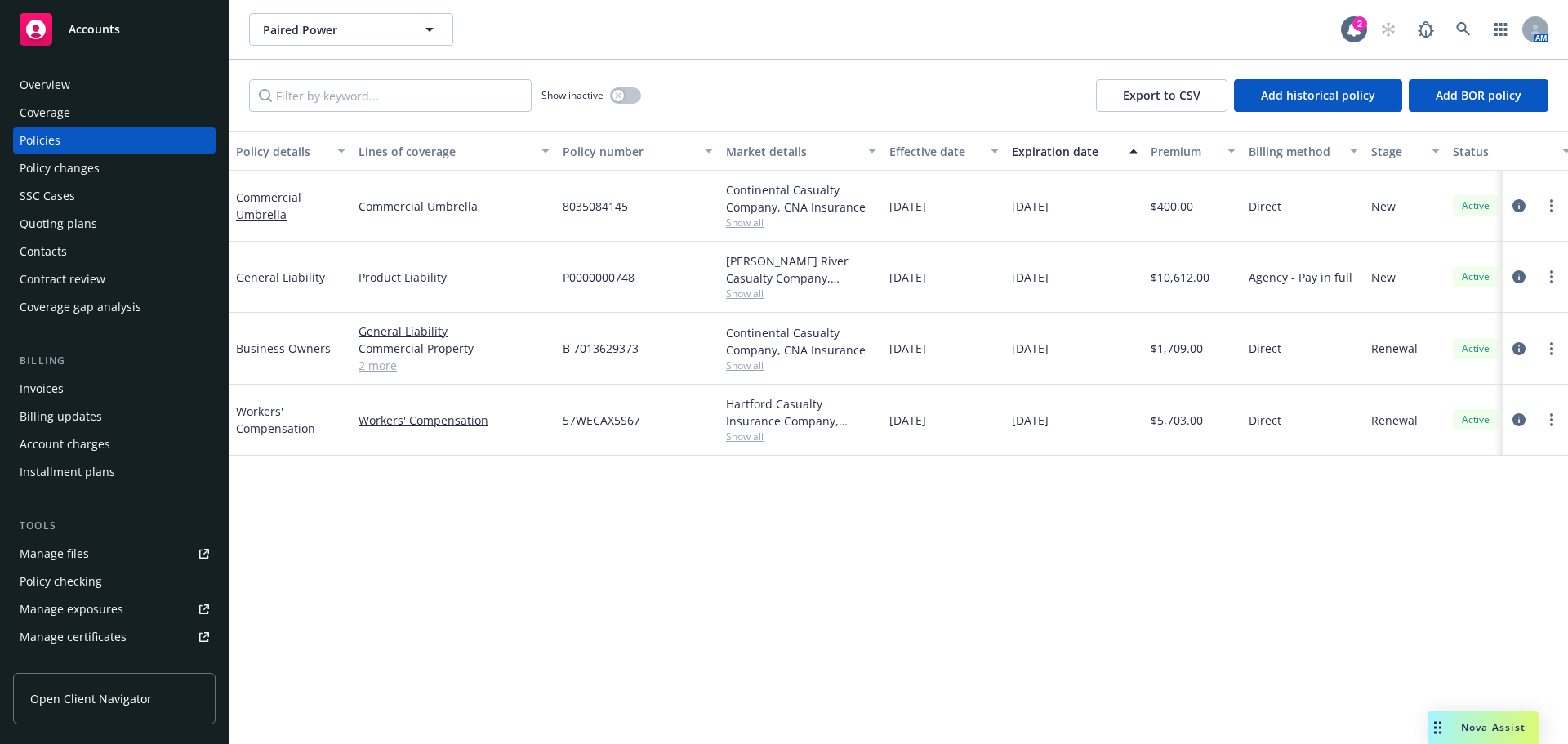
click at [95, 643] on div "Manage certificates" at bounding box center [73, 637] width 107 height 26
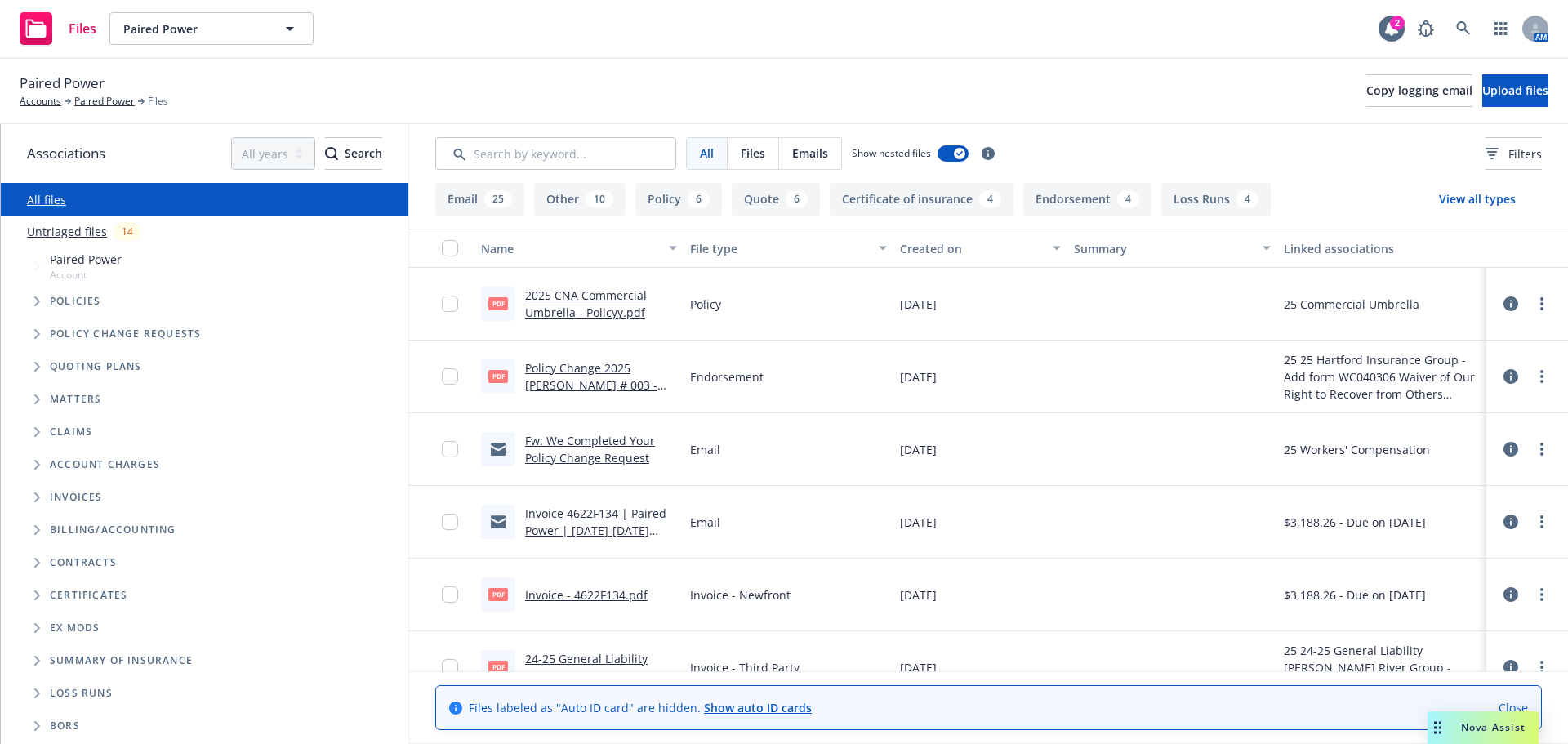
click at [607, 376] on div "Policy Change 2025 [PERSON_NAME] # 003 - Add form WC040306 Waiver of Our Right …" at bounding box center [602, 376] width 152 height 34
click at [607, 374] on link "Policy Change 2025 [PERSON_NAME] # 003 - Add form WC040306 Waiver of Our Right …" at bounding box center [592, 411] width 132 height 101
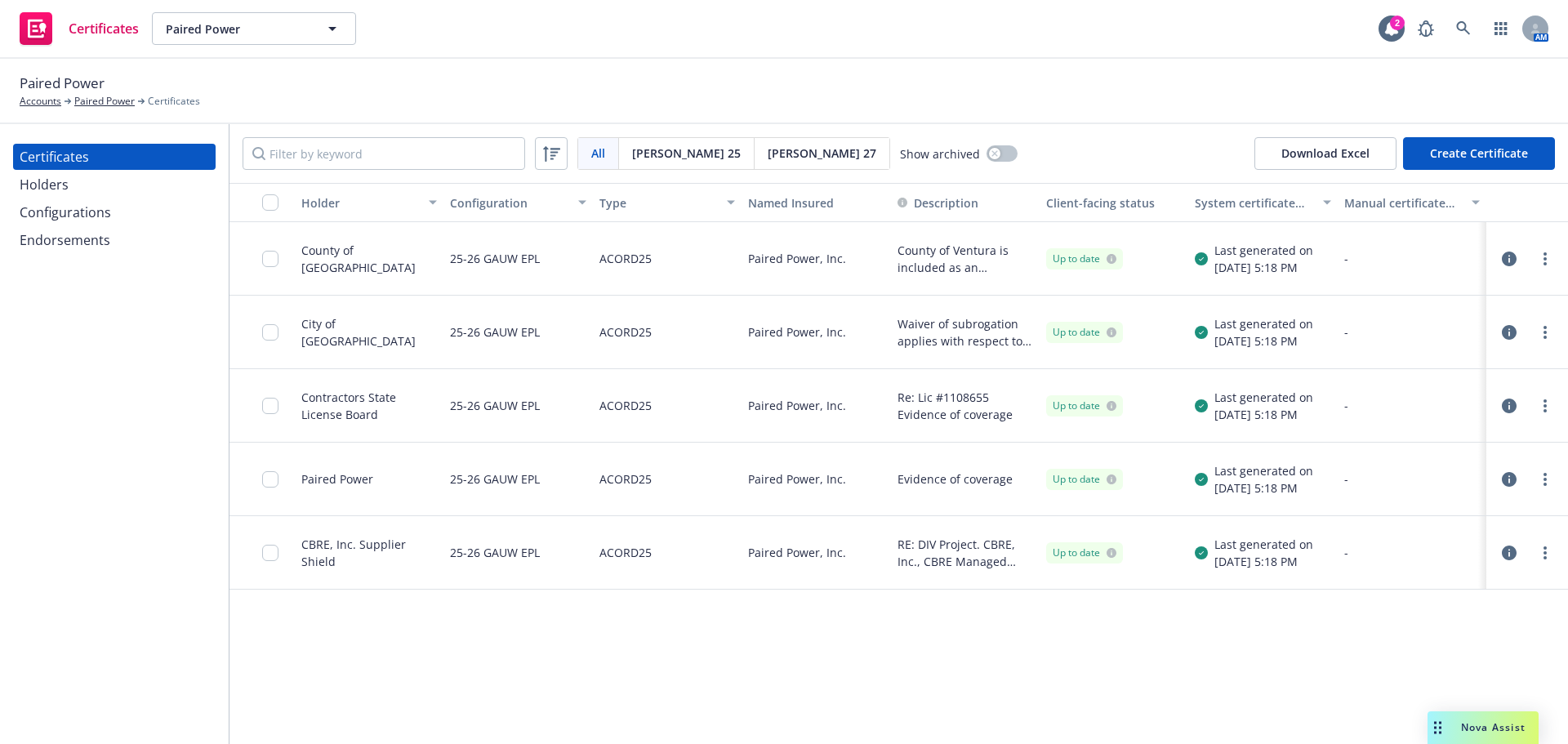
click at [89, 239] on div "Endorsements" at bounding box center [64, 240] width 91 height 26
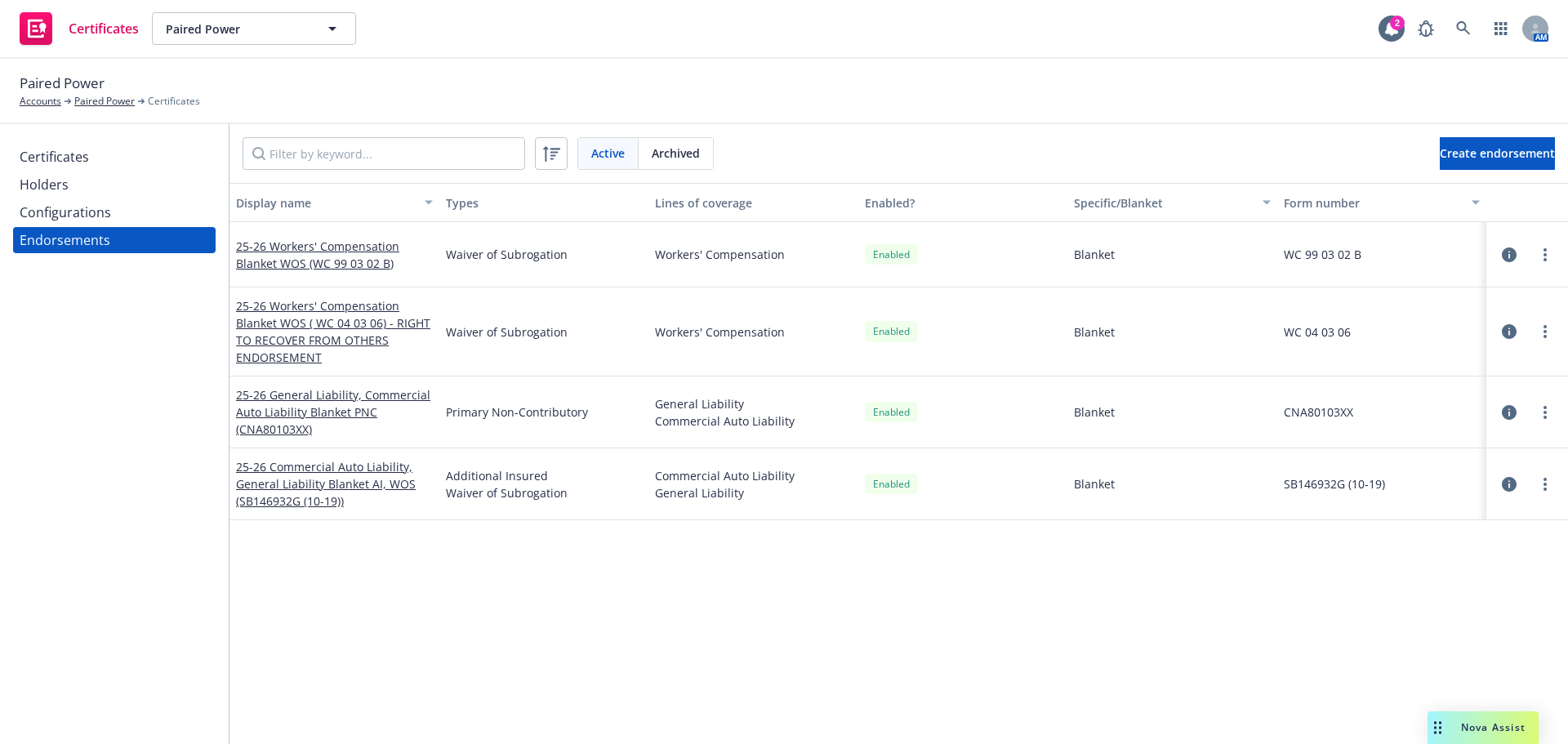
click at [132, 158] on div "Certificates" at bounding box center [114, 157] width 190 height 26
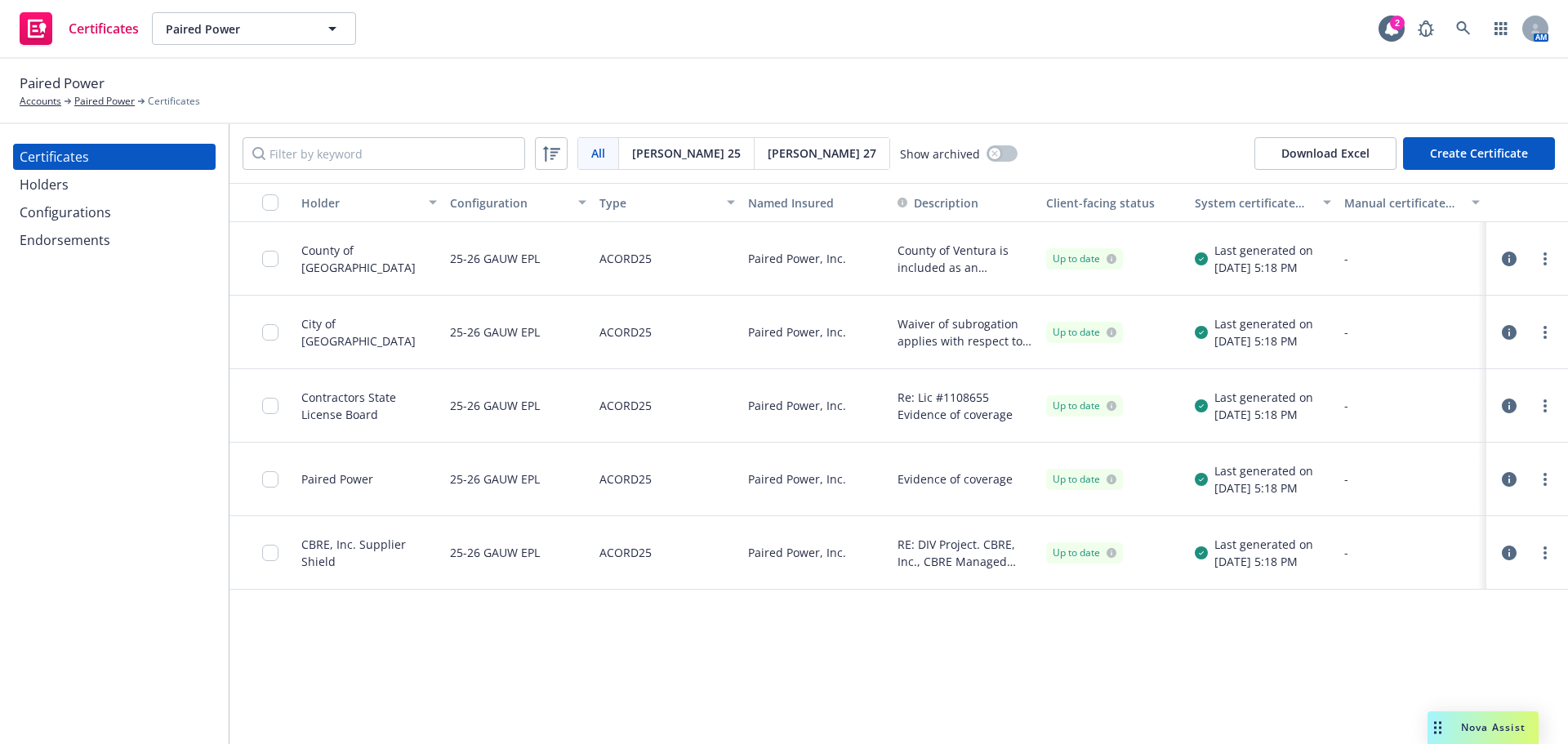
click at [1518, 257] on button "button" at bounding box center [1510, 259] width 19 height 19
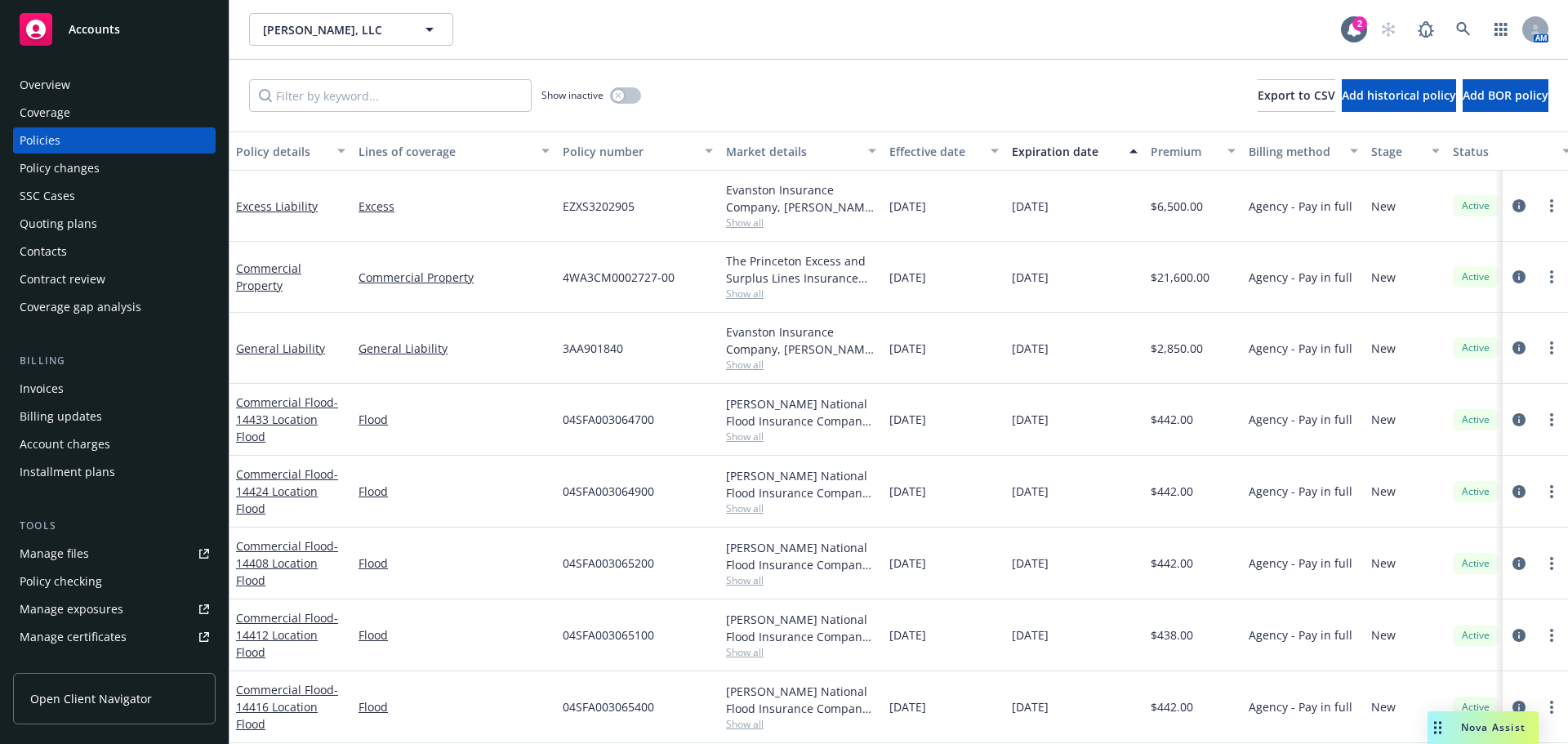
click at [82, 556] on div "Manage files" at bounding box center [54, 554] width 69 height 26
click at [356, 99] on input "Filter by keyword..." at bounding box center [390, 95] width 282 height 33
paste input "4WA3CM0002727"
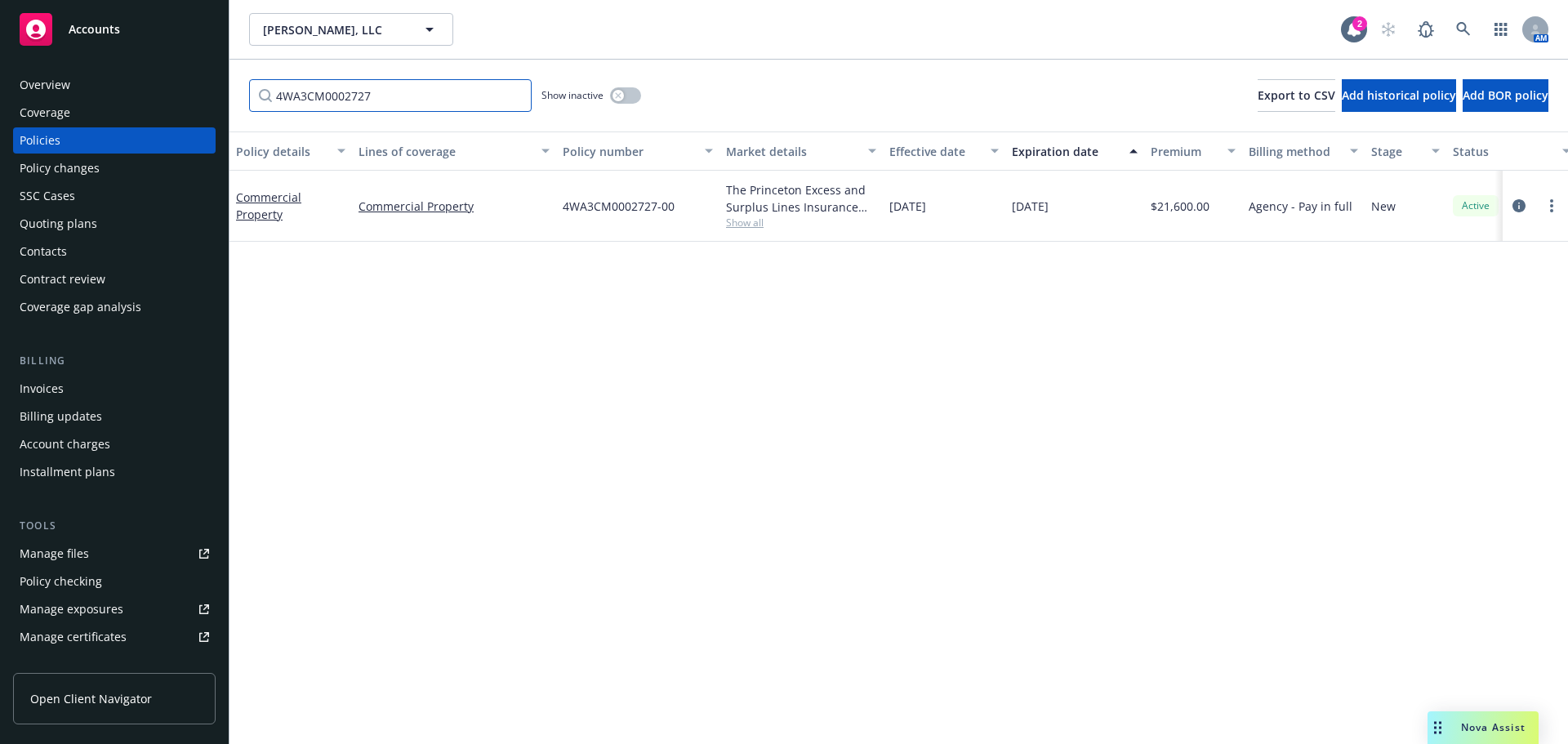
type input "4WA3CM0002727"
click at [91, 121] on div "Coverage" at bounding box center [114, 112] width 190 height 26
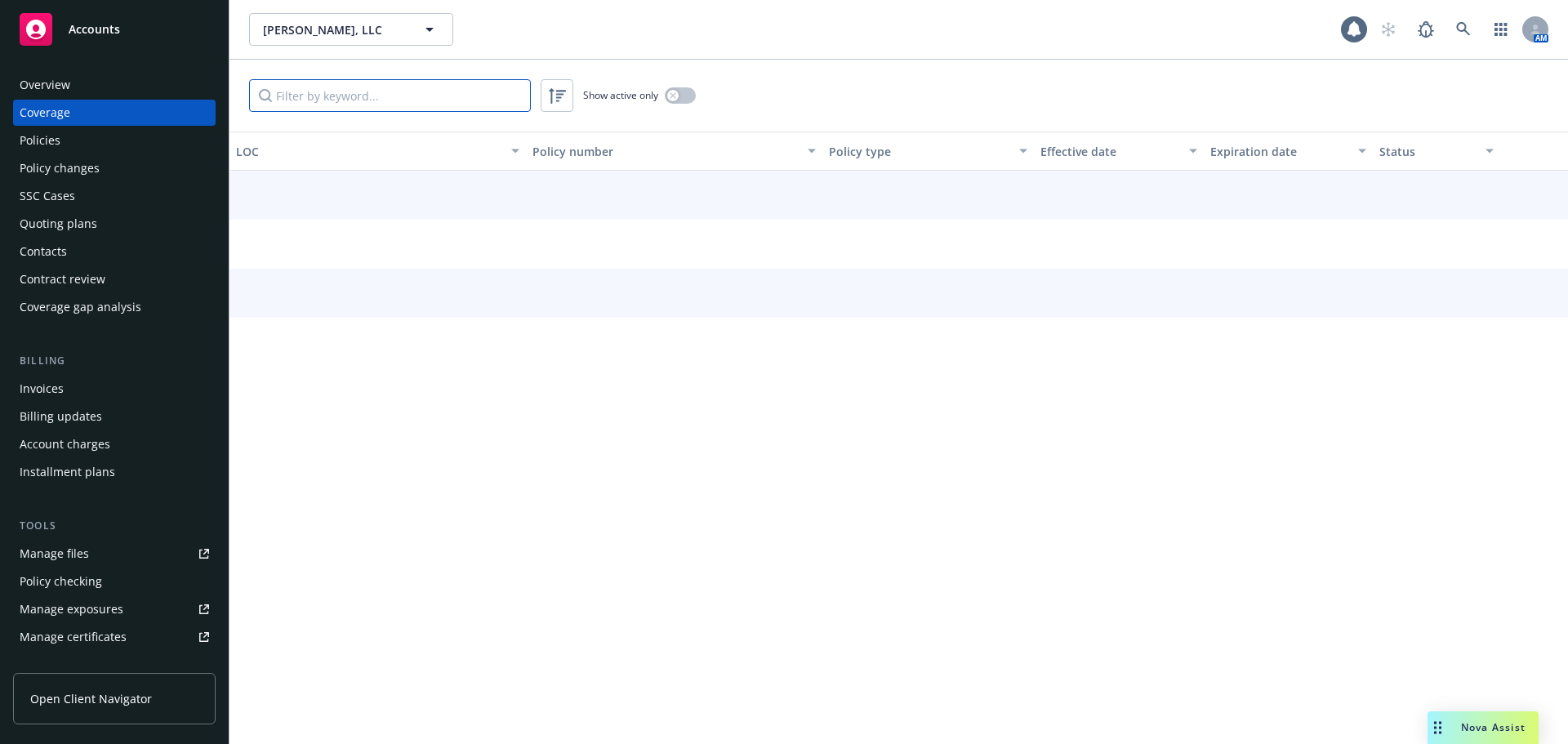
click at [314, 98] on input "Filter by keyword..." at bounding box center [390, 95] width 282 height 33
paste input "4WA3CM0002727"
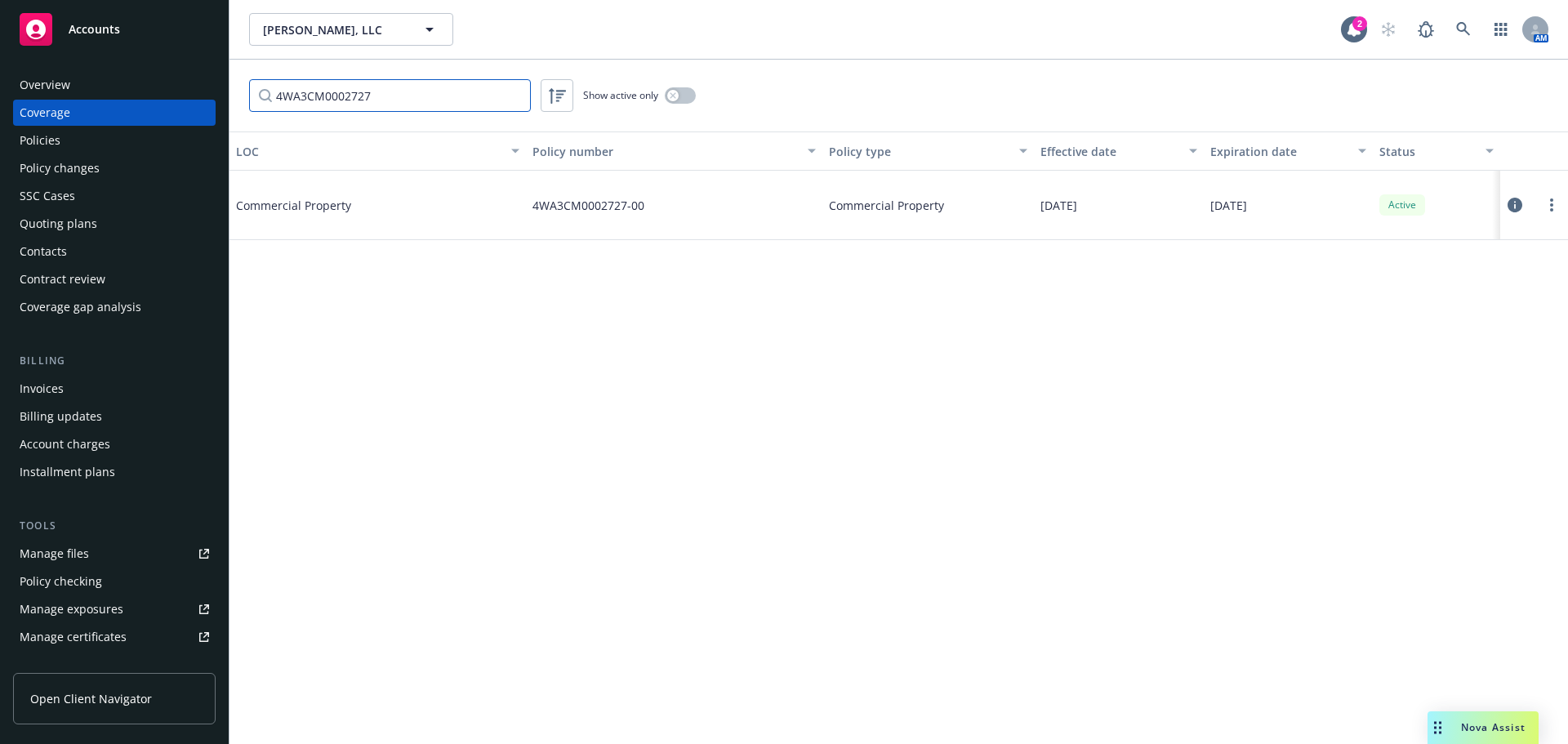
type input "4WA3CM0002727"
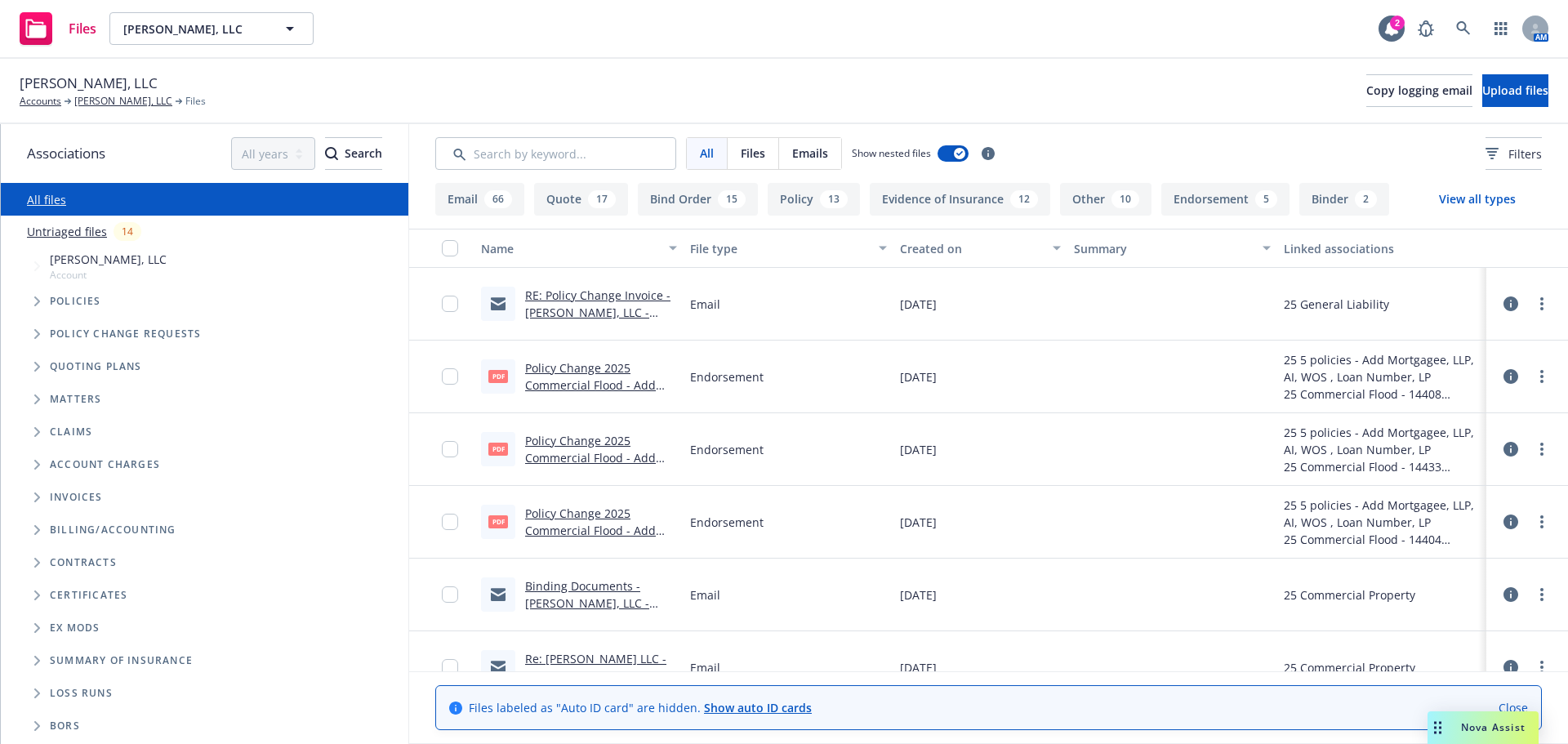
click at [600, 316] on link "RE: Policy Change Invoice - [PERSON_NAME], LLC - General Liability - Newfront I…" at bounding box center [601, 320] width 151 height 67
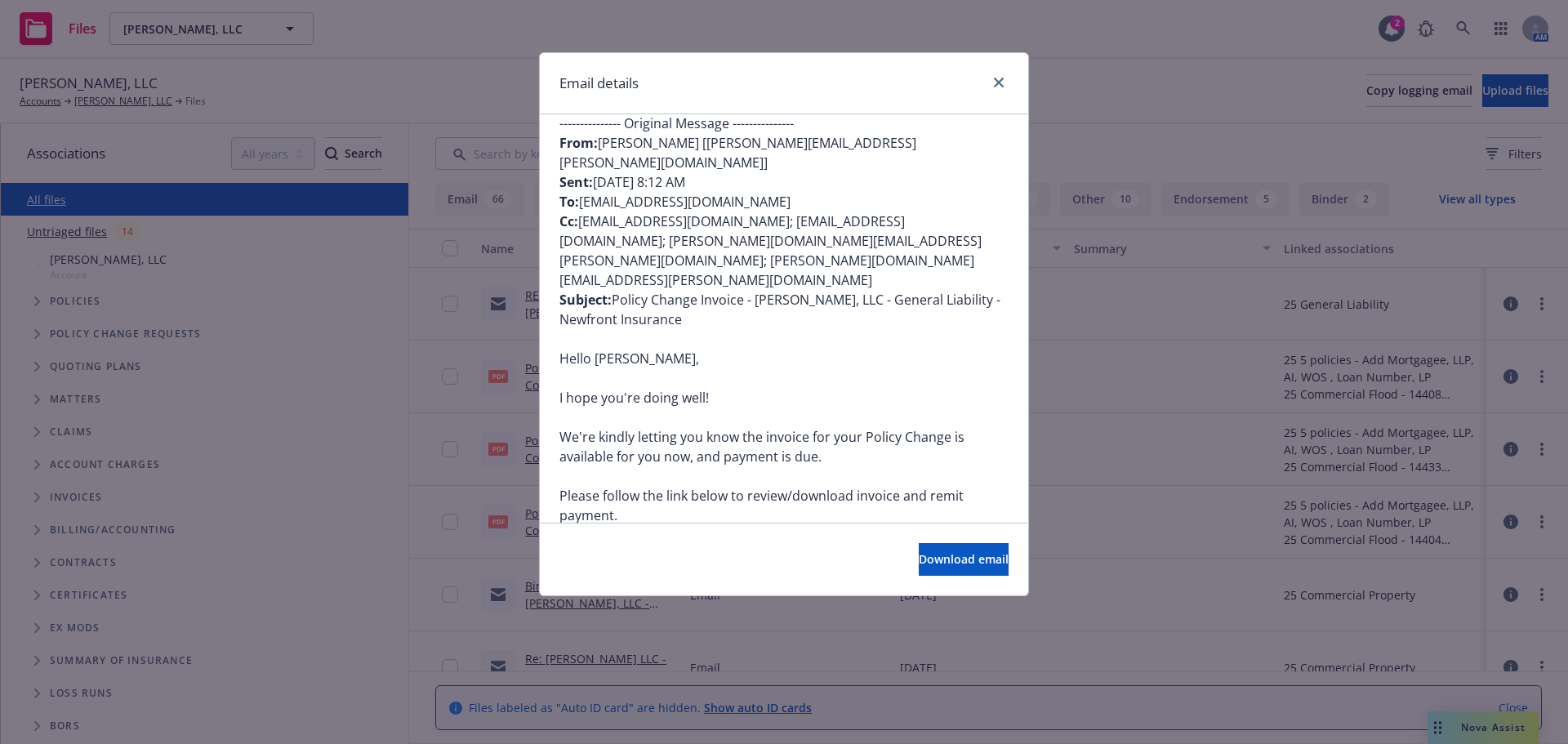
scroll to position [817, 0]
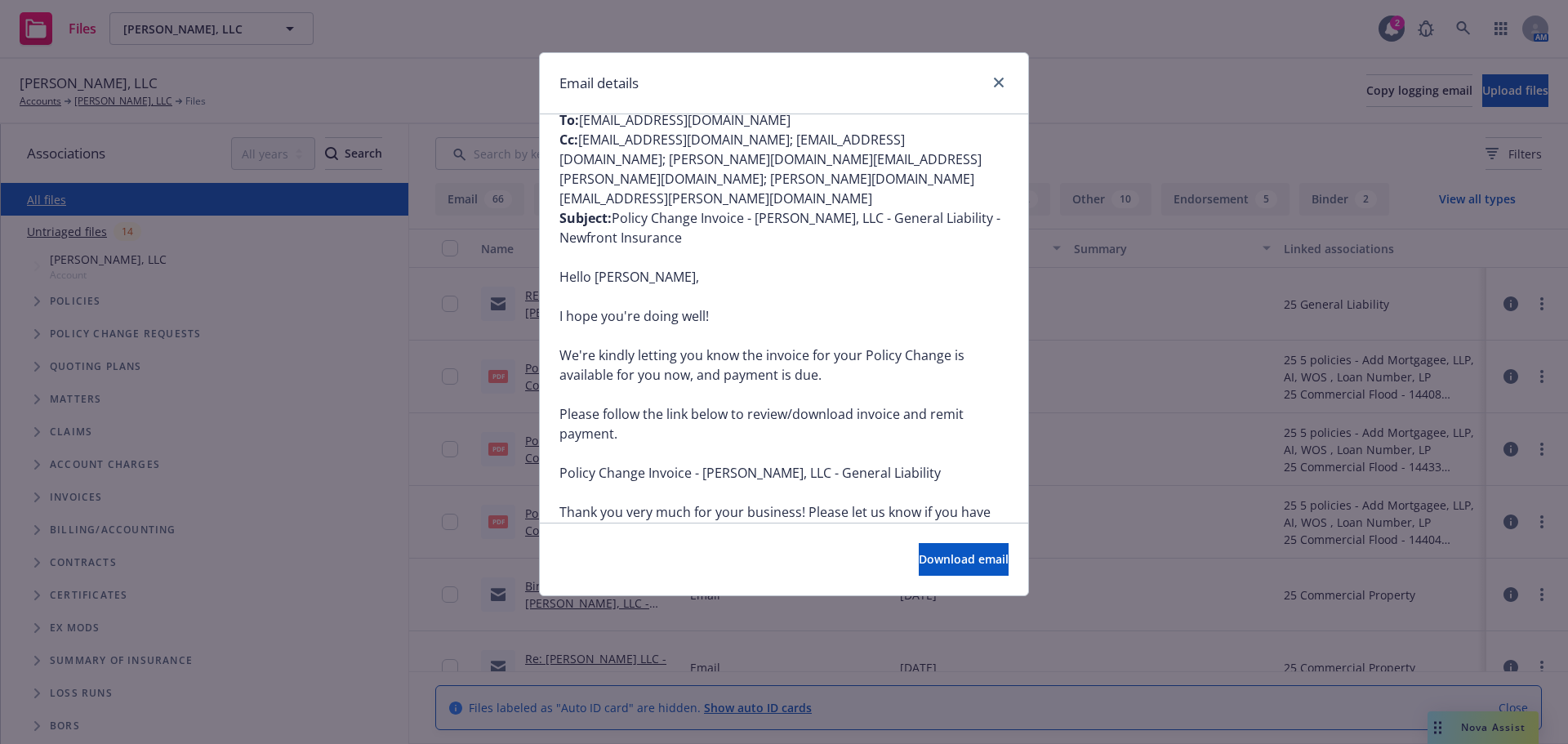
click at [1007, 89] on div at bounding box center [996, 84] width 26 height 21
click at [1003, 83] on icon "close" at bounding box center [999, 83] width 10 height 10
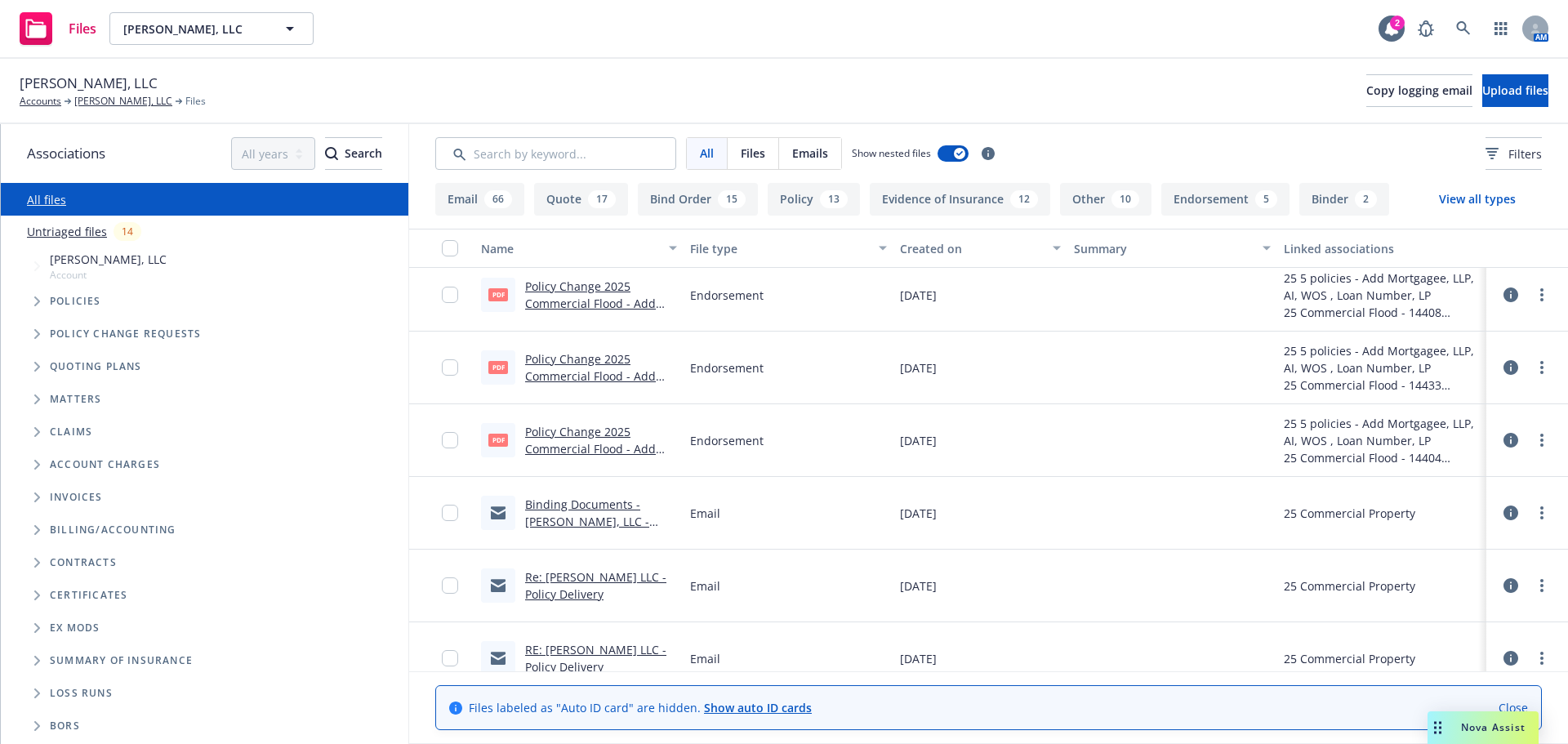
scroll to position [0, 0]
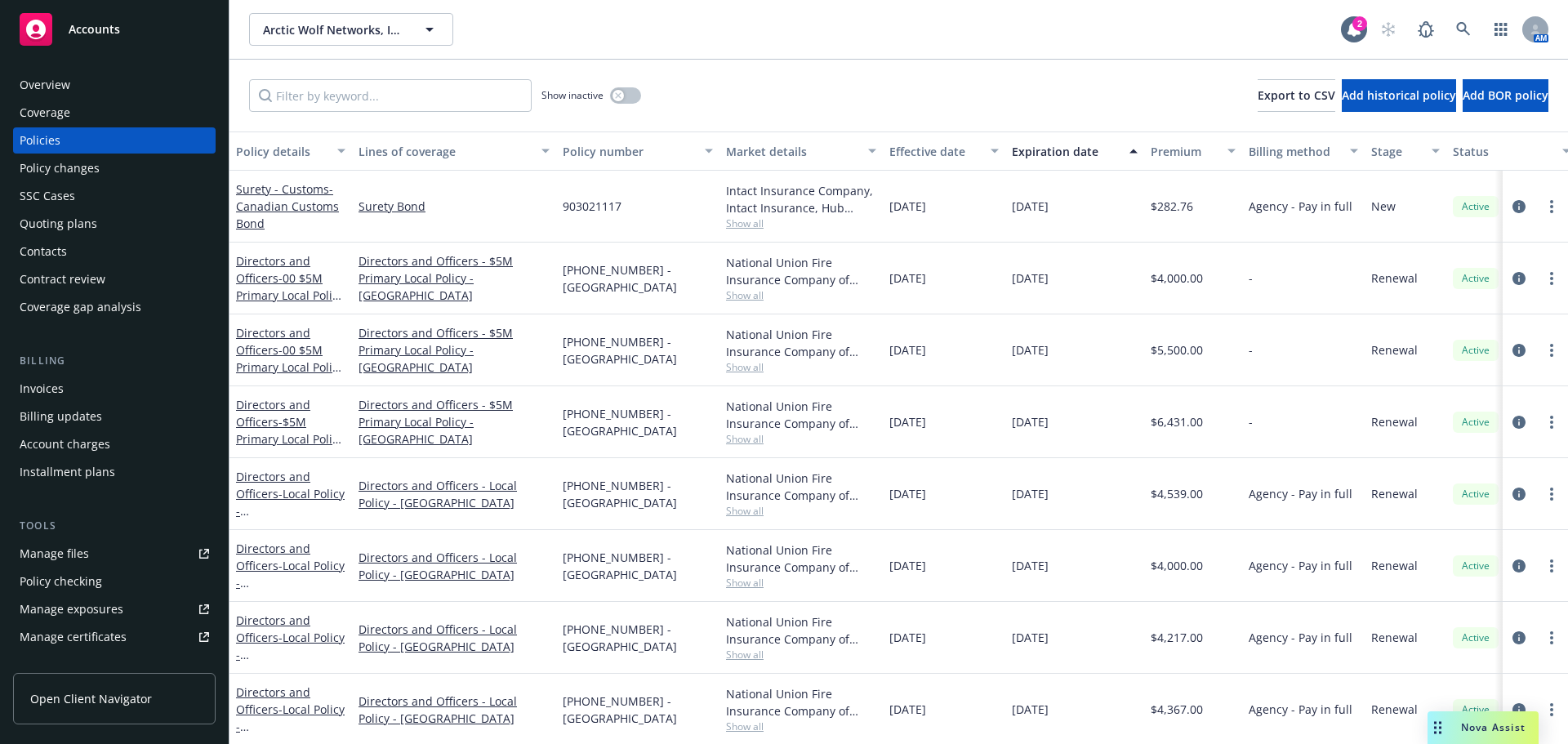
click at [51, 112] on div "Coverage" at bounding box center [45, 112] width 51 height 26
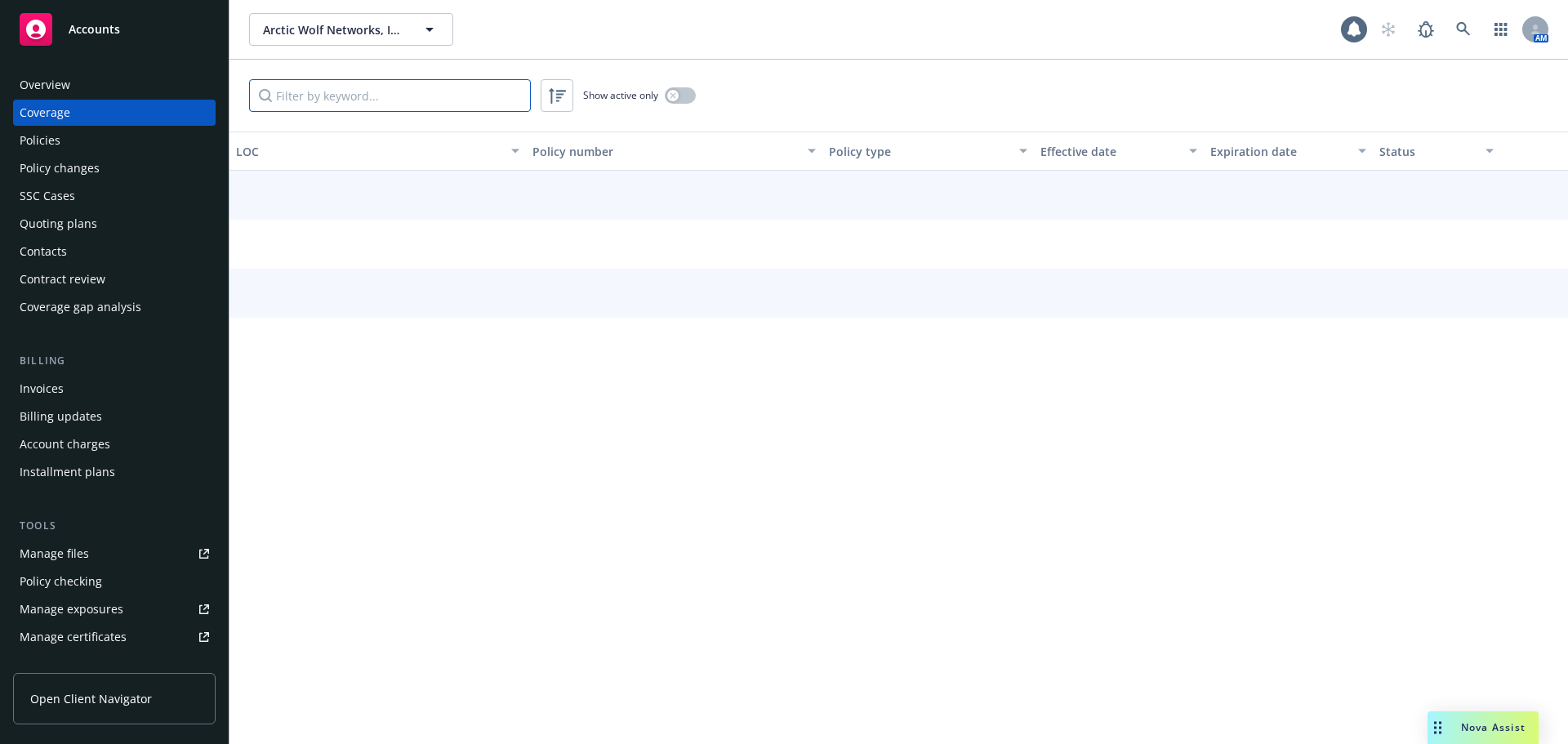
click at [337, 103] on input "Filter by keyword..." at bounding box center [390, 95] width 282 height 33
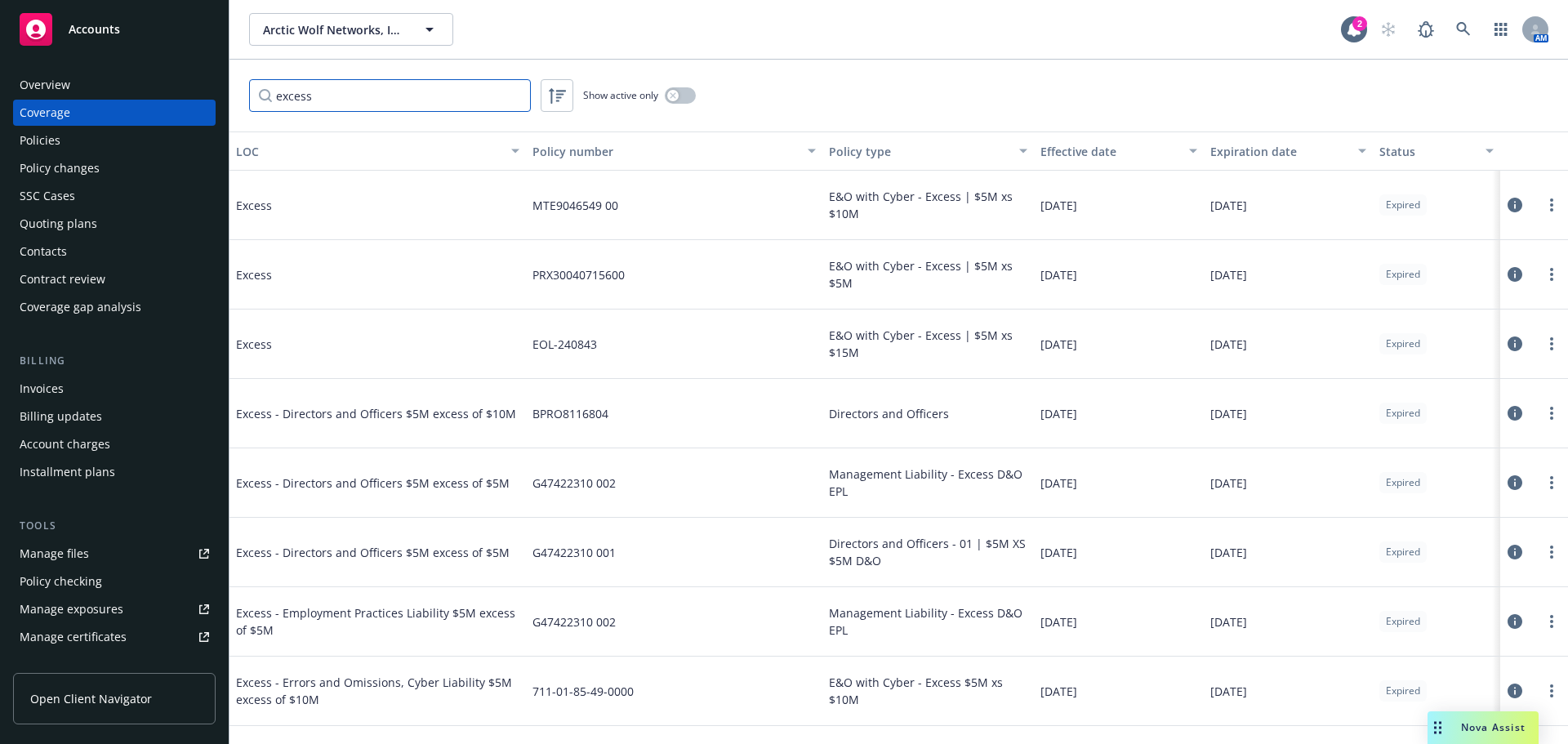
type input "excess"
click at [690, 99] on button "button" at bounding box center [680, 95] width 31 height 17
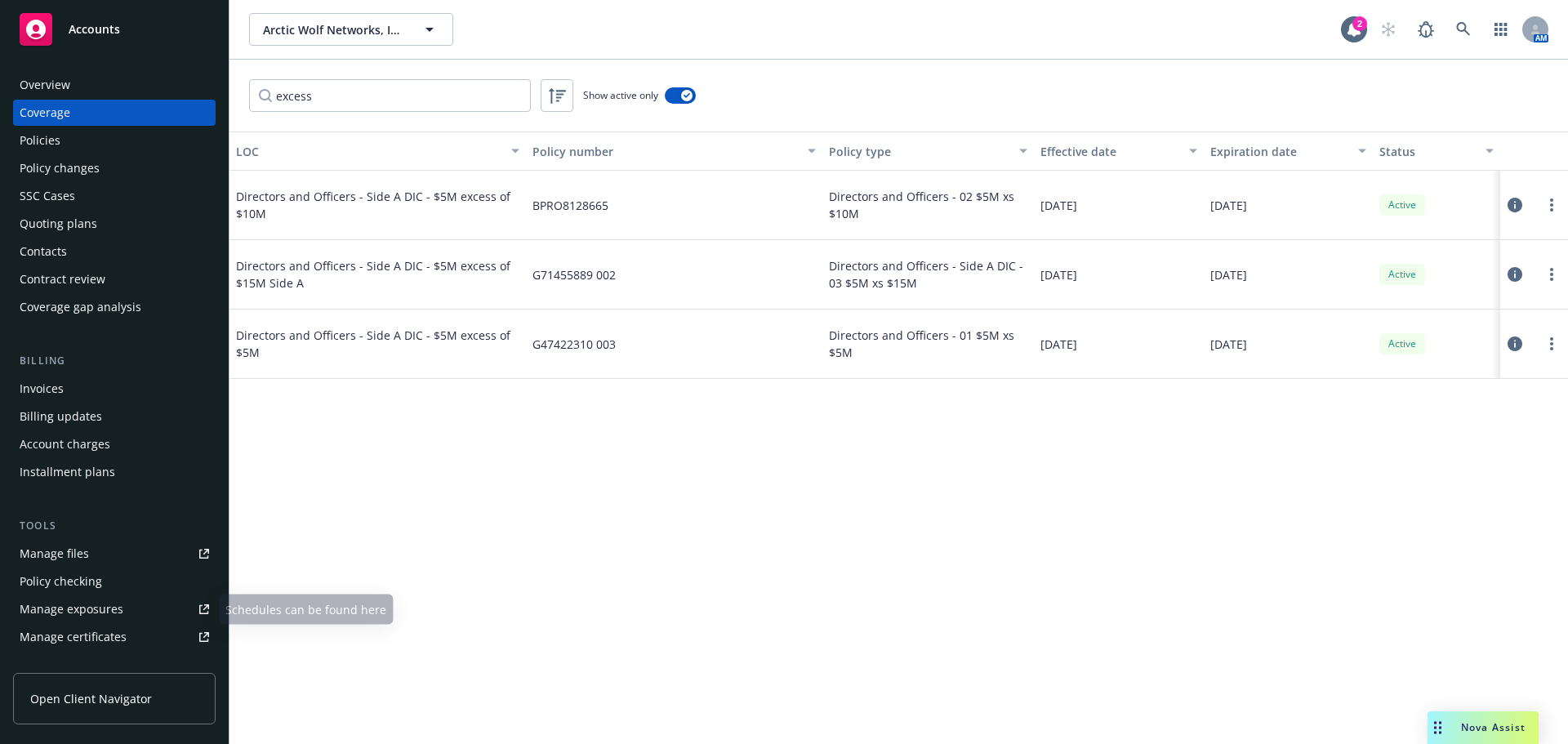
click at [70, 633] on div "Manage certificates" at bounding box center [73, 637] width 107 height 26
click at [106, 135] on div "Policies" at bounding box center [114, 140] width 190 height 26
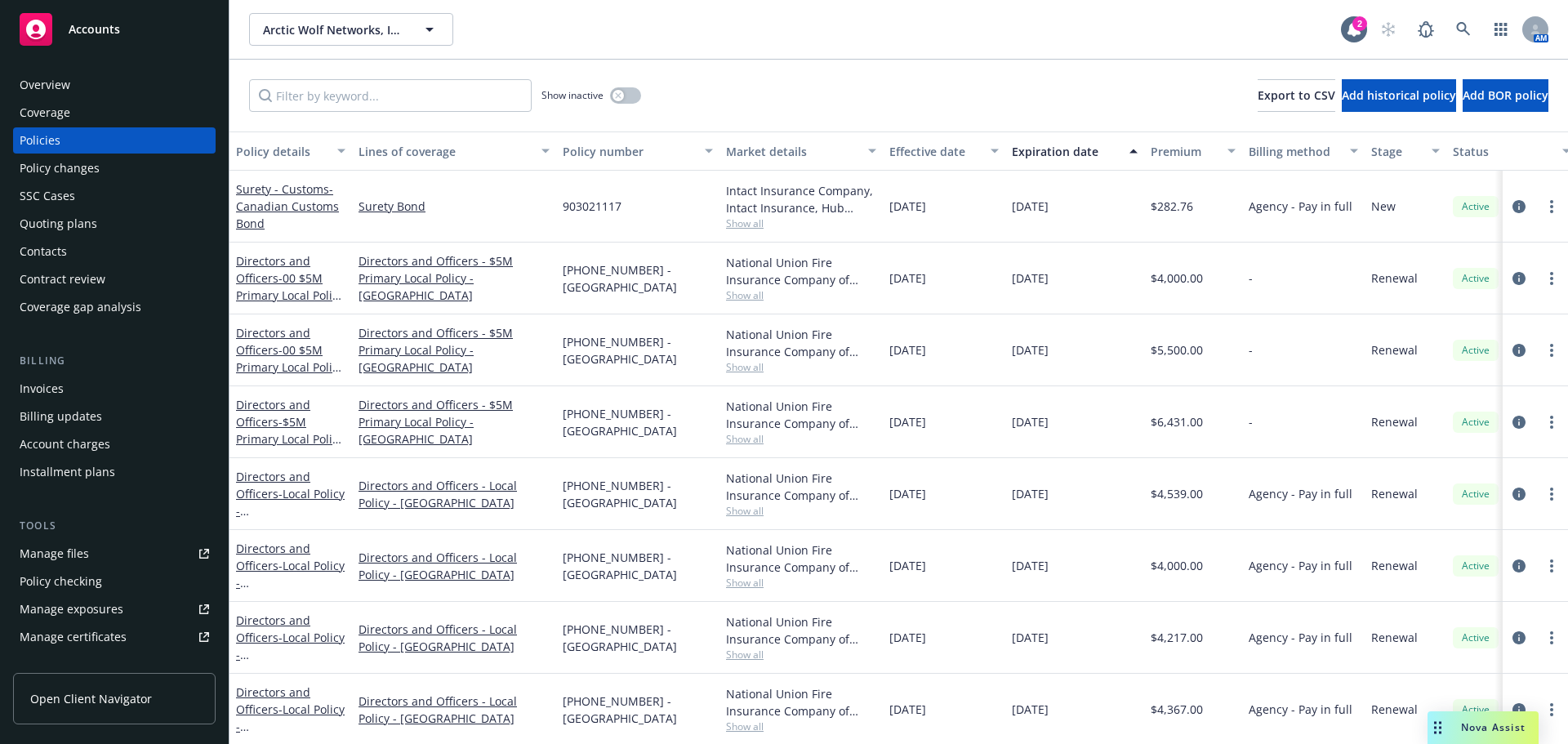
click at [142, 554] on link "Manage files" at bounding box center [114, 554] width 202 height 26
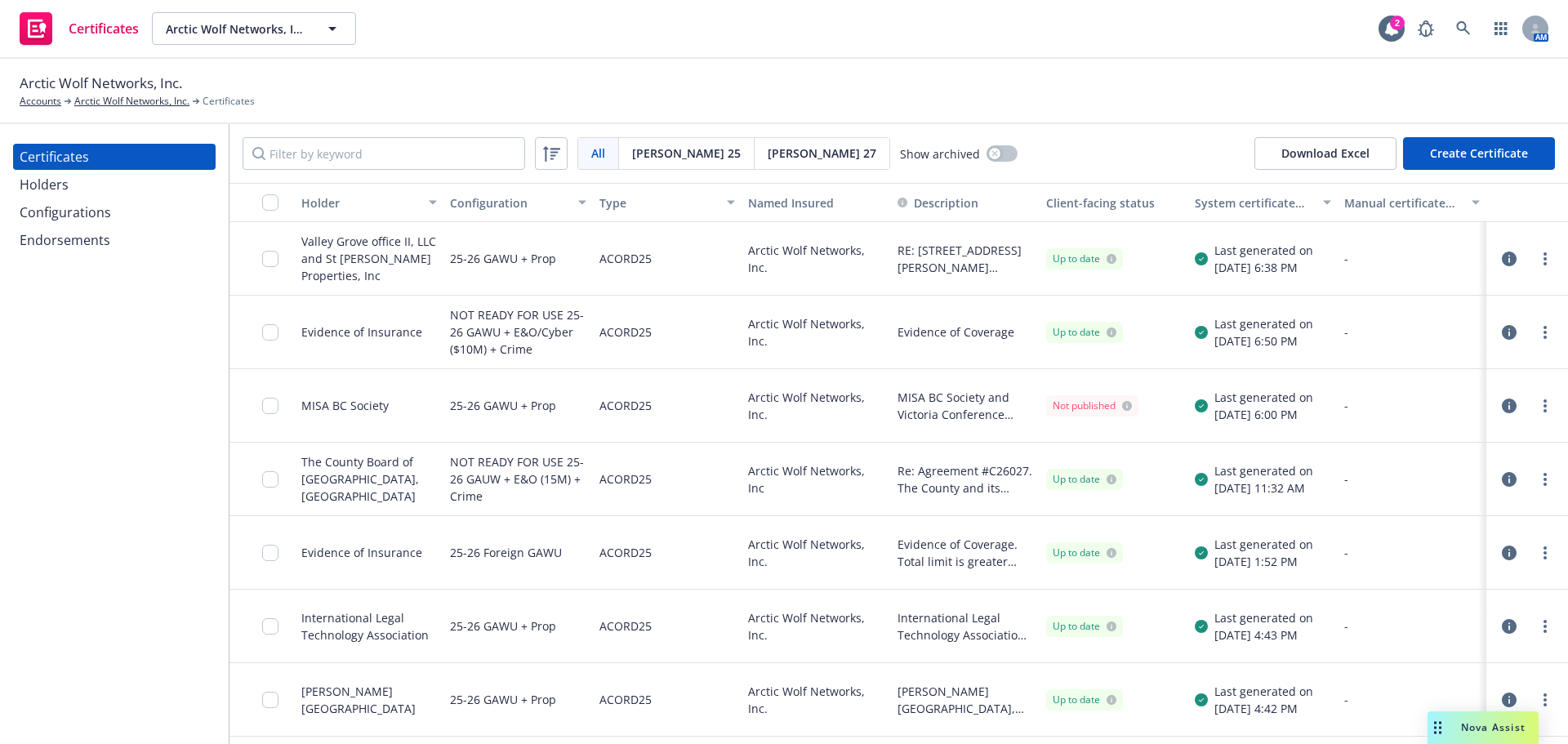
click at [77, 216] on div "Configurations" at bounding box center [65, 212] width 91 height 26
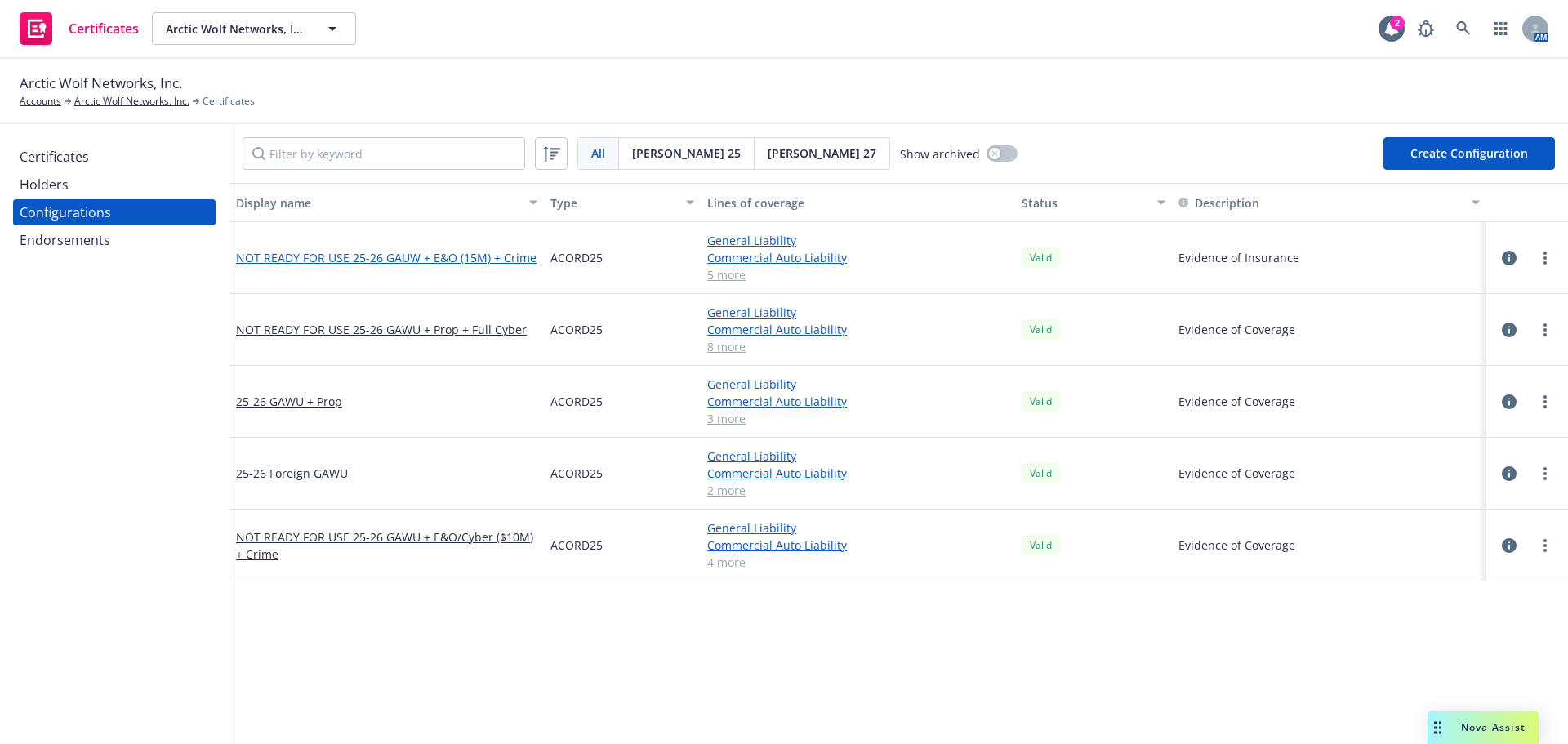
click at [432, 258] on link "NOT READY FOR USE 25-26 GAUW + E&O (15M) + Crime" at bounding box center [386, 258] width 301 height 18
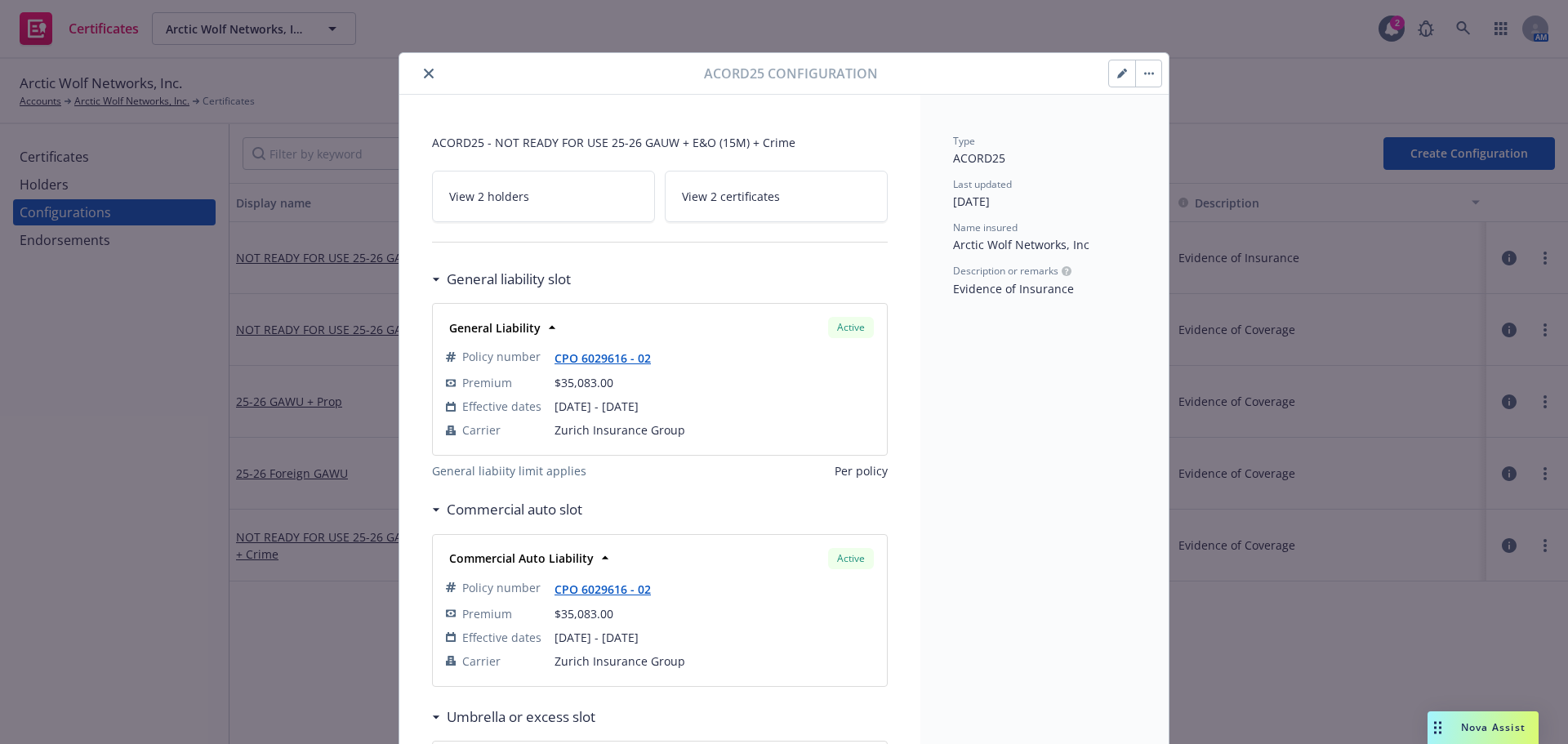
click at [1116, 79] on button "button" at bounding box center [1122, 73] width 26 height 26
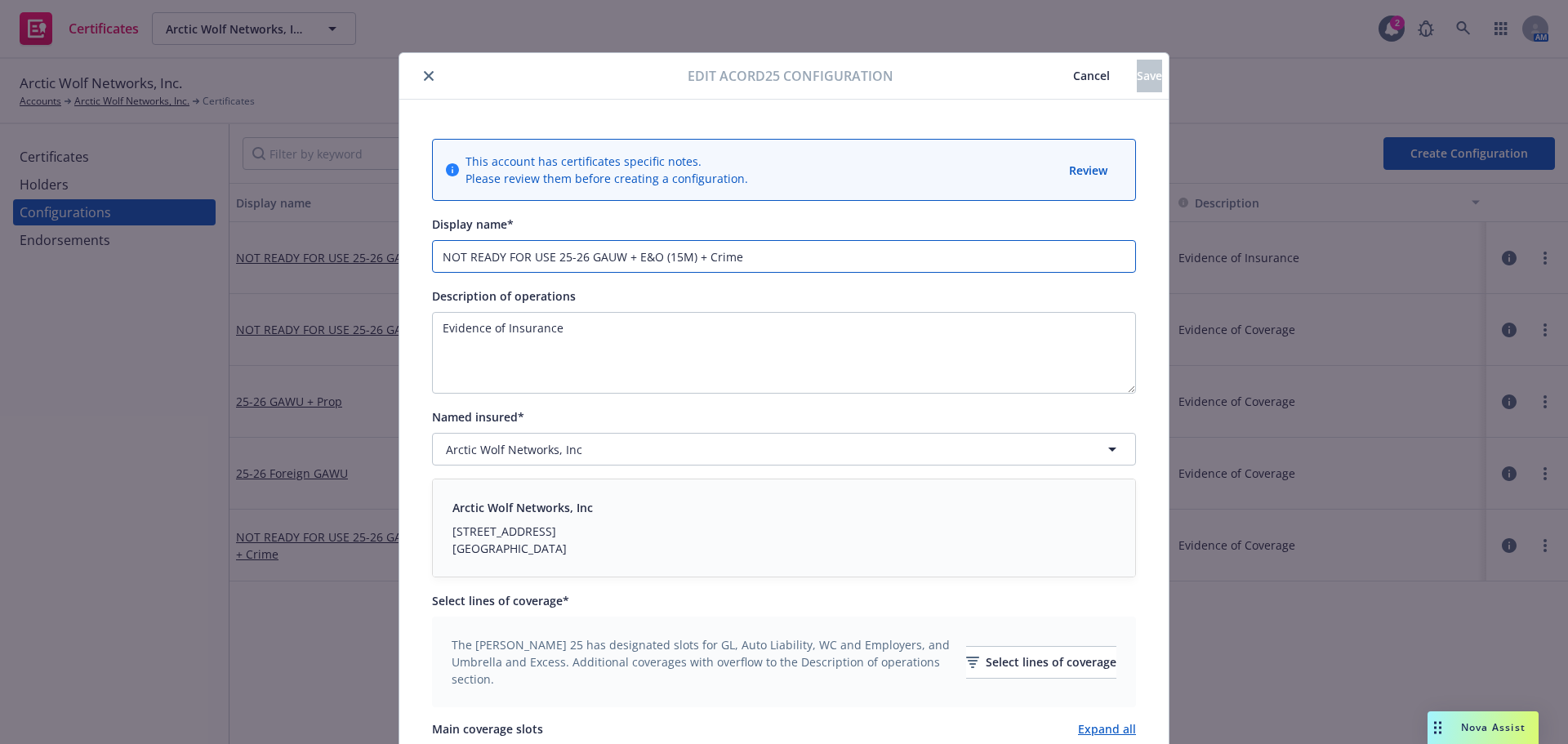
drag, startPoint x: 553, startPoint y: 256, endPoint x: 424, endPoint y: 256, distance: 129.0
type input "25-26 GAUW + E&O (15M) + Crime"
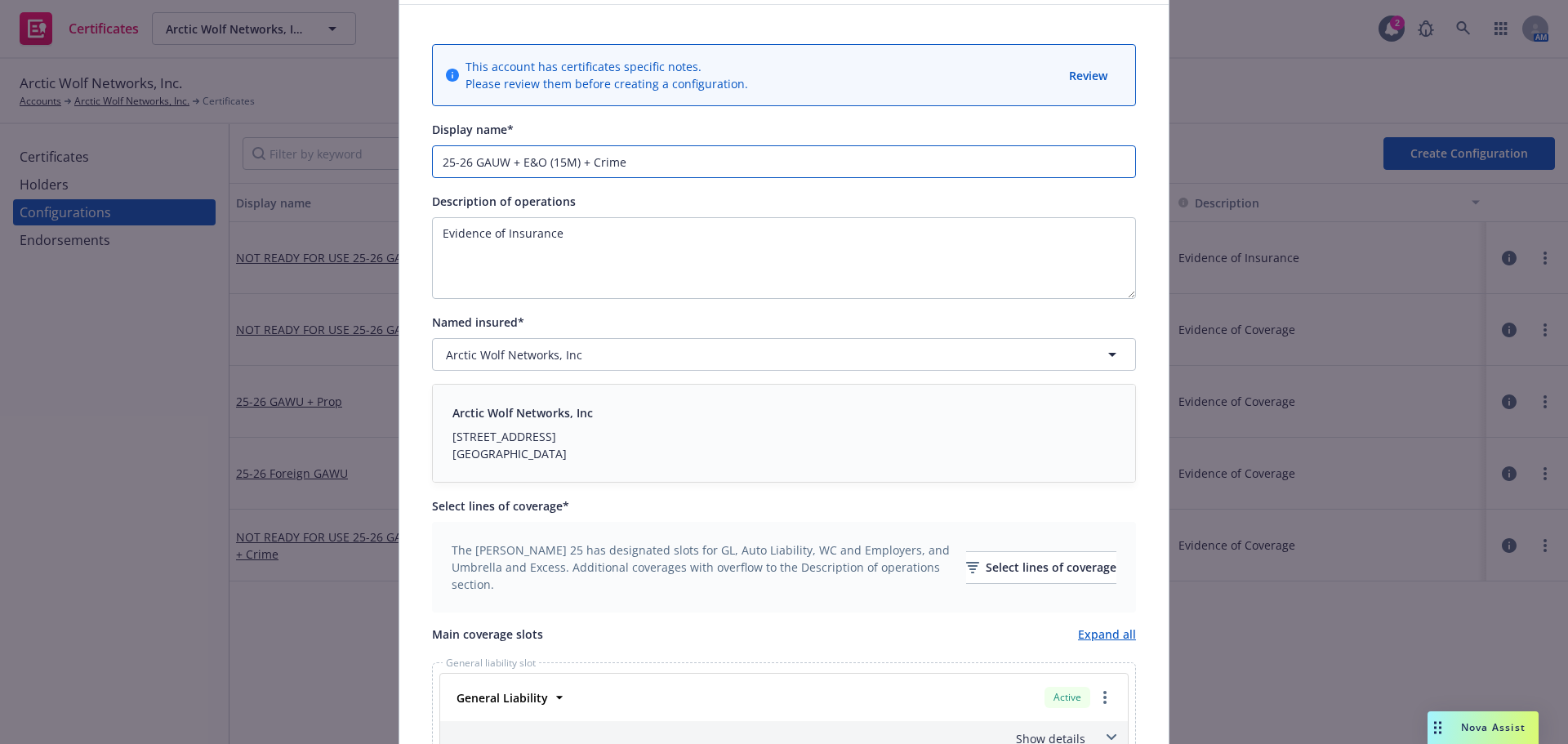
scroll to position [327, 0]
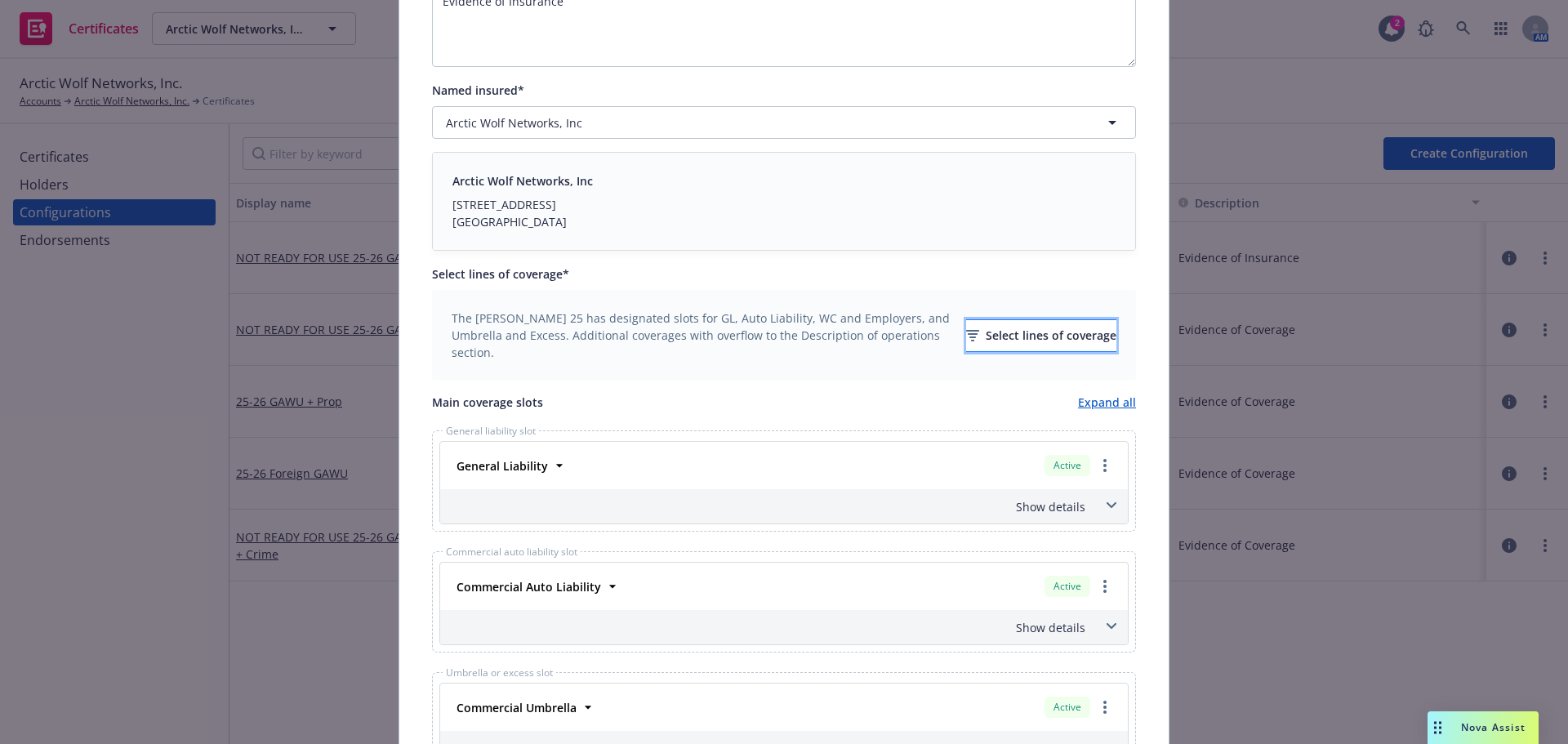
click at [1000, 339] on div "Select lines of coverage" at bounding box center [1041, 336] width 150 height 31
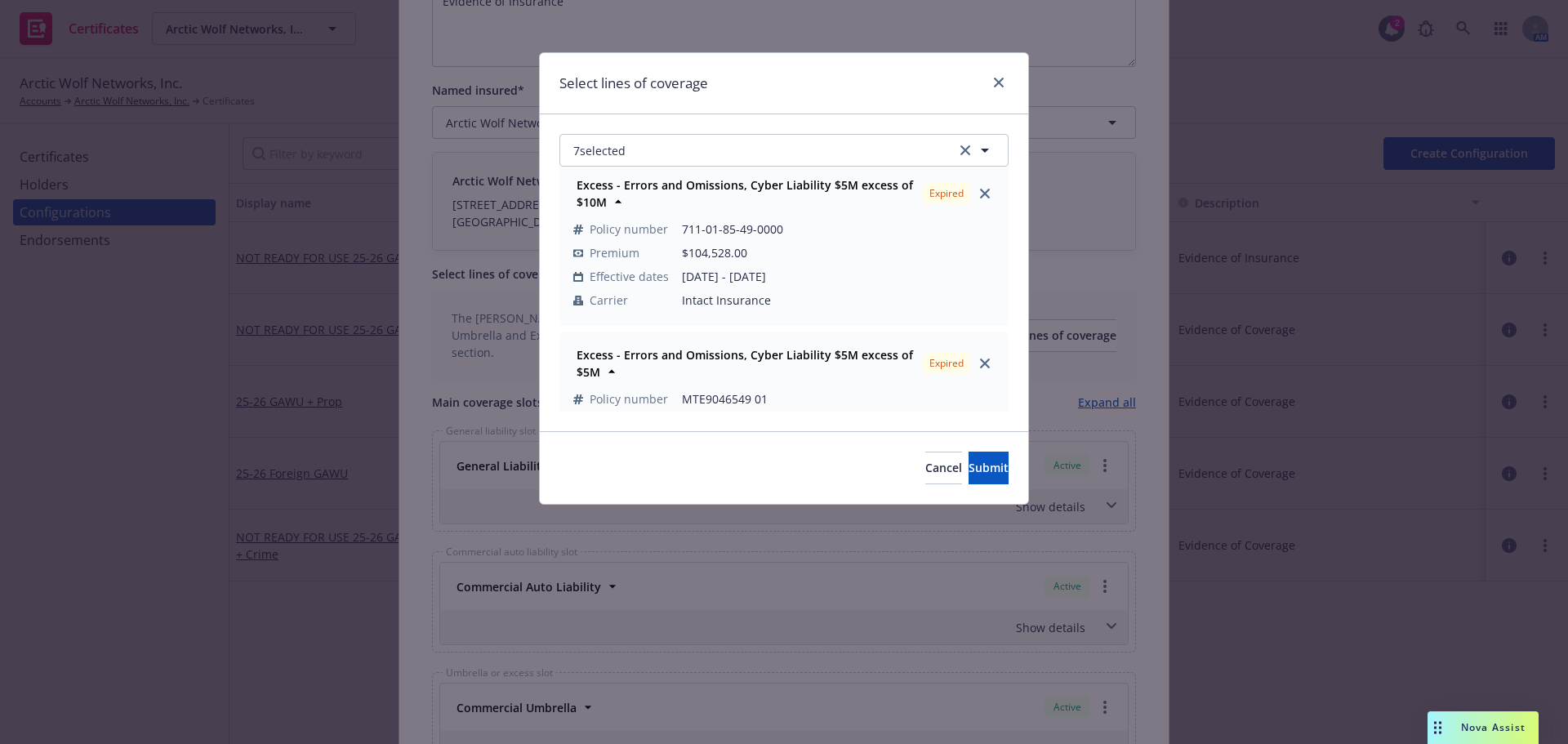
scroll to position [879, 0]
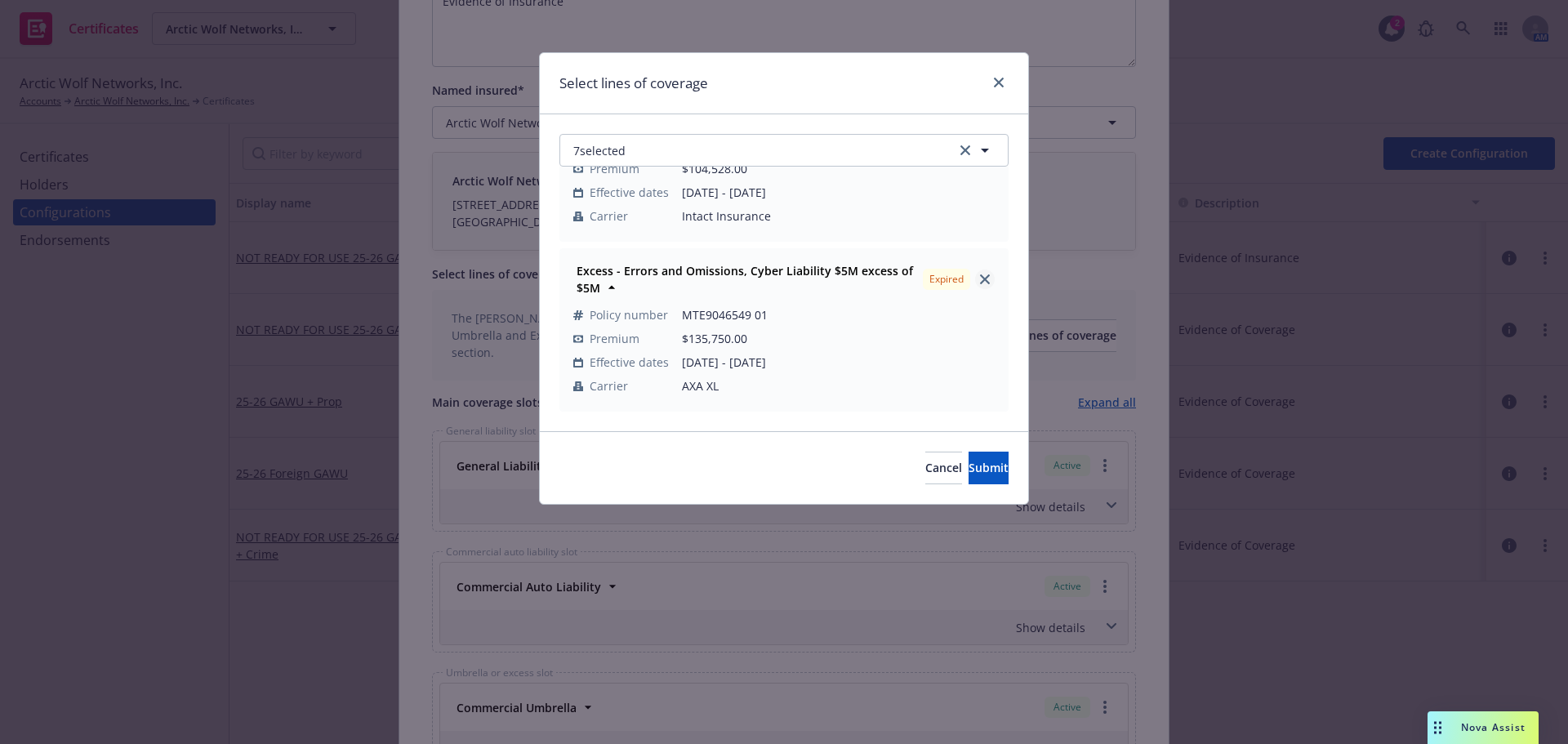
click at [979, 278] on link "close" at bounding box center [985, 279] width 19 height 19
click at [978, 278] on link "close" at bounding box center [985, 279] width 19 height 19
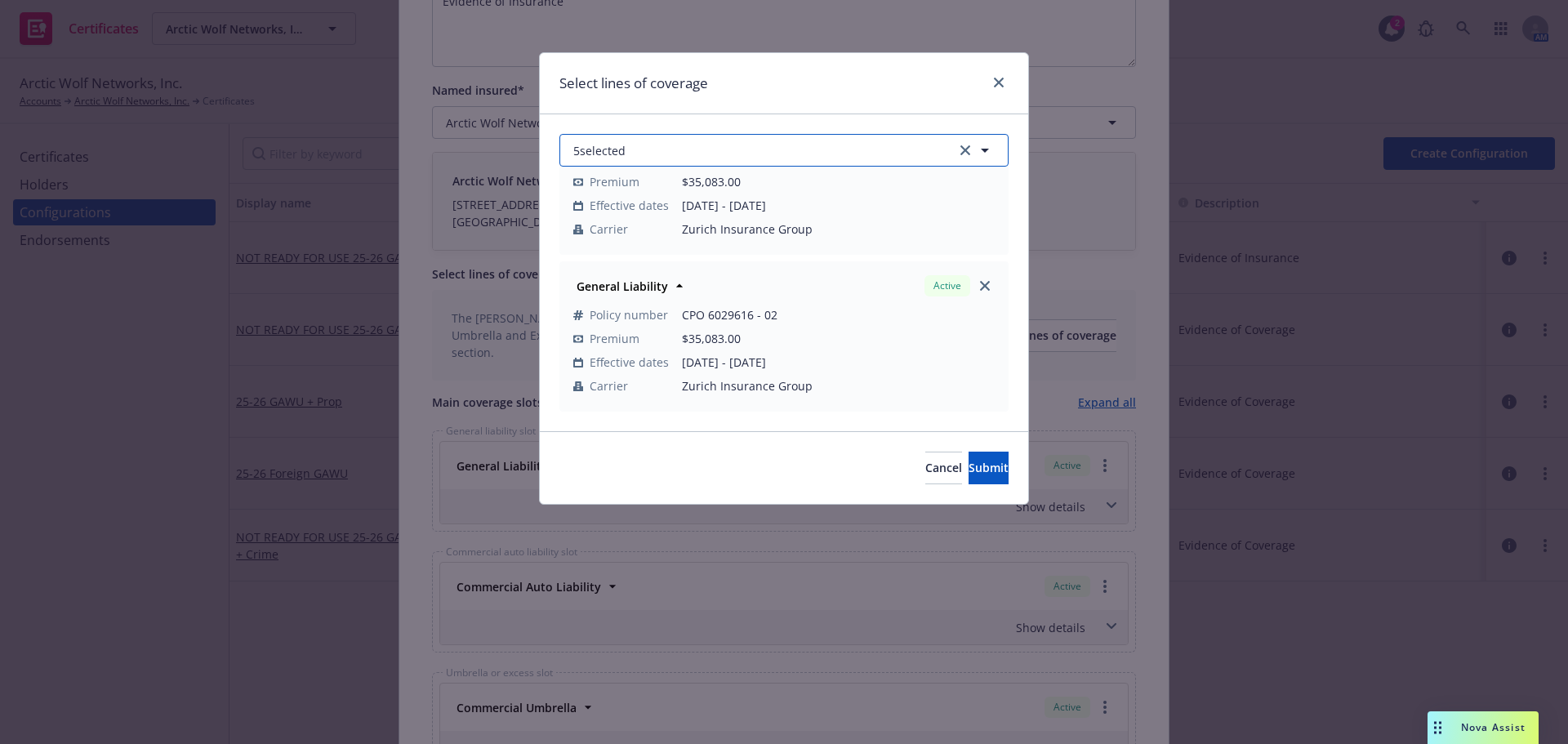
click at [784, 144] on button "5 selected" at bounding box center [784, 151] width 450 height 33
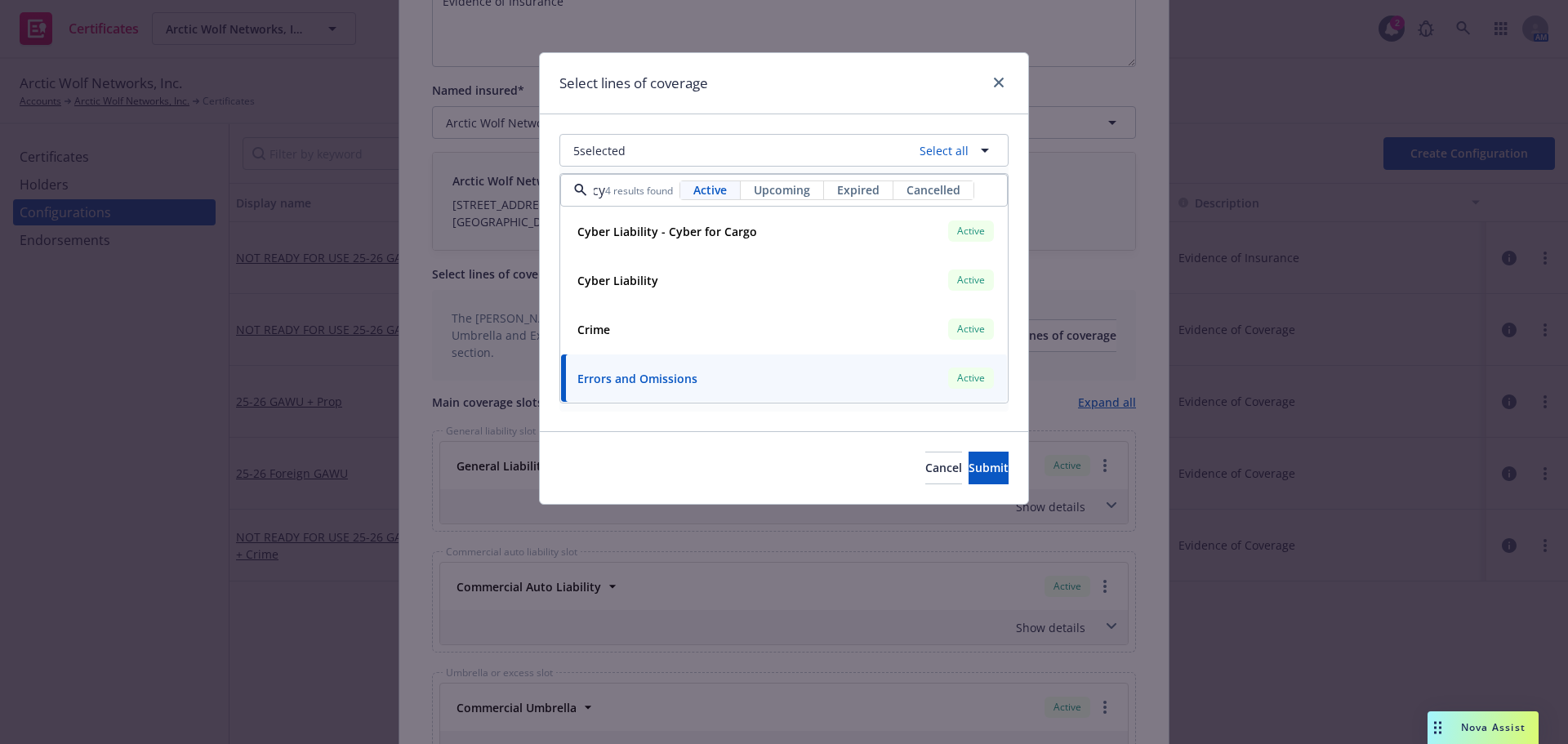
scroll to position [0, 0]
type input "c"
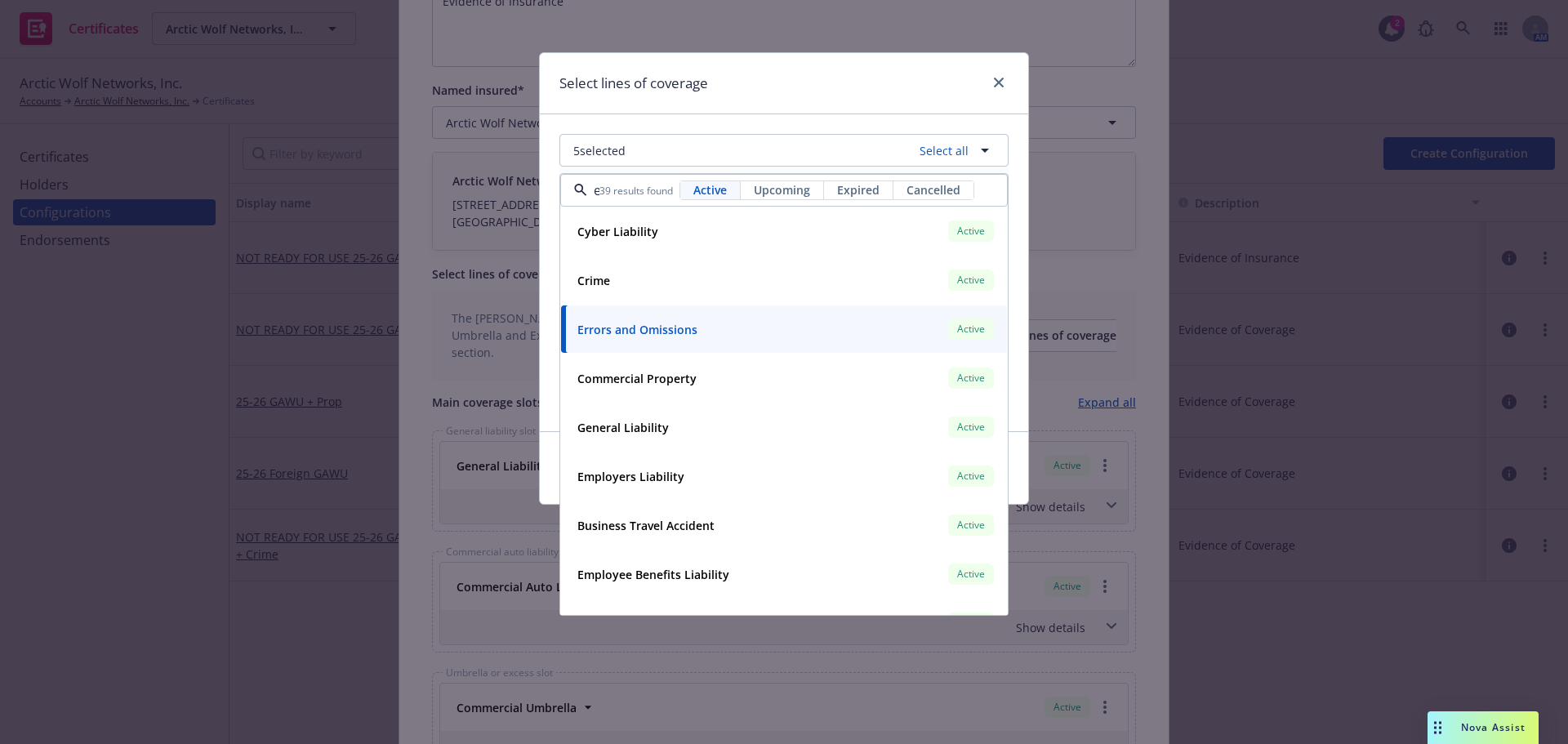
scroll to position [0, 2]
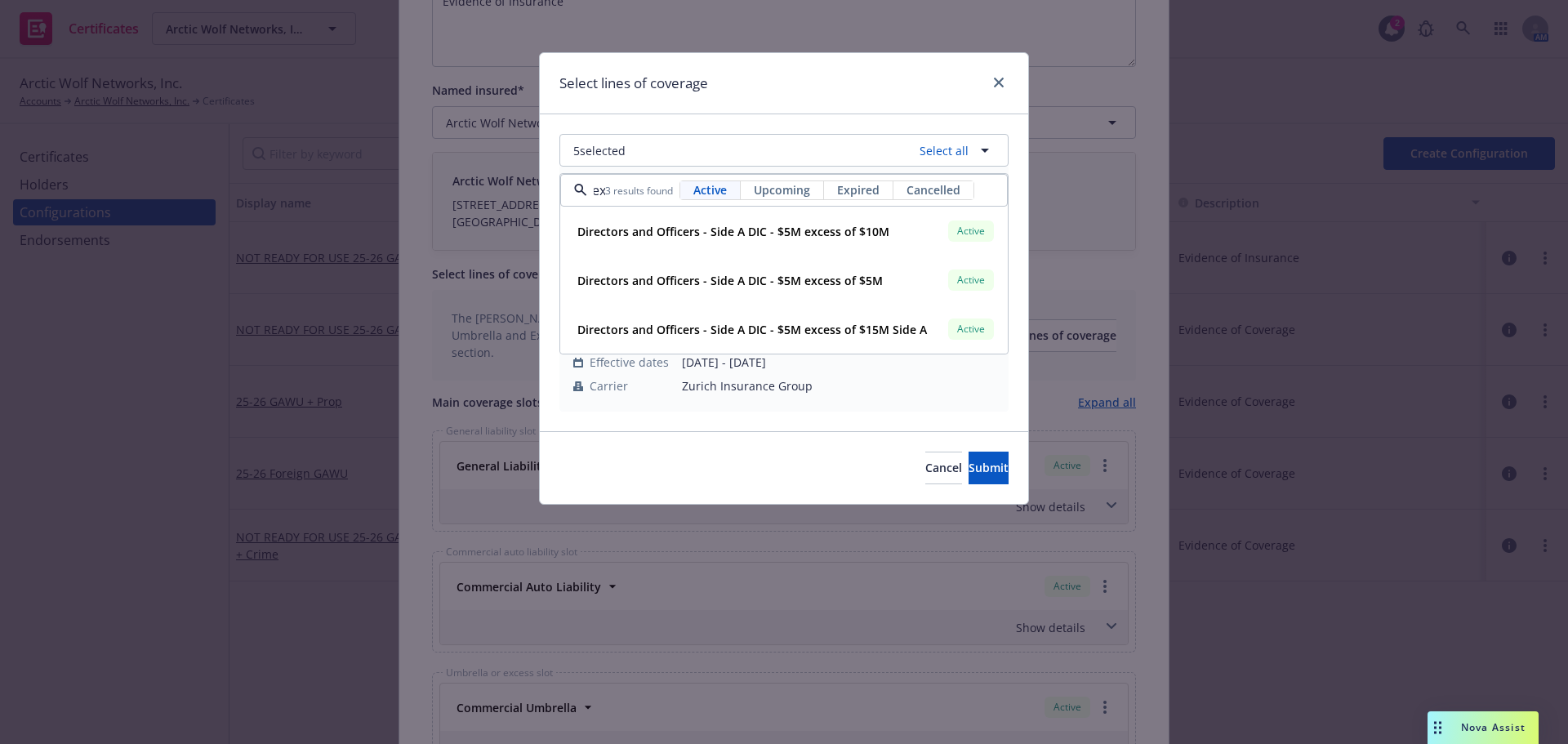
type input "ex"
click at [781, 64] on div "Select lines of coverage" at bounding box center [784, 84] width 489 height 61
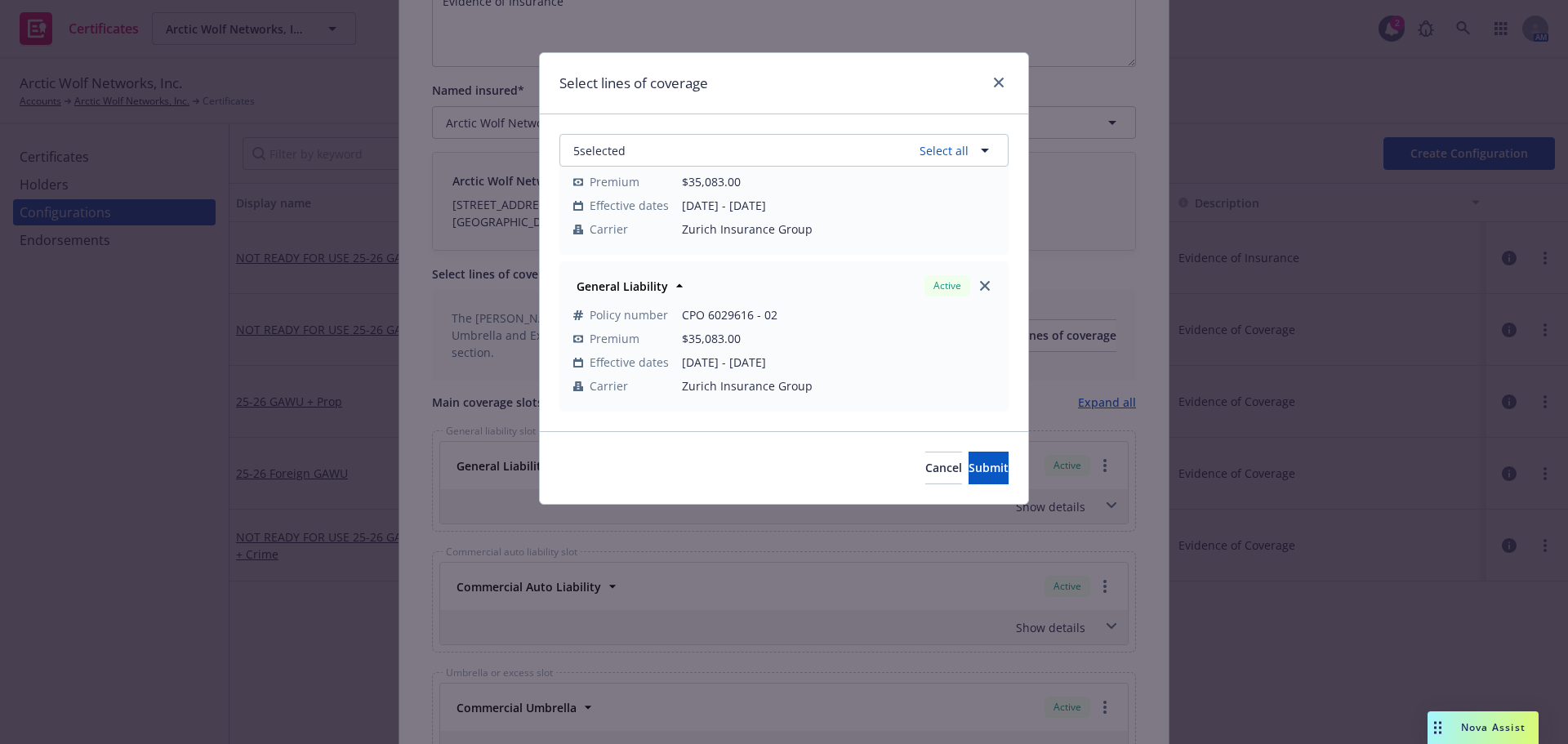
scroll to position [0, 0]
click at [804, 135] on button "5 selected" at bounding box center [784, 151] width 450 height 33
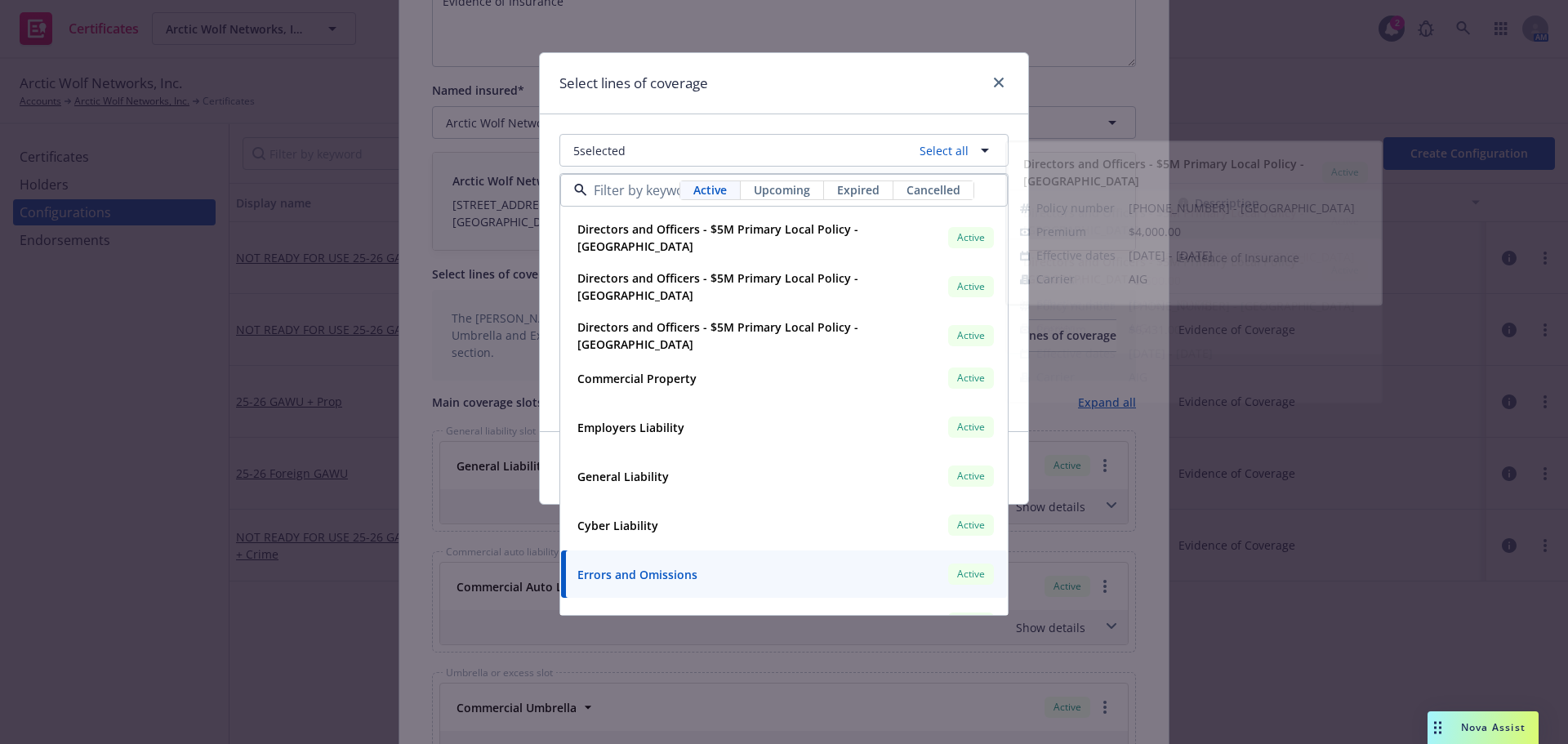
click at [749, 99] on div "Select lines of coverage" at bounding box center [784, 84] width 489 height 61
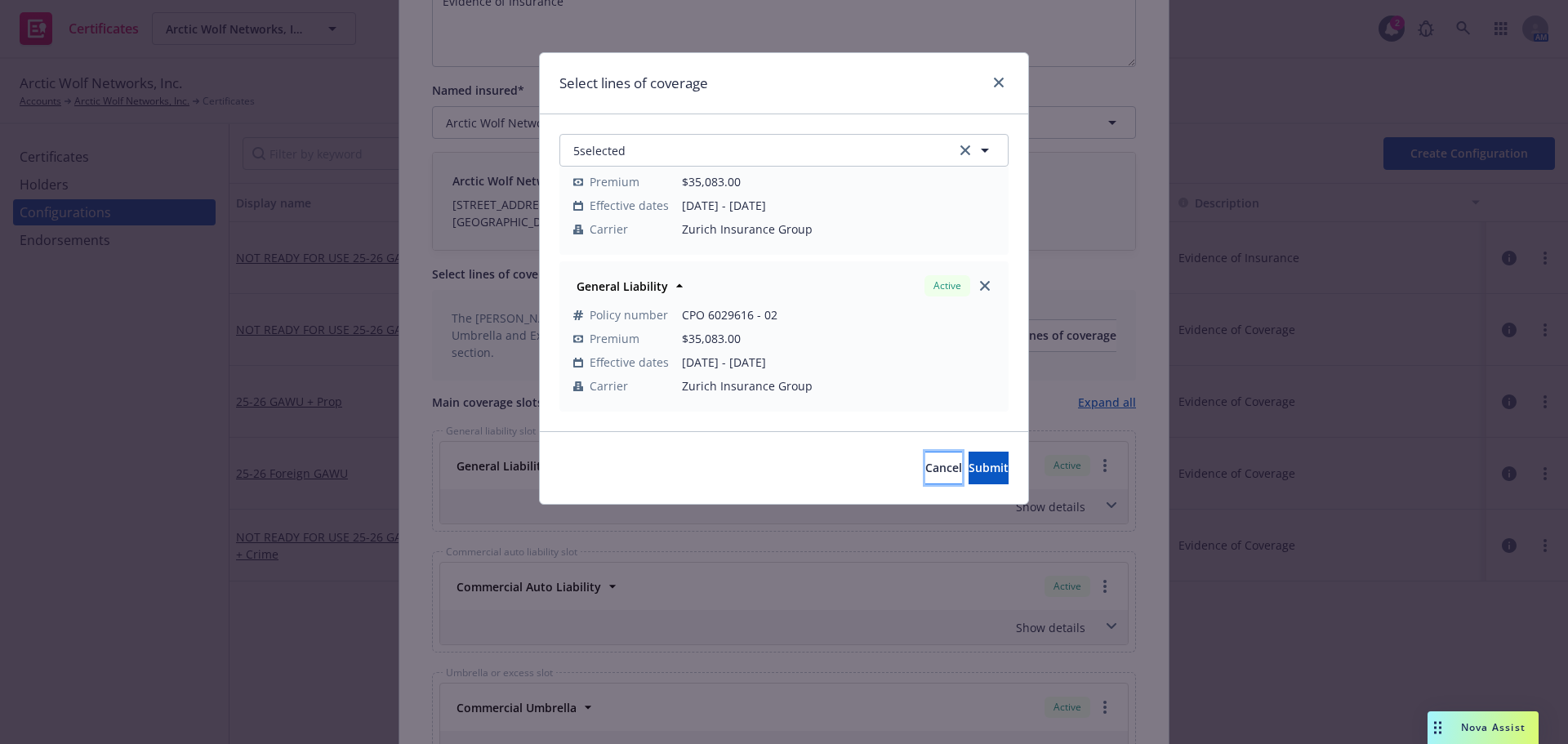
click at [926, 483] on button "Cancel" at bounding box center [944, 468] width 37 height 33
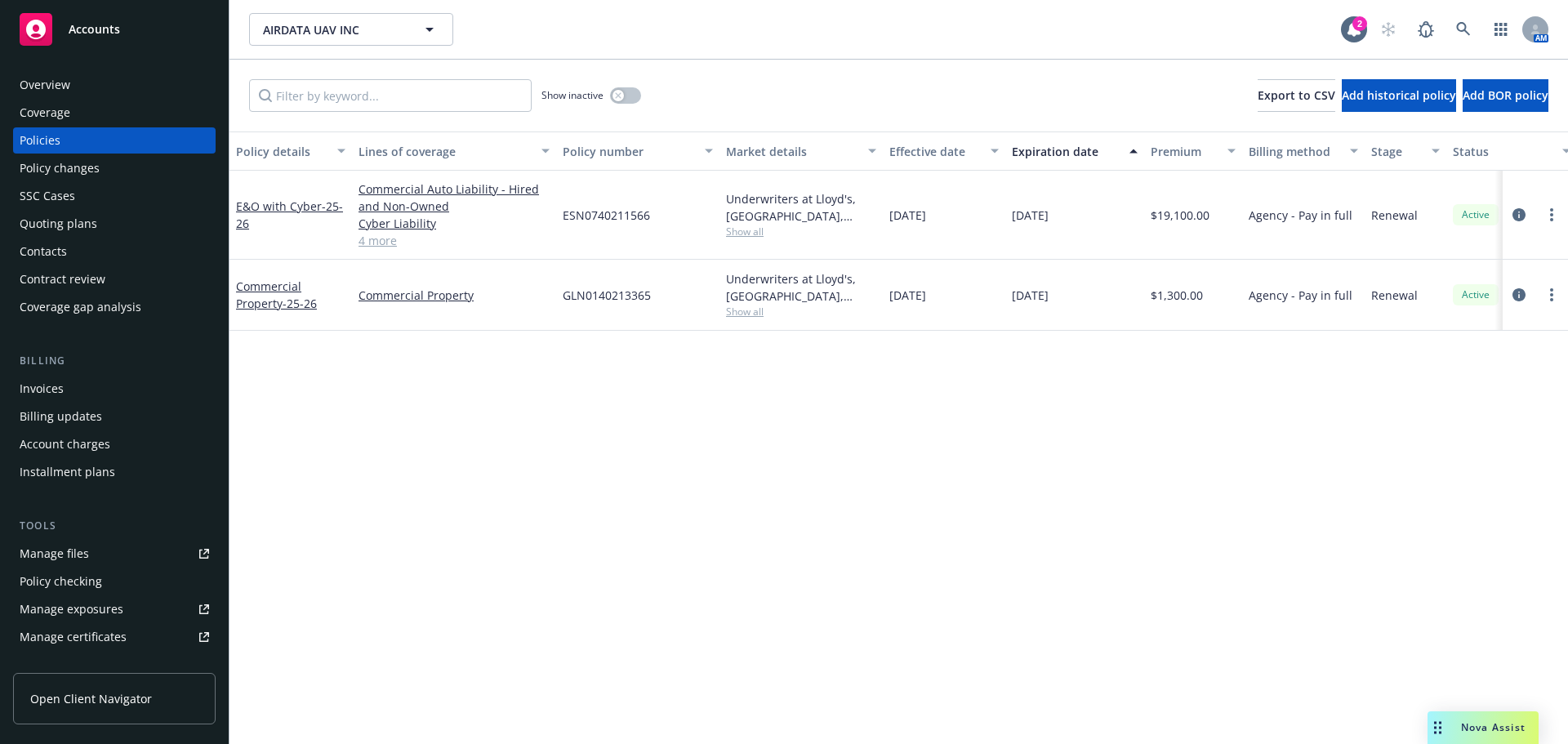
click at [93, 638] on div "Manage certificates" at bounding box center [73, 637] width 107 height 26
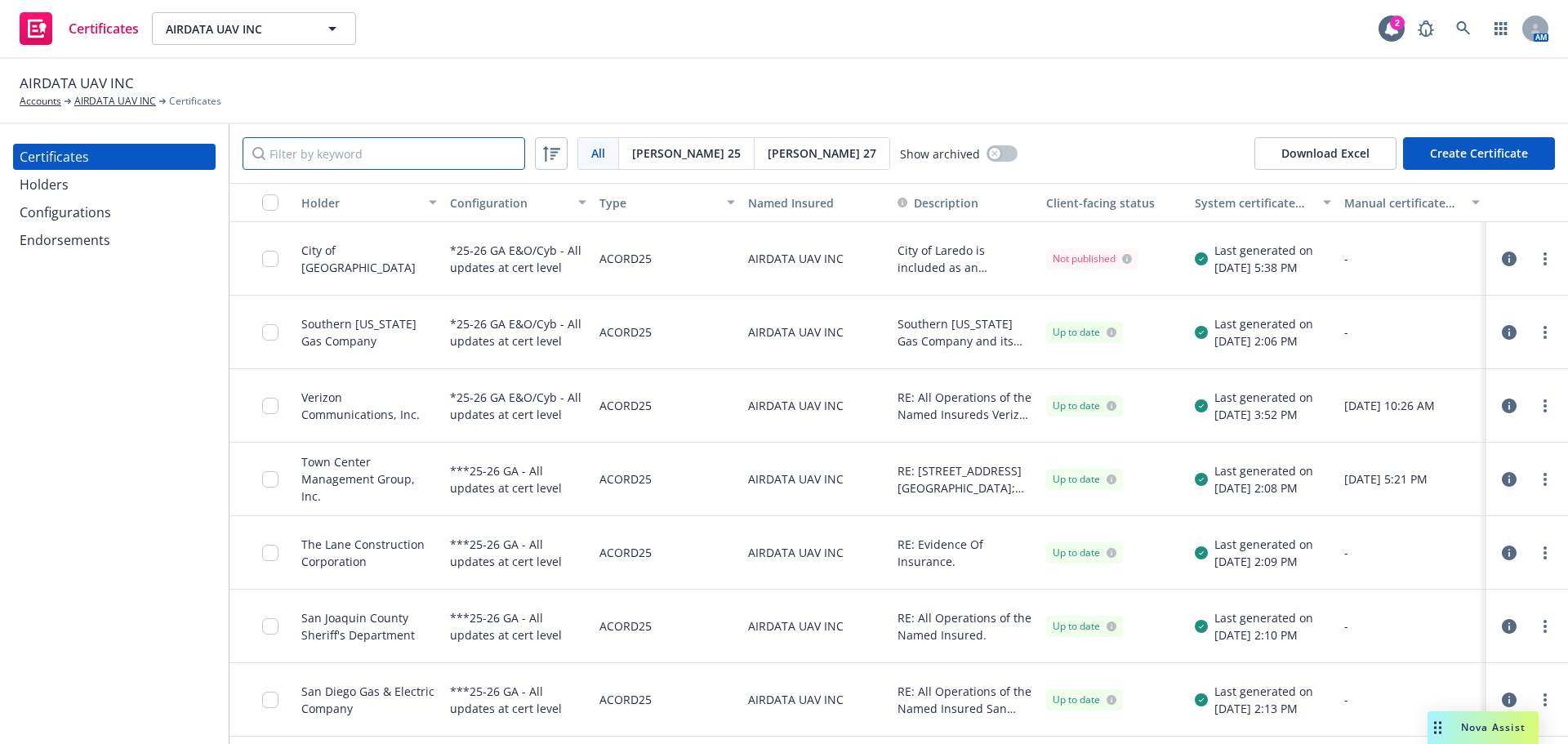
click at [442, 145] on input "Filter by keyword" at bounding box center [383, 154] width 282 height 33
paste input "City of [GEOGRAPHIC_DATA]"
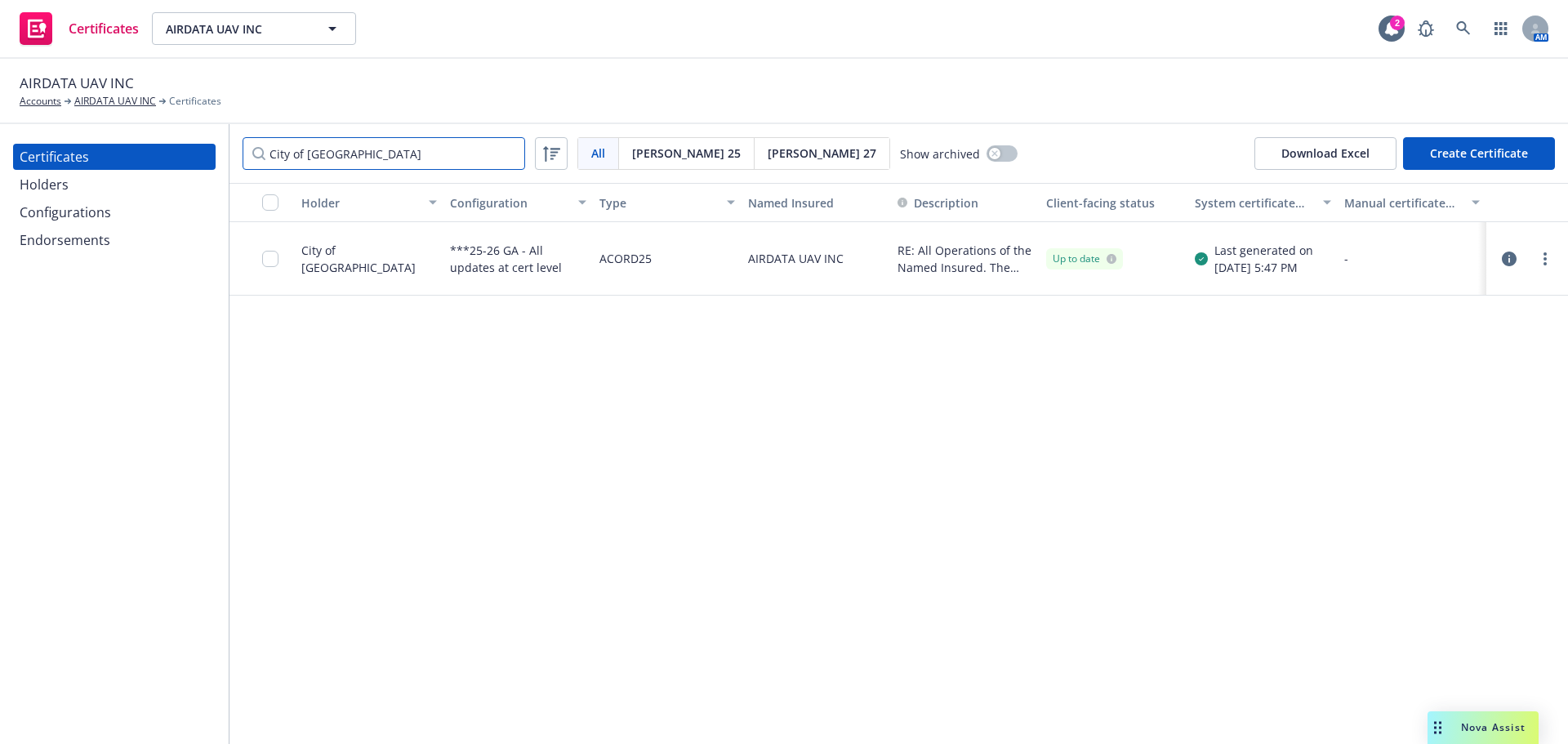
type input "City of [GEOGRAPHIC_DATA]"
click at [1514, 264] on icon "button" at bounding box center [1509, 258] width 15 height 15
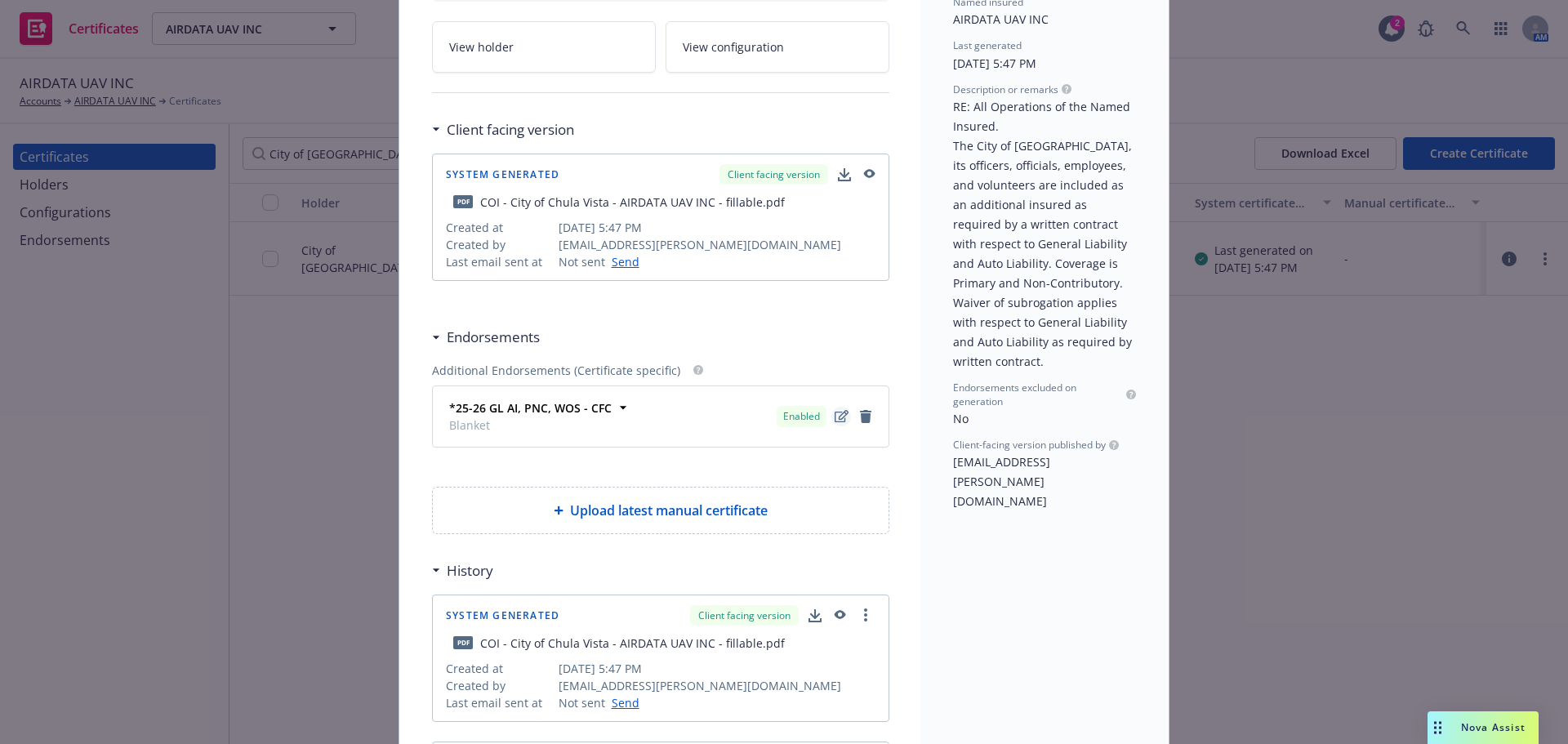
click at [837, 419] on icon "edit" at bounding box center [842, 416] width 14 height 13
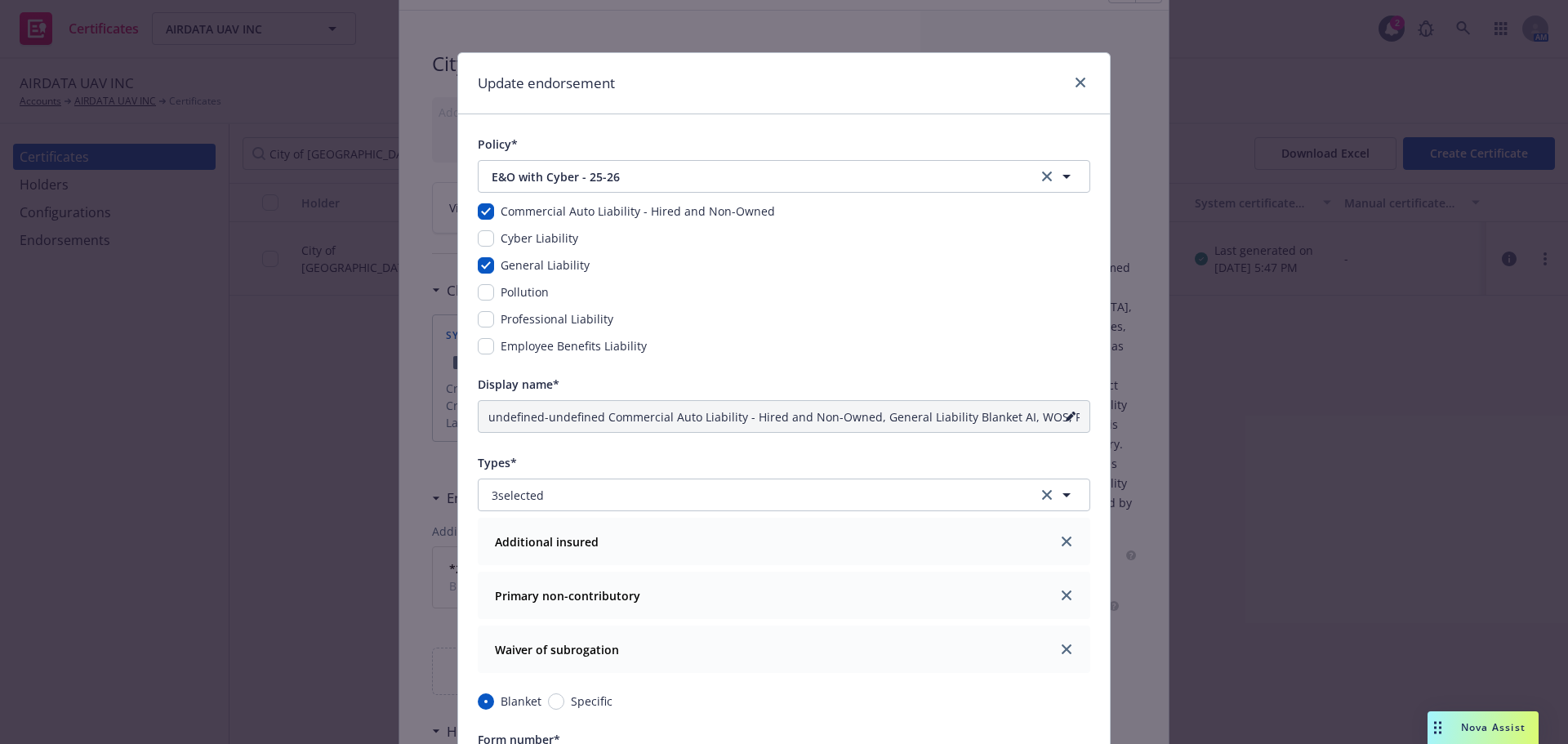
type input "25-26 Commercial Auto Liability - Hired and Non-Owned, General Liability Blanke…"
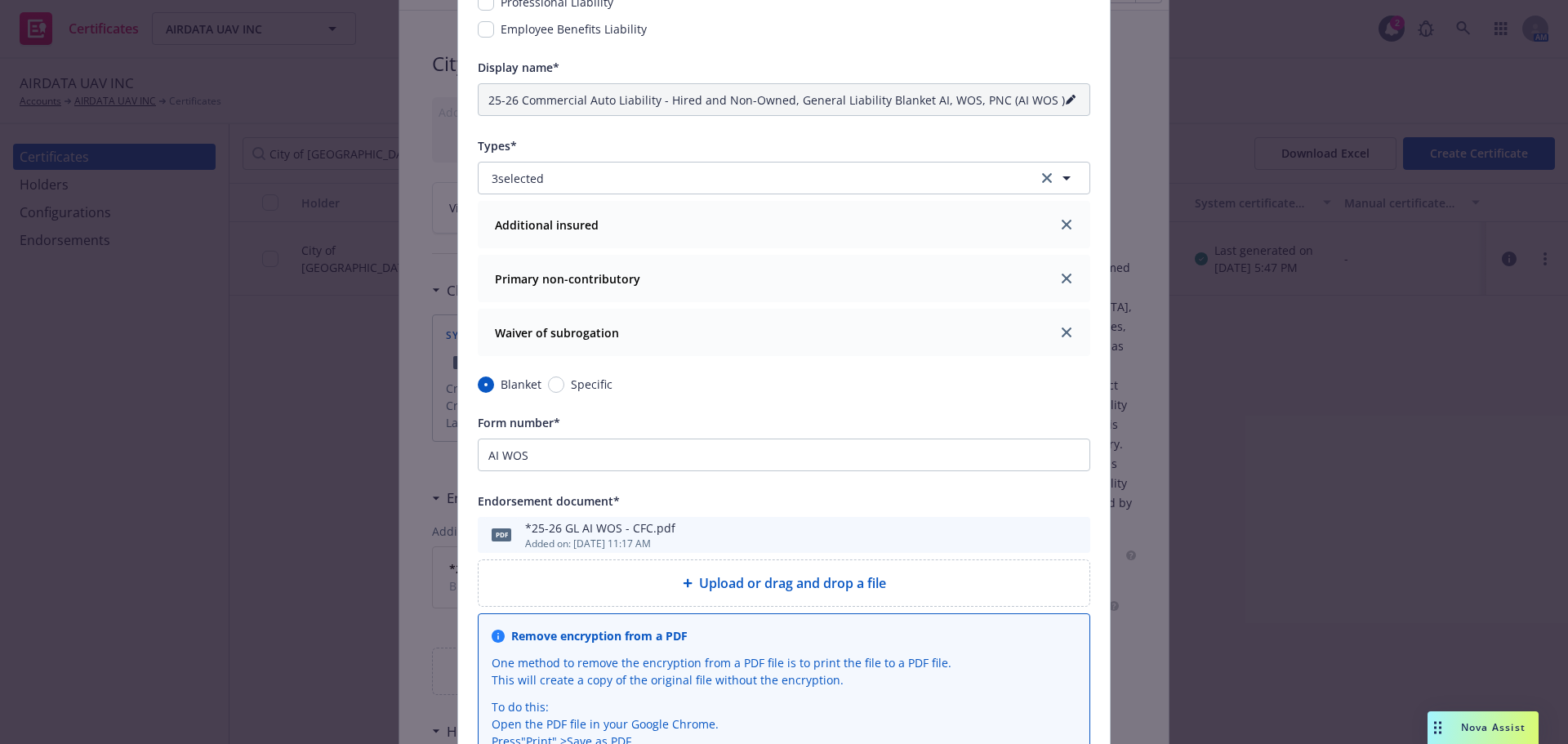
scroll to position [409, 0]
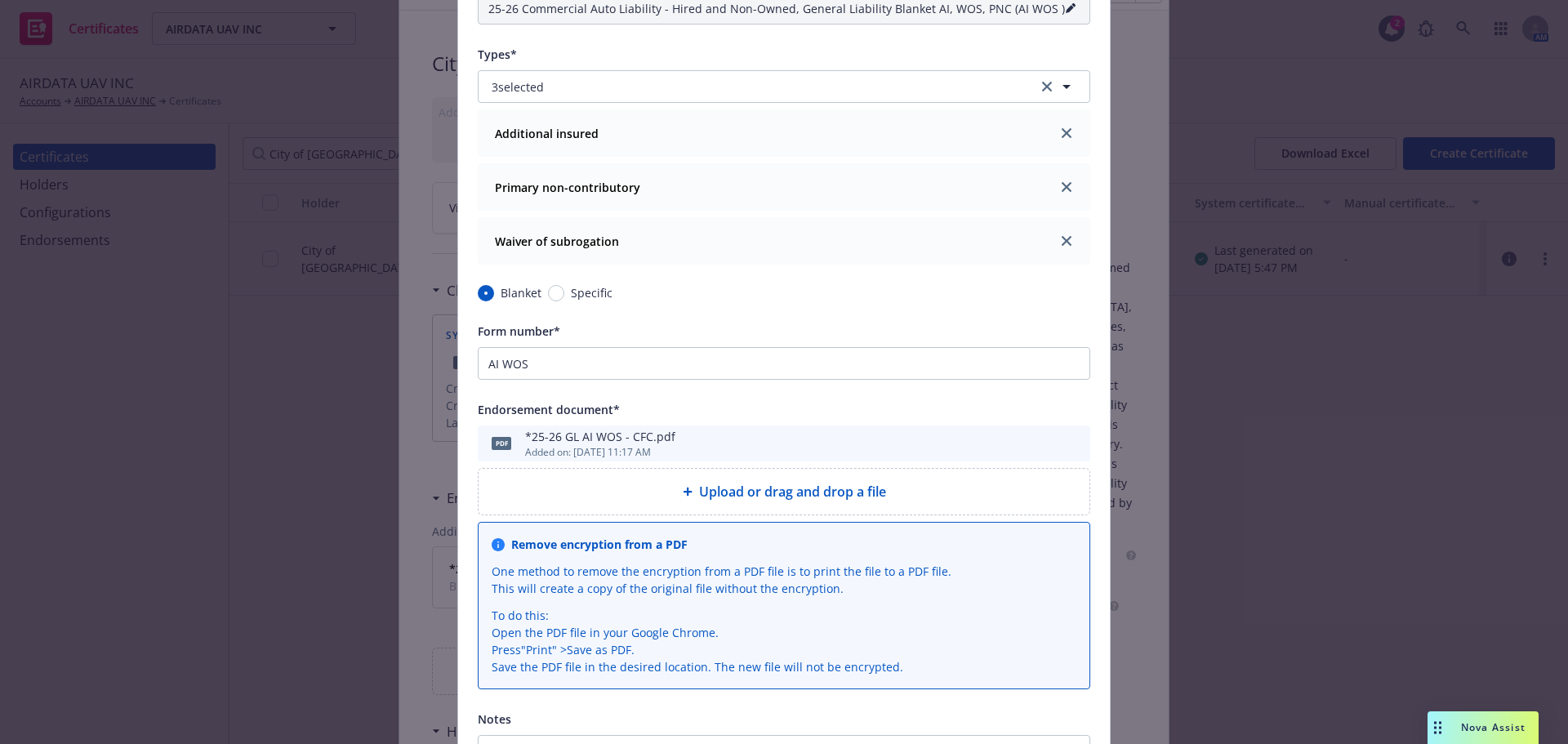
click at [1069, 443] on icon "preview file" at bounding box center [1075, 443] width 15 height 12
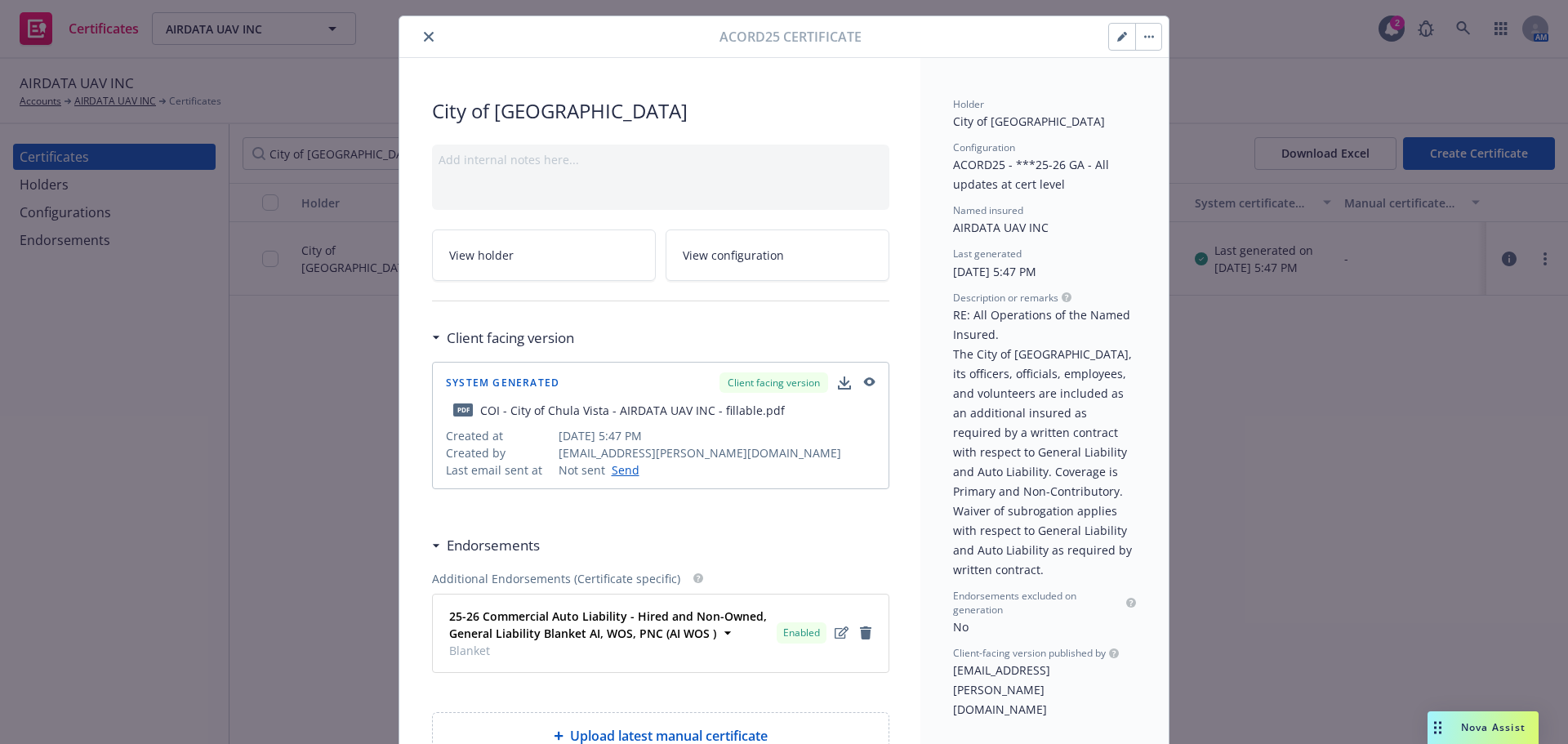
scroll to position [0, 0]
